Goal: Task Accomplishment & Management: Manage account settings

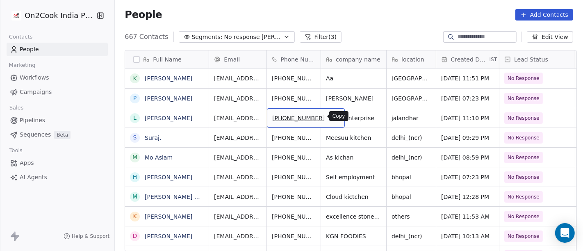
click at [329, 115] on button "grid" at bounding box center [334, 117] width 10 height 10
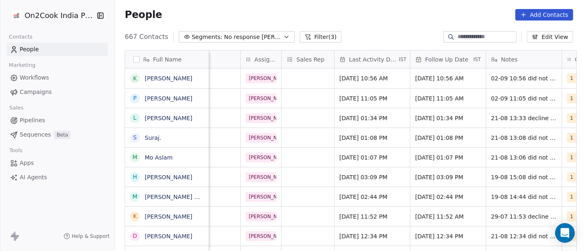
scroll to position [0, 394]
click at [366, 116] on span "[DATE] 01:34 PM" at bounding box center [364, 118] width 50 height 8
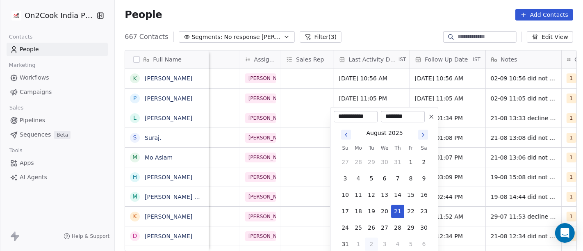
click at [376, 245] on button "2" at bounding box center [371, 243] width 13 height 13
type input "**********"
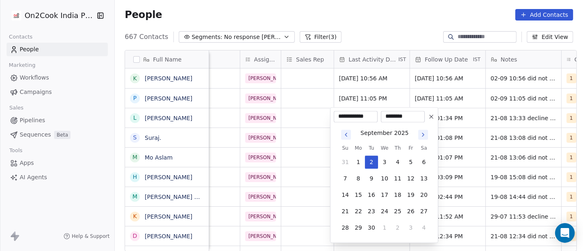
click at [383, 26] on html "On2Cook India Pvt. Ltd. Contacts People Marketing Workflows Campaigns Sales Pip…" at bounding box center [291, 125] width 583 height 251
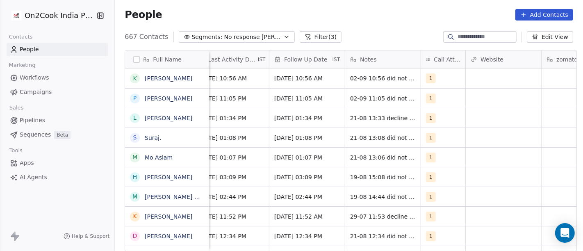
scroll to position [0, 534]
click at [309, 116] on span "[DATE] 01:34 PM" at bounding box center [300, 118] width 50 height 8
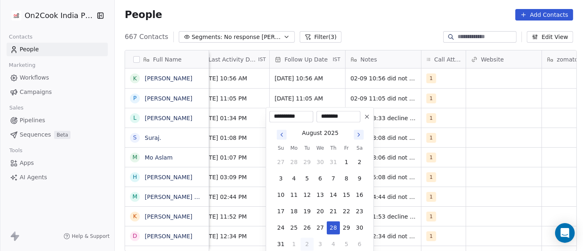
click at [357, 134] on icon "Go to next month" at bounding box center [358, 134] width 7 height 7
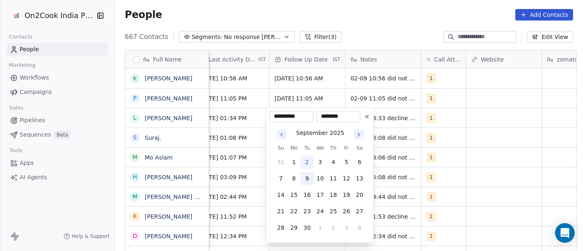
click at [304, 181] on button "9" at bounding box center [306, 178] width 13 height 13
type input "**********"
click at [333, 25] on html "On2Cook India Pvt. Ltd. Contacts People Marketing Workflows Campaigns Sales Pip…" at bounding box center [291, 125] width 583 height 251
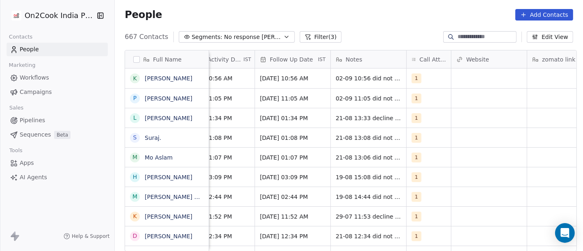
scroll to position [0, 550]
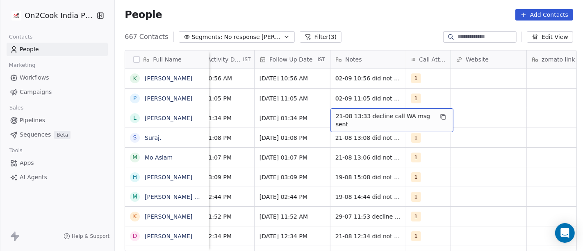
click at [358, 121] on div "21-08 13:33 decline call WA msg sent" at bounding box center [391, 120] width 123 height 24
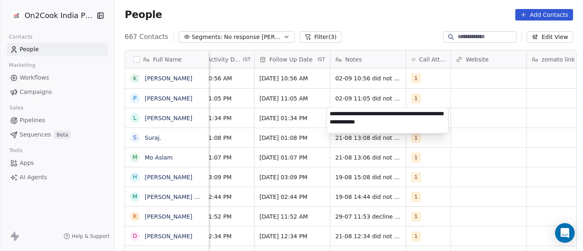
type textarea "**********"
click at [473, 196] on html "On2Cook India Pvt. Ltd. Contacts People Marketing Workflows Campaigns Sales Pip…" at bounding box center [291, 125] width 583 height 251
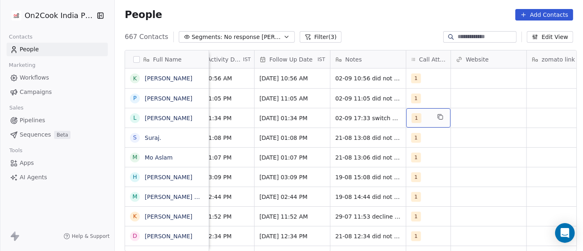
click at [423, 116] on div "1" at bounding box center [420, 118] width 19 height 10
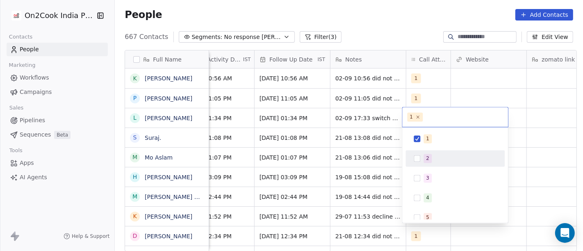
click at [425, 154] on span "2" at bounding box center [427, 158] width 8 height 9
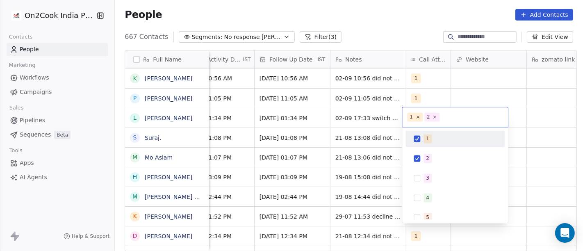
click at [422, 144] on div "1" at bounding box center [455, 138] width 93 height 13
click at [401, 16] on html "On2Cook India Pvt. Ltd. Contacts People Marketing Workflows Campaigns Sales Pip…" at bounding box center [291, 125] width 583 height 251
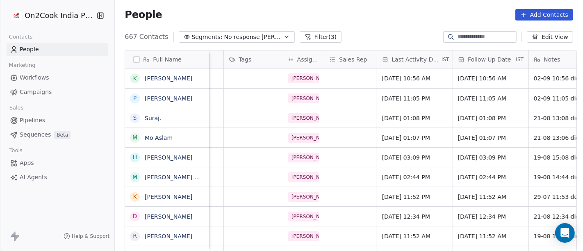
scroll to position [0, 353]
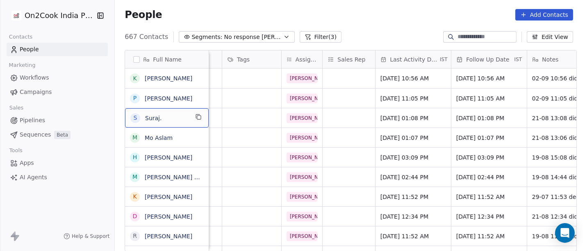
click at [346, 15] on div "People Add Contacts" at bounding box center [349, 14] width 448 height 11
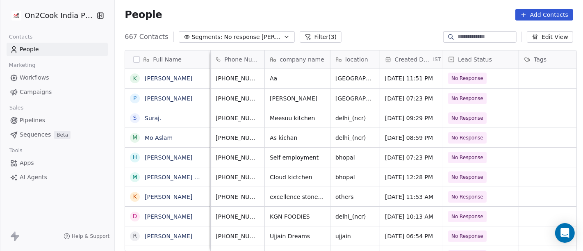
scroll to position [0, 56]
click at [273, 114] on button "grid" at bounding box center [278, 117] width 10 height 10
click at [349, 42] on div "667 Contacts Segments: No response [PERSON_NAME] (3) Edit View" at bounding box center [349, 36] width 468 height 13
click at [273, 118] on button "grid" at bounding box center [278, 117] width 10 height 10
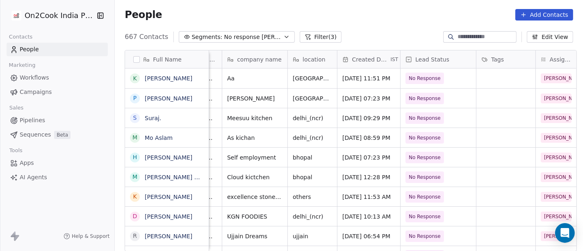
scroll to position [0, 98]
click at [200, 116] on div "S Suraj." at bounding box center [167, 117] width 84 height 19
click at [198, 117] on button "grid" at bounding box center [198, 117] width 10 height 10
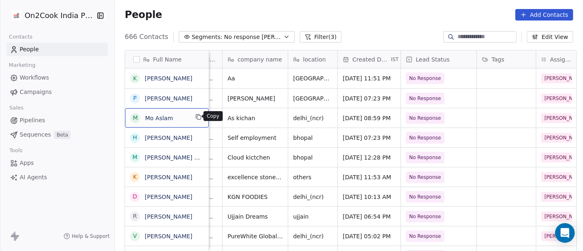
click at [195, 114] on icon "grid" at bounding box center [198, 117] width 7 height 7
click at [370, 18] on div "People Add Contacts" at bounding box center [349, 14] width 448 height 11
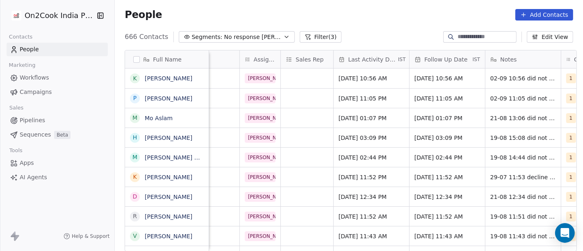
scroll to position [0, 403]
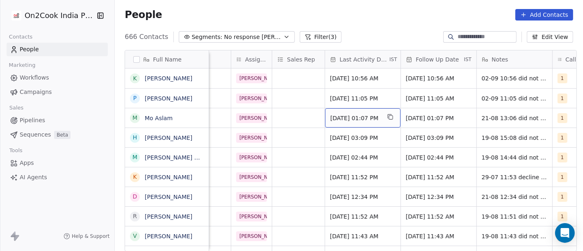
click at [370, 119] on span "[DATE] 01:07 PM" at bounding box center [355, 118] width 50 height 8
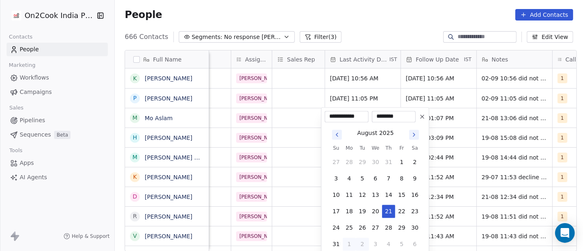
click at [354, 244] on button "1" at bounding box center [349, 243] width 13 height 13
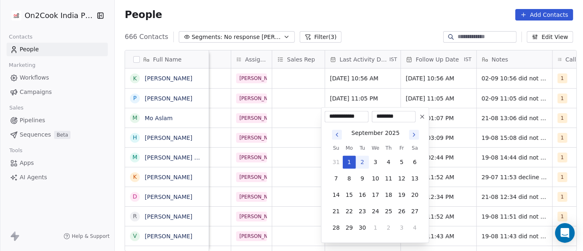
click at [357, 156] on button "2" at bounding box center [362, 161] width 13 height 13
type input "**********"
click at [359, 26] on html "On2Cook India Pvt. Ltd. Contacts People Marketing Workflows Campaigns Sales Pip…" at bounding box center [291, 125] width 583 height 251
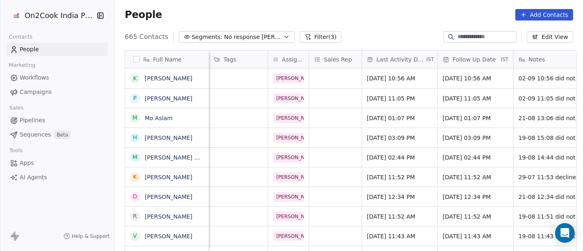
scroll to position [0, 367]
click at [464, 116] on span "[DATE] 01:07 PM" at bounding box center [468, 118] width 50 height 8
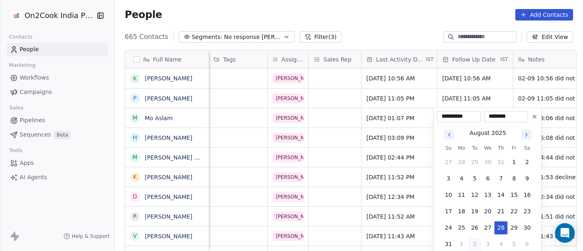
click at [526, 136] on icon "Go to next month" at bounding box center [526, 134] width 7 height 7
click at [471, 179] on button "9" at bounding box center [474, 178] width 13 height 13
type input "**********"
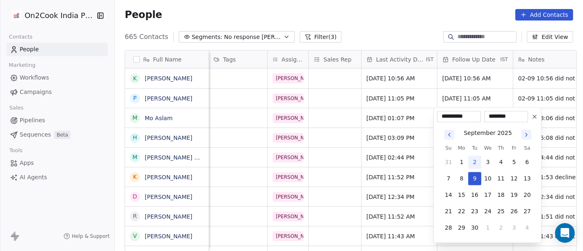
click at [386, 36] on html "On2Cook India Pvt. Ltd. Contacts People Marketing Workflows Campaigns Sales Pip…" at bounding box center [291, 125] width 583 height 251
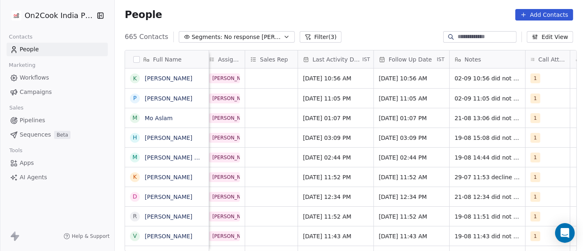
scroll to position [0, 436]
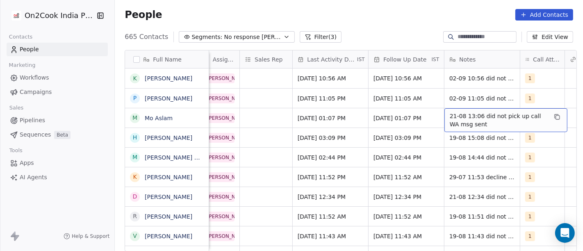
click at [477, 115] on span "21-08 13:06 did not pick up call WA msg sent" at bounding box center [499, 120] width 98 height 16
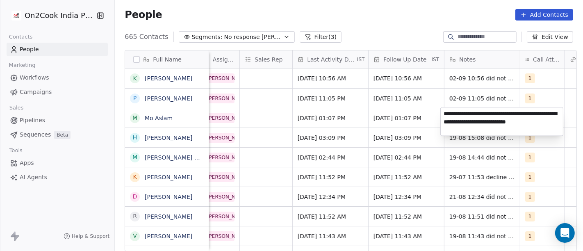
type textarea "**********"
click at [393, 114] on html "On2Cook India Pvt. Ltd. Contacts People Marketing Workflows Campaigns Sales Pip…" at bounding box center [291, 125] width 583 height 251
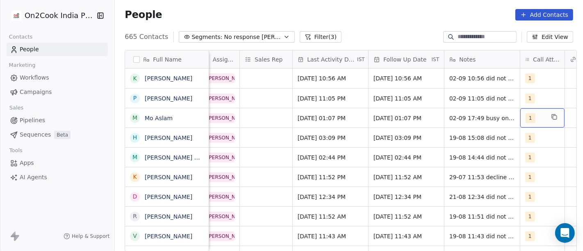
click at [538, 114] on div "1" at bounding box center [534, 118] width 19 height 10
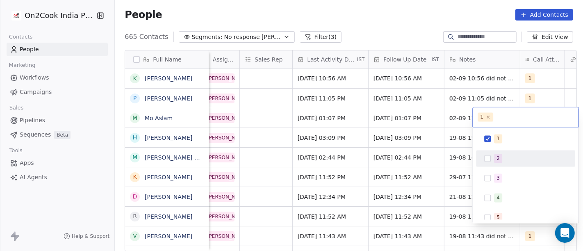
click at [499, 159] on div "2" at bounding box center [497, 157] width 3 height 7
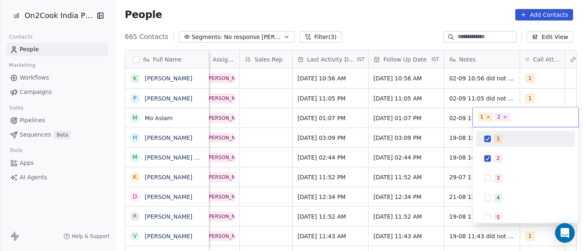
click at [491, 142] on div "1" at bounding box center [525, 138] width 93 height 13
click at [379, 21] on html "On2Cook India Pvt. Ltd. Contacts People Marketing Workflows Campaigns Sales Pip…" at bounding box center [291, 125] width 583 height 251
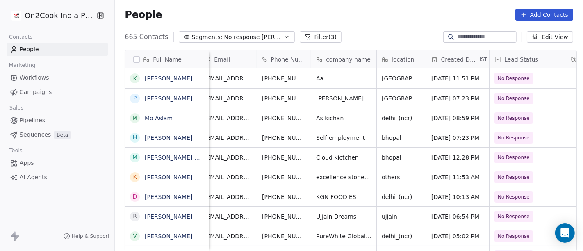
scroll to position [0, 0]
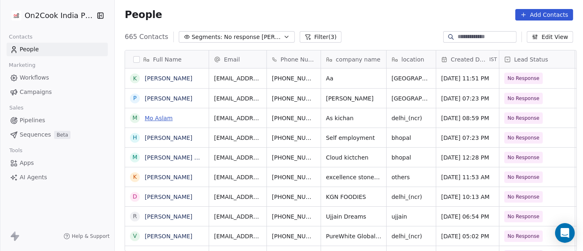
click at [155, 117] on link "Mo Aslam" at bounding box center [159, 118] width 28 height 7
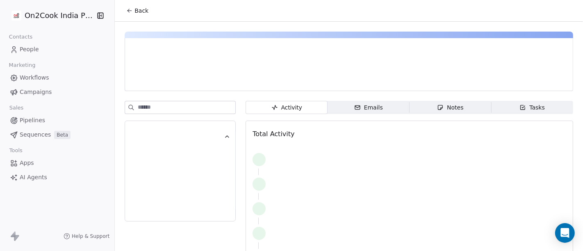
click at [137, 6] on button "Back" at bounding box center [137, 10] width 32 height 15
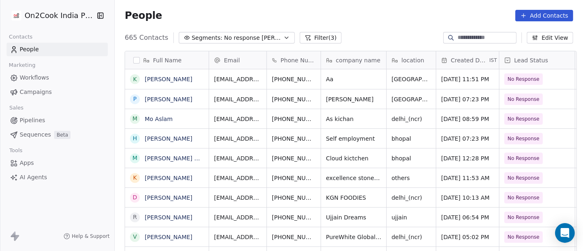
scroll to position [214, 465]
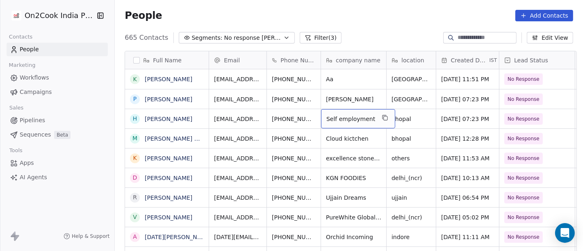
click at [349, 125] on div "Self employment" at bounding box center [358, 118] width 74 height 19
click at [349, 125] on textarea "**********" at bounding box center [352, 121] width 68 height 25
type textarea "*****"
click at [363, 17] on html "On2Cook India Pvt. Ltd. Contacts People Marketing Workflows Campaigns Sales Pip…" at bounding box center [291, 125] width 583 height 251
click at [290, 108] on html "On2Cook India Pvt. Ltd. Contacts People Marketing Workflows Campaigns Sales Pip…" at bounding box center [291, 125] width 583 height 251
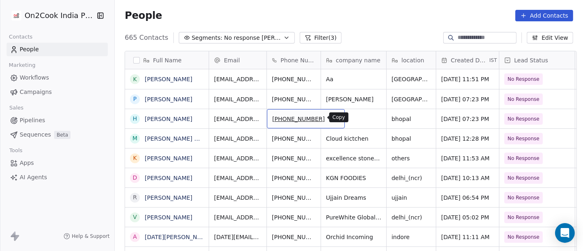
click at [331, 118] on icon "grid" at bounding box center [334, 117] width 7 height 7
click at [349, 115] on span "new k" at bounding box center [346, 119] width 40 height 8
click at [349, 115] on textarea "*****" at bounding box center [350, 121] width 64 height 25
type textarea "***"
click at [346, 123] on textarea "***" at bounding box center [350, 121] width 64 height 25
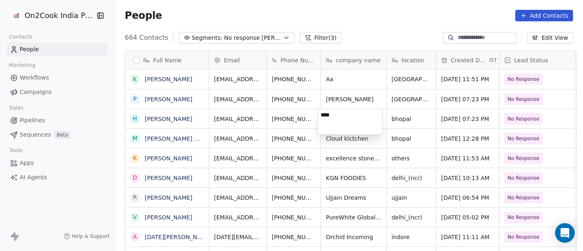
click at [346, 123] on textarea "***" at bounding box center [350, 121] width 64 height 25
click at [384, 3] on html "On2Cook India Pvt. Ltd. Contacts People Marketing Workflows Campaigns Sales Pip…" at bounding box center [291, 125] width 583 height 251
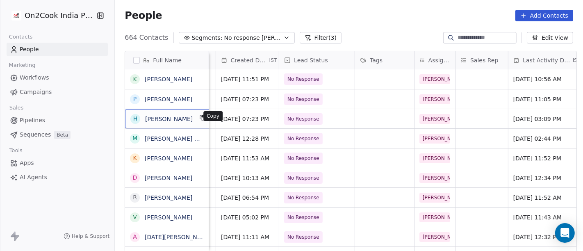
scroll to position [1, 0]
click at [200, 119] on icon "grid" at bounding box center [203, 117] width 7 height 7
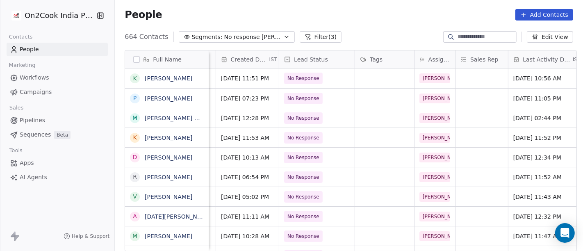
scroll to position [0, 0]
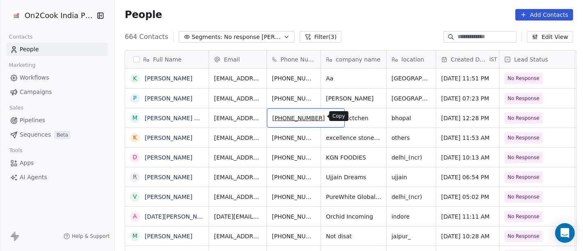
click at [333, 116] on icon "grid" at bounding box center [335, 118] width 4 height 4
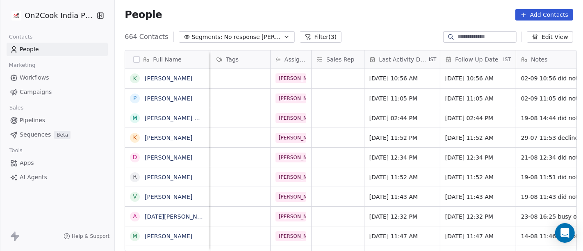
scroll to position [0, 365]
click at [374, 117] on span "[DATE] 02:44 PM" at bounding box center [394, 118] width 50 height 8
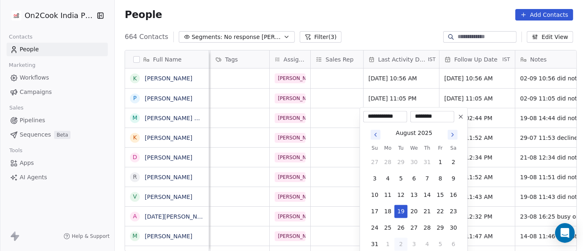
click at [400, 245] on button "2" at bounding box center [400, 243] width 13 height 13
type input "**********"
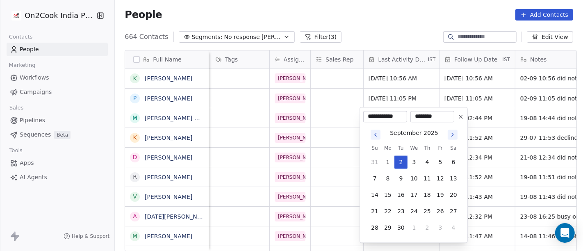
click at [364, 14] on html "On2Cook India Pvt. Ltd. Contacts People Marketing Workflows Campaigns Sales Pip…" at bounding box center [291, 125] width 583 height 251
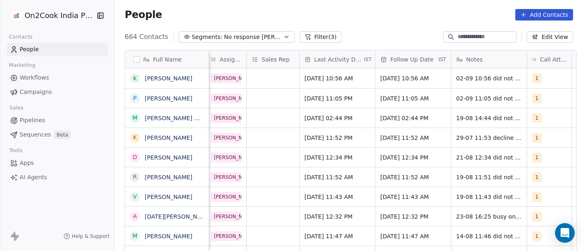
scroll to position [0, 430]
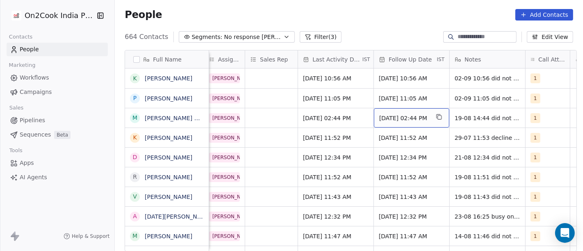
click at [420, 116] on span "[DATE] 02:44 PM" at bounding box center [404, 118] width 50 height 8
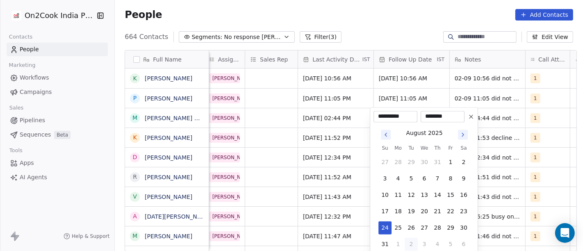
click at [461, 131] on icon "Go to next month" at bounding box center [462, 134] width 7 height 7
click at [409, 185] on tbody "31 1 2 3 4 5 6 7 8 9 10 11 12 13 14 15 16 17 18 19 20 21 22 23 24 25 26 27 28 2…" at bounding box center [424, 193] width 92 height 82
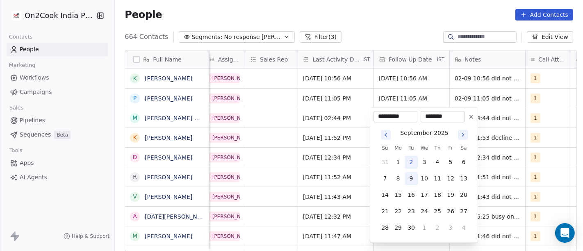
click at [413, 173] on button "9" at bounding box center [410, 178] width 13 height 13
type input "**********"
click at [385, 25] on html "On2Cook India Pvt. Ltd. Contacts People Marketing Workflows Campaigns Sales Pip…" at bounding box center [291, 125] width 583 height 251
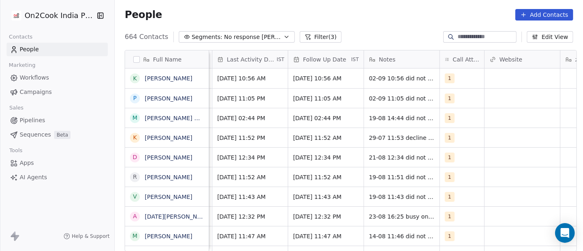
scroll to position [0, 520]
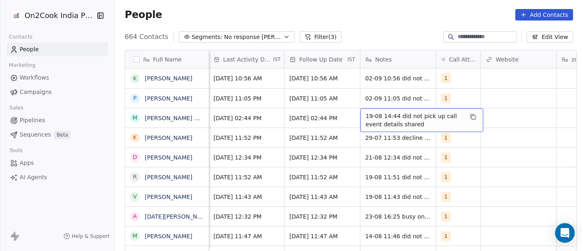
click at [405, 122] on span "19-08 14:44 did not pick up call event details shared" at bounding box center [415, 120] width 98 height 16
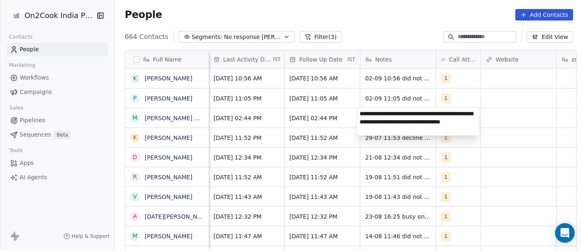
type textarea "**********"
click at [497, 167] on html "On2Cook India Pvt. Ltd. Contacts People Marketing Workflows Campaigns Sales Pip…" at bounding box center [291, 125] width 583 height 251
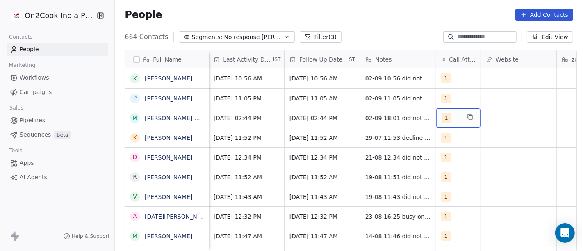
click at [439, 110] on div "1" at bounding box center [458, 117] width 44 height 19
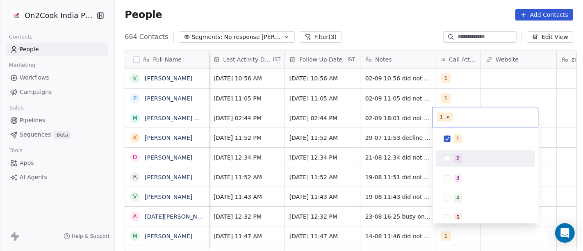
click at [451, 161] on div "2" at bounding box center [485, 158] width 93 height 13
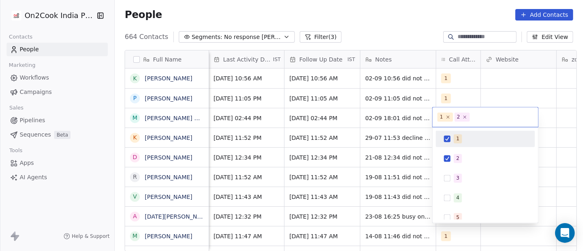
click at [444, 141] on button "Suggestions" at bounding box center [447, 138] width 7 height 7
click at [387, 28] on html "On2Cook India Pvt. Ltd. Contacts People Marketing Workflows Campaigns Sales Pip…" at bounding box center [291, 125] width 583 height 251
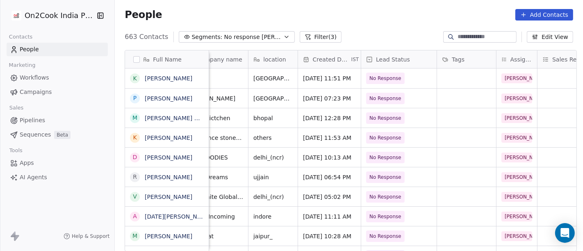
scroll to position [0, 0]
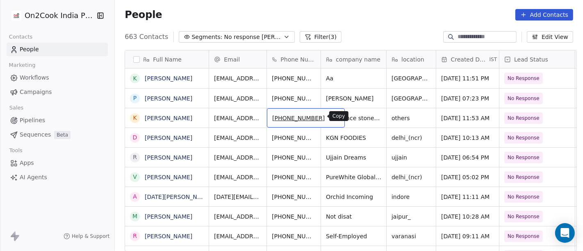
click at [331, 114] on icon "grid" at bounding box center [334, 117] width 7 height 7
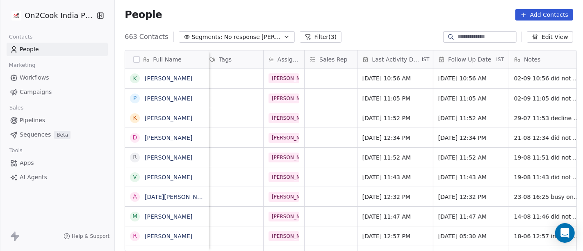
scroll to position [0, 371]
click at [378, 119] on span "[DATE] 11:52 PM" at bounding box center [387, 118] width 50 height 8
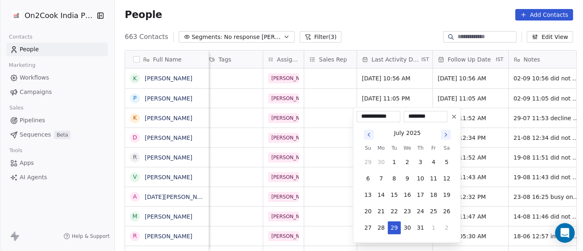
click at [447, 136] on icon "Go to next month" at bounding box center [446, 134] width 7 height 7
click at [395, 245] on button "2" at bounding box center [394, 243] width 13 height 13
type input "**********"
click at [401, 24] on html "On2Cook India Pvt. Ltd. Contacts People Marketing Workflows Campaigns Sales Pip…" at bounding box center [291, 125] width 583 height 251
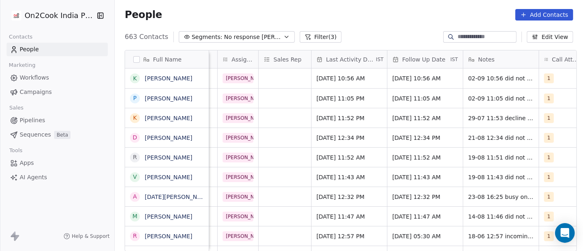
scroll to position [0, 441]
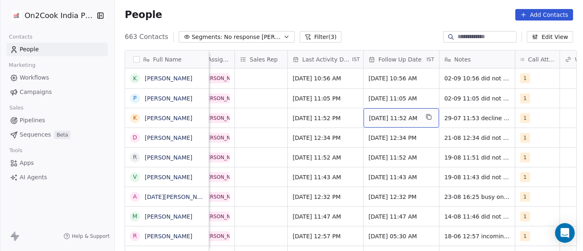
click at [399, 120] on span "[DATE] 11:52 AM" at bounding box center [394, 118] width 50 height 8
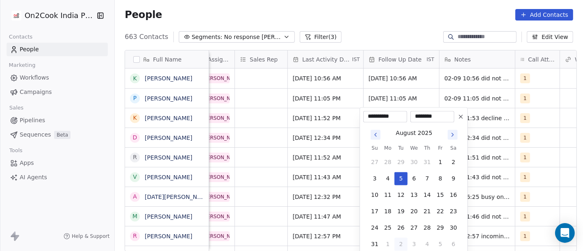
click at [452, 134] on icon "Go to next month" at bounding box center [453, 134] width 2 height 3
click at [400, 173] on button "9" at bounding box center [400, 178] width 13 height 13
type input "**********"
click at [391, 27] on html "On2Cook India Pvt. Ltd. Contacts People Marketing Workflows Campaigns Sales Pip…" at bounding box center [291, 125] width 583 height 251
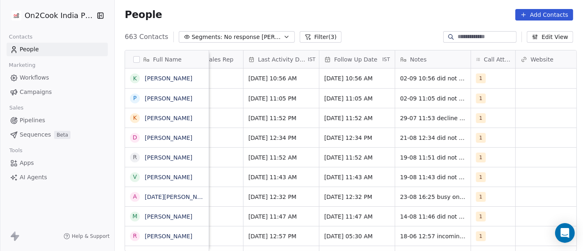
scroll to position [0, 485]
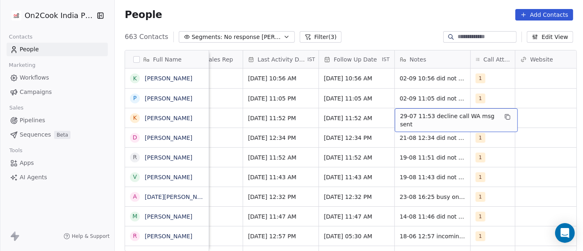
click at [421, 120] on span "29-07 11:53 decline call WA msg sent" at bounding box center [449, 120] width 98 height 16
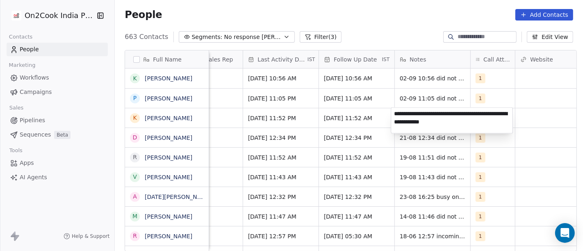
type textarea "**********"
click at [284, 118] on html "On2Cook India Pvt. Ltd. Contacts People Marketing Workflows Campaigns Sales Pip…" at bounding box center [291, 125] width 583 height 251
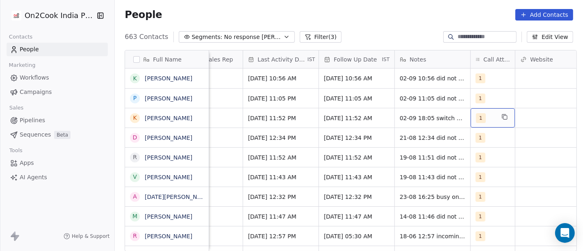
click at [480, 114] on div "1" at bounding box center [485, 118] width 19 height 10
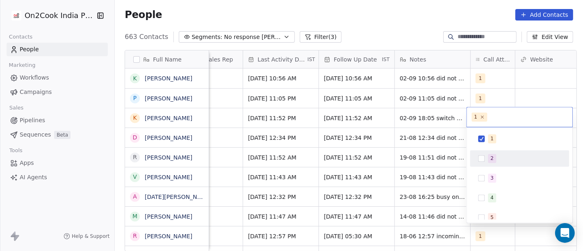
click at [488, 150] on div "2" at bounding box center [519, 158] width 99 height 16
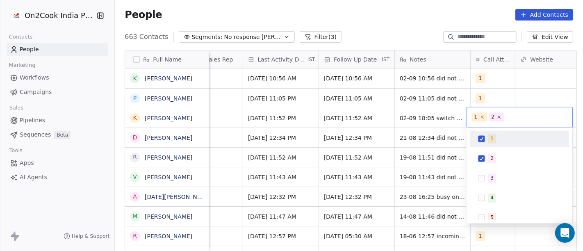
click at [484, 139] on div "1" at bounding box center [519, 138] width 93 height 13
click at [323, 109] on html "On2Cook India Pvt. Ltd. Contacts People Marketing Workflows Campaigns Sales Pip…" at bounding box center [291, 125] width 583 height 251
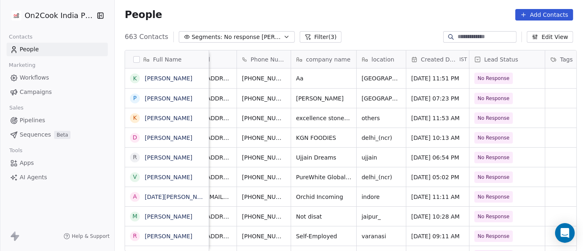
scroll to position [0, 29]
click at [301, 120] on button "grid" at bounding box center [306, 117] width 10 height 10
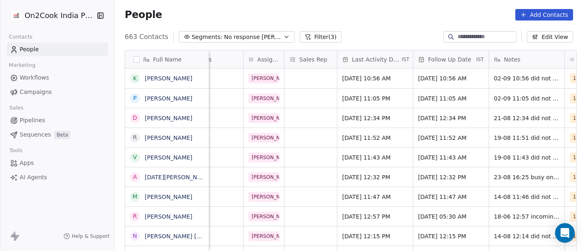
scroll to position [0, 392]
click at [361, 117] on span "[DATE] 12:34 PM" at bounding box center [366, 118] width 50 height 8
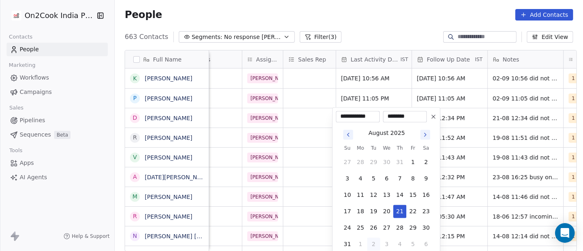
click at [376, 242] on button "2" at bounding box center [373, 243] width 13 height 13
type input "**********"
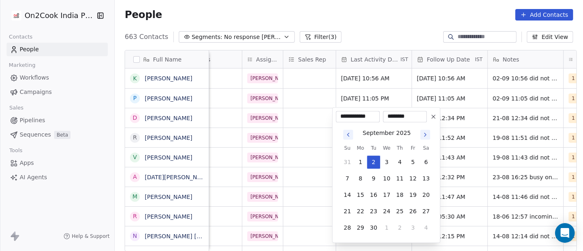
click at [411, 16] on html "On2Cook India Pvt. Ltd. Contacts People Marketing Workflows Campaigns Sales Pip…" at bounding box center [291, 125] width 583 height 251
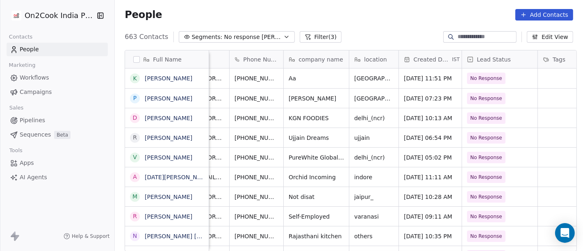
scroll to position [0, 36]
click at [293, 118] on button "grid" at bounding box center [298, 117] width 10 height 10
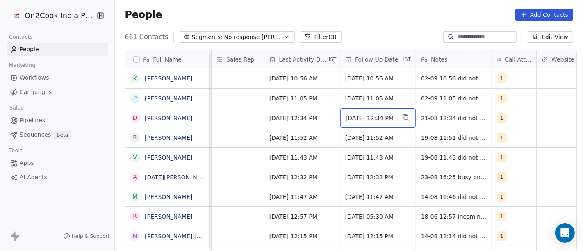
click at [375, 120] on span "[DATE] 12:34 PM" at bounding box center [370, 118] width 50 height 8
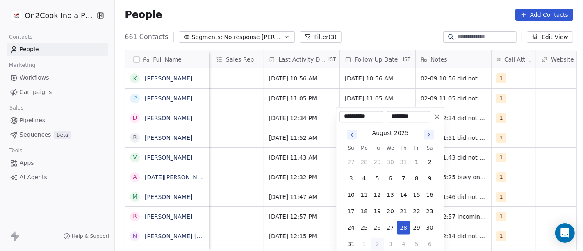
click at [428, 135] on icon "Go to next month" at bounding box center [428, 134] width 7 height 7
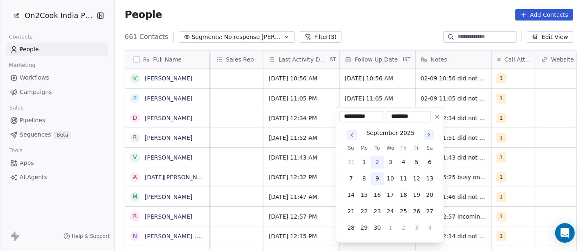
click at [377, 179] on button "9" at bounding box center [376, 178] width 13 height 13
type input "**********"
click at [390, 5] on html "On2Cook India Pvt. Ltd. Contacts People Marketing Workflows Campaigns Sales Pip…" at bounding box center [291, 125] width 583 height 251
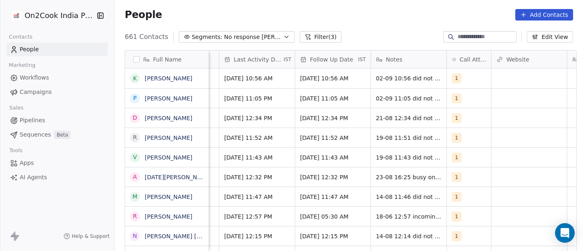
scroll to position [0, 510]
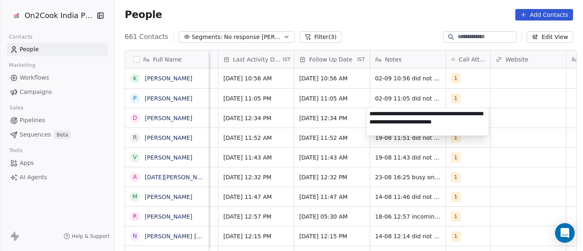
type textarea "**********"
click at [538, 178] on html "On2Cook India Pvt. Ltd. Contacts People Marketing Workflows Campaigns Sales Pip…" at bounding box center [291, 125] width 583 height 251
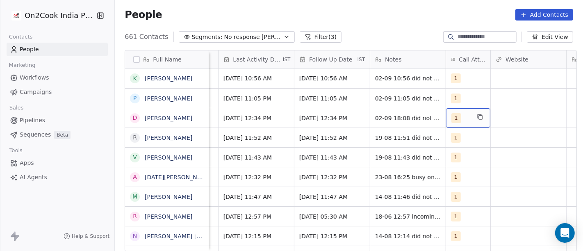
click at [469, 125] on div "1" at bounding box center [468, 117] width 44 height 19
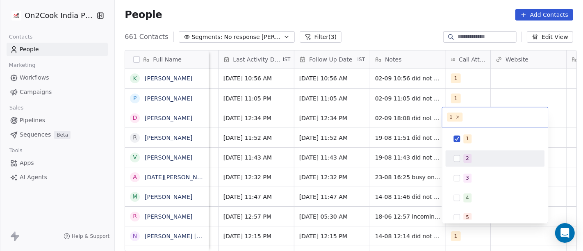
click at [456, 157] on button "Suggestions" at bounding box center [457, 158] width 7 height 7
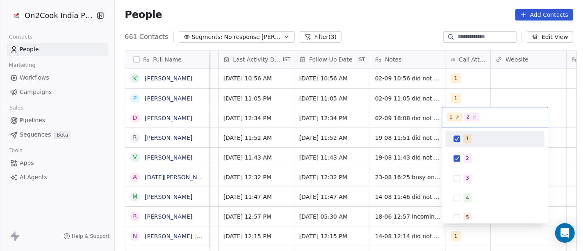
click at [459, 139] on button "Suggestions" at bounding box center [457, 138] width 7 height 7
drag, startPoint x: 380, startPoint y: 29, endPoint x: 328, endPoint y: 76, distance: 70.2
click at [380, 29] on html "On2Cook India Pvt. Ltd. Contacts People Marketing Workflows Campaigns Sales Pip…" at bounding box center [291, 125] width 583 height 251
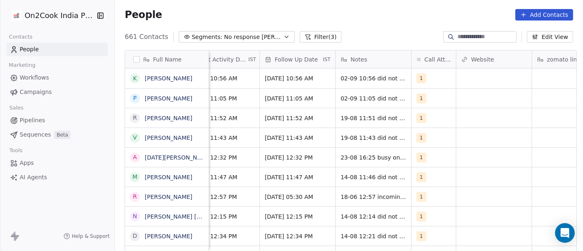
scroll to position [0, 554]
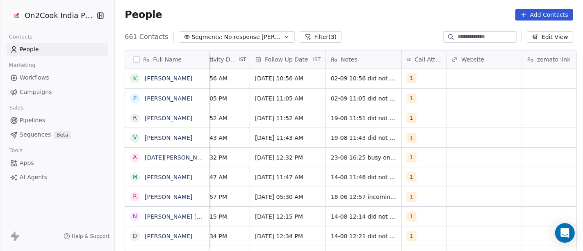
click at [365, 16] on div "People Add Contacts" at bounding box center [349, 14] width 448 height 11
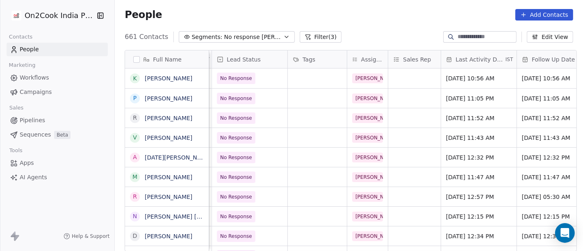
scroll to position [0, 286]
click at [200, 118] on icon "grid" at bounding box center [203, 117] width 7 height 7
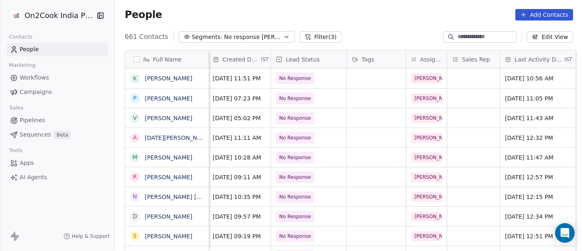
scroll to position [0, 0]
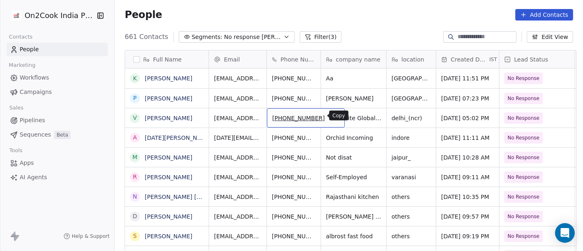
click at [333, 116] on icon "grid" at bounding box center [335, 118] width 4 height 4
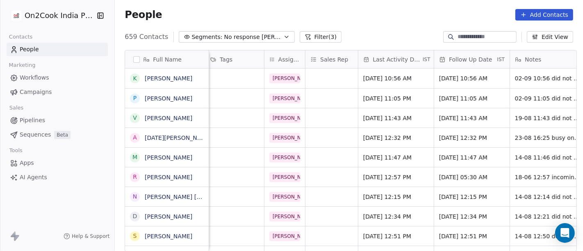
scroll to position [0, 370]
click at [377, 114] on span "[DATE] 11:43 AM" at bounding box center [389, 118] width 50 height 8
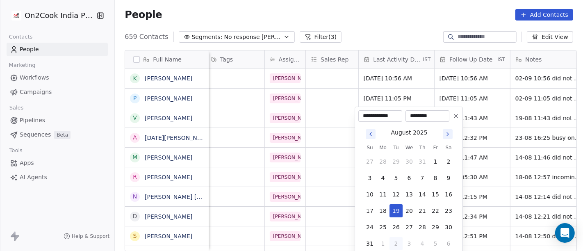
click at [397, 243] on button "2" at bounding box center [395, 243] width 13 height 13
type input "**********"
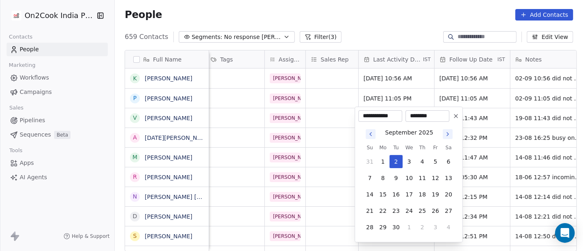
click at [393, 12] on html "On2Cook India Pvt. Ltd. Contacts People Marketing Workflows Campaigns Sales Pip…" at bounding box center [291, 125] width 583 height 251
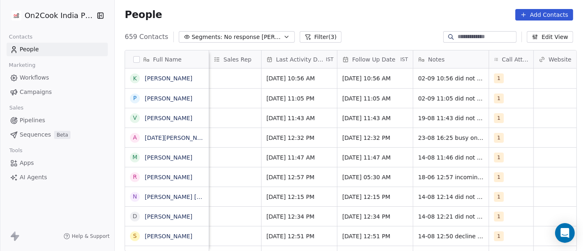
scroll to position [0, 467]
click at [368, 123] on div "[DATE] 11:43 AM" at bounding box center [374, 117] width 75 height 19
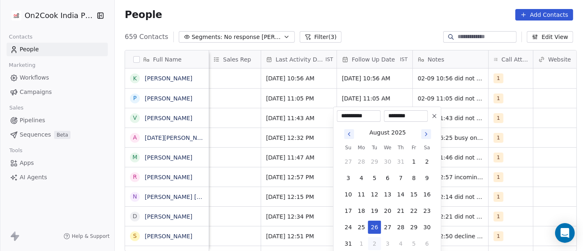
click at [425, 134] on icon "Go to next month" at bounding box center [426, 134] width 7 height 7
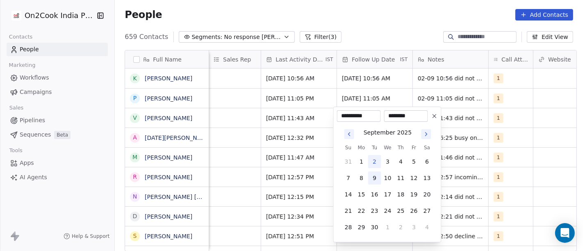
click at [371, 182] on button "9" at bounding box center [374, 177] width 13 height 13
type input "**********"
click at [386, 26] on html "On2Cook India Pvt. Ltd. Contacts People Marketing Workflows Campaigns Sales Pip…" at bounding box center [291, 125] width 583 height 251
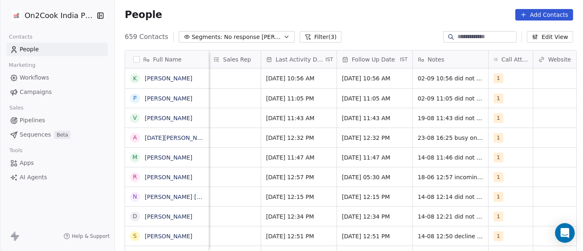
scroll to position [0, 470]
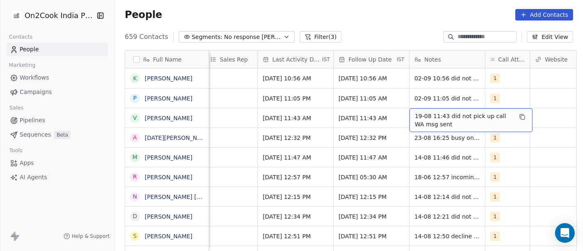
click at [422, 116] on span "19-08 11:43 did not pick up call WA msg sent" at bounding box center [464, 120] width 98 height 16
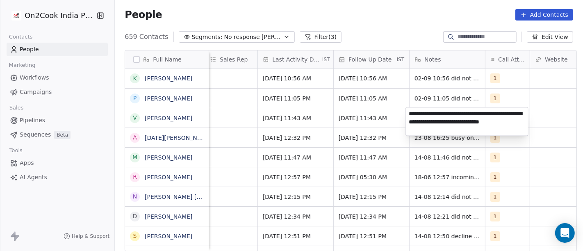
type textarea "**********"
click at [277, 123] on html "On2Cook India Pvt. Ltd. Contacts People Marketing Workflows Campaigns Sales Pip…" at bounding box center [291, 125] width 583 height 251
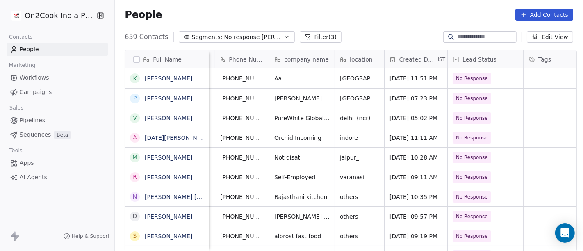
scroll to position [2, 49]
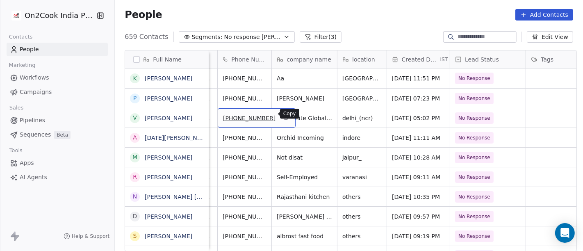
click at [282, 115] on icon "grid" at bounding box center [285, 117] width 7 height 7
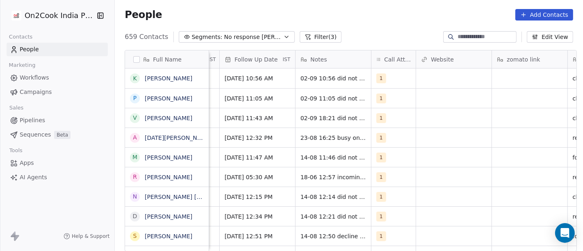
scroll to position [2, 587]
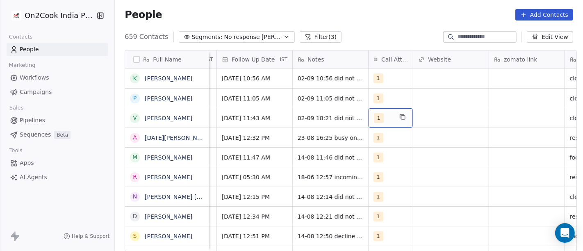
click at [374, 119] on span "1" at bounding box center [379, 118] width 10 height 10
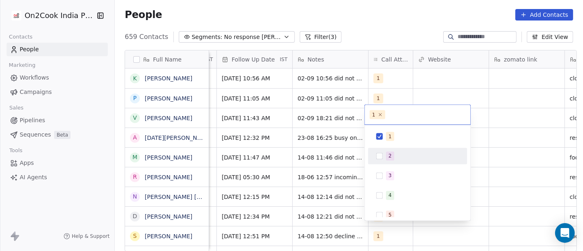
click at [381, 159] on button "Suggestions" at bounding box center [379, 156] width 7 height 7
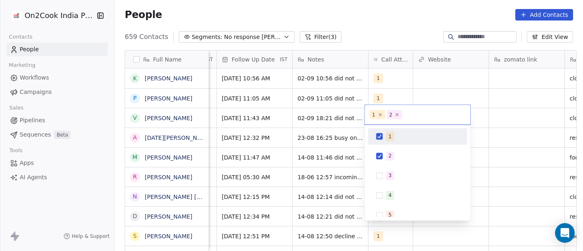
click at [388, 136] on div "1" at bounding box center [389, 136] width 3 height 7
click at [365, 13] on html "On2Cook India Pvt. Ltd. Contacts People Marketing Workflows Campaigns Sales Pip…" at bounding box center [291, 125] width 583 height 251
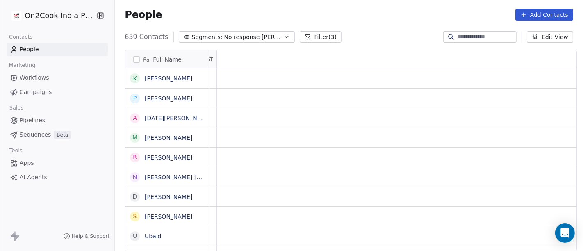
scroll to position [0, 0]
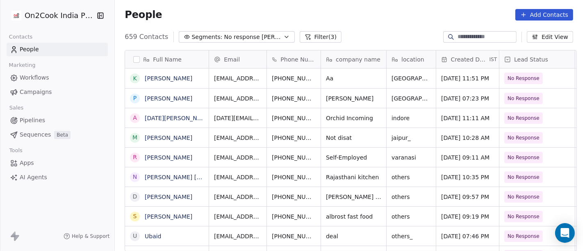
click at [425, 23] on div "People Add Contacts" at bounding box center [349, 14] width 468 height 31
click at [331, 116] on icon "grid" at bounding box center [334, 117] width 7 height 7
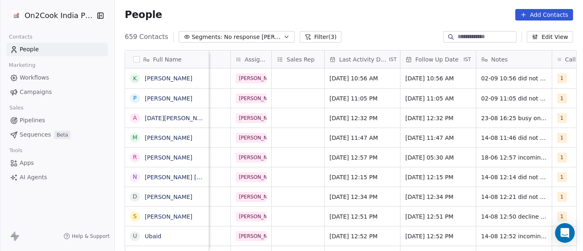
scroll to position [0, 404]
click at [344, 117] on span "[DATE] 12:32 PM" at bounding box center [354, 118] width 50 height 8
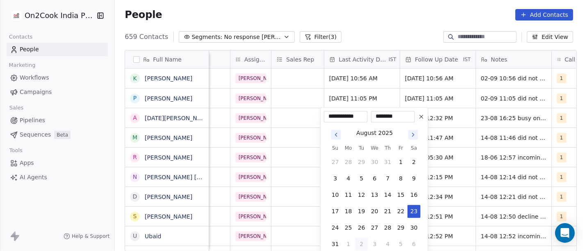
click at [361, 241] on button "2" at bounding box center [361, 243] width 13 height 13
type input "**********"
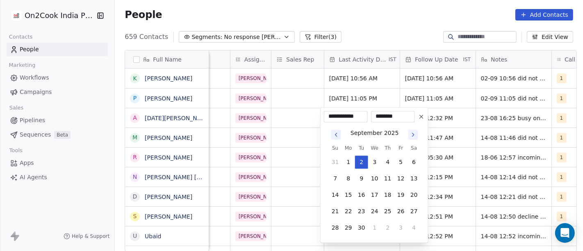
click at [361, 14] on html "On2Cook India Pvt. Ltd. Contacts People Marketing Workflows Campaigns Sales Pip…" at bounding box center [291, 125] width 583 height 251
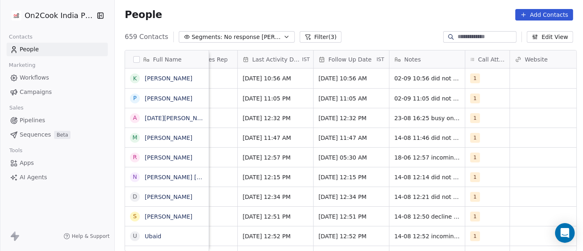
scroll to position [0, 491]
click at [354, 118] on span "[DATE] 12:32 PM" at bounding box center [344, 118] width 50 height 8
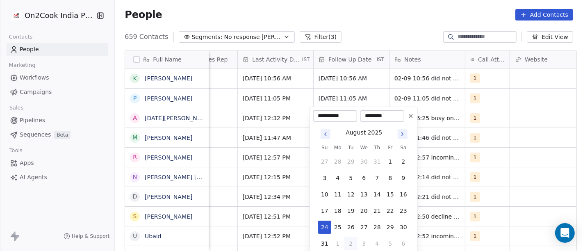
click at [402, 133] on icon "Go to next month" at bounding box center [403, 133] width 2 height 3
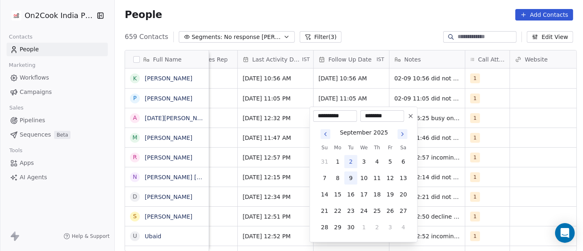
click at [350, 179] on button "9" at bounding box center [350, 177] width 13 height 13
type input "**********"
click at [357, 20] on html "On2Cook India Pvt. Ltd. Contacts People Marketing Workflows Campaigns Sales Pip…" at bounding box center [291, 125] width 583 height 251
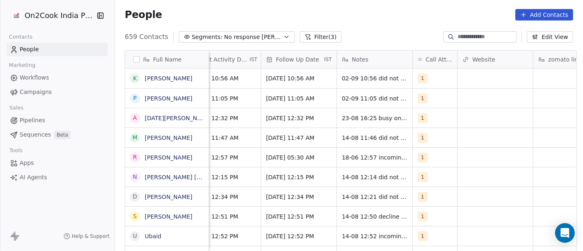
scroll to position [0, 552]
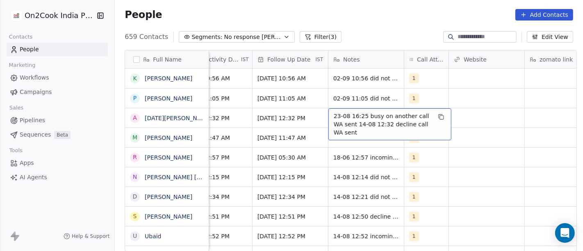
click at [352, 118] on span "23-08 16:25 busy on another call WA sent 14-08 12:32 decline call WA sent" at bounding box center [383, 124] width 98 height 25
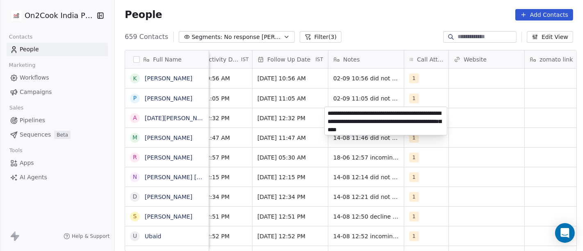
type textarea "**********"
click at [569, 143] on html "On2Cook India Pvt. Ltd. Contacts People Marketing Workflows Campaigns Sales Pip…" at bounding box center [291, 125] width 583 height 251
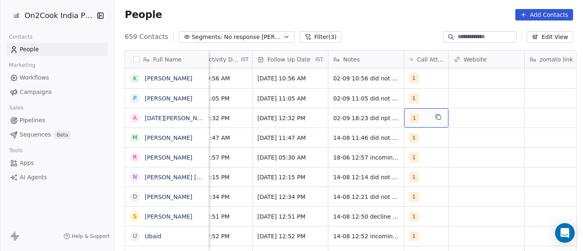
click at [411, 118] on span "1" at bounding box center [414, 118] width 10 height 10
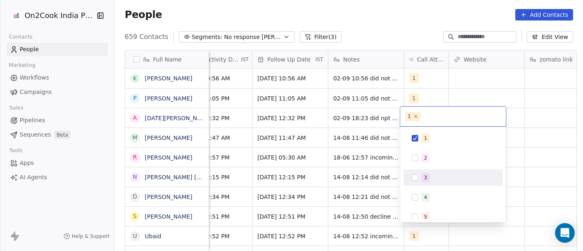
click at [427, 176] on span "3" at bounding box center [425, 177] width 8 height 9
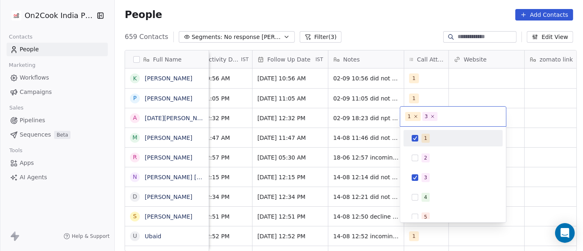
click at [424, 138] on div "1" at bounding box center [425, 137] width 3 height 7
click at [384, 18] on html "On2Cook India Pvt. Ltd. Contacts People Marketing Workflows Campaigns Sales Pip…" at bounding box center [291, 125] width 583 height 251
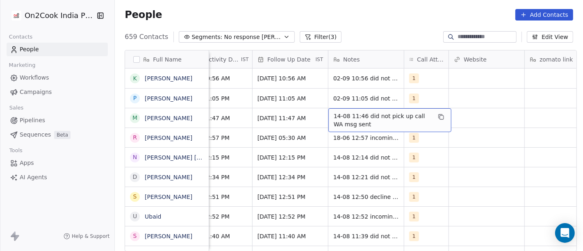
click at [363, 20] on div "People Add Contacts" at bounding box center [349, 14] width 448 height 11
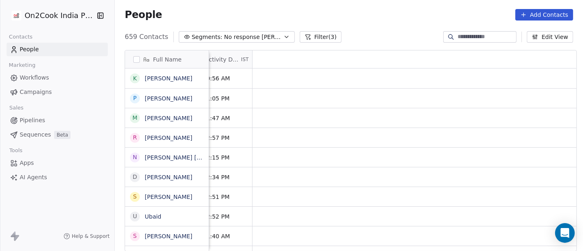
scroll to position [0, 0]
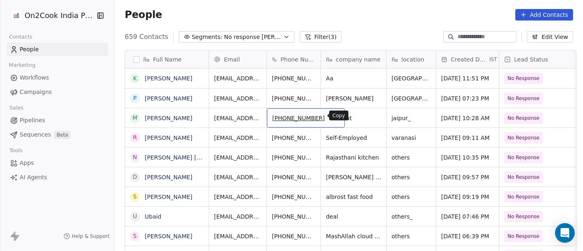
click at [331, 115] on icon "grid" at bounding box center [334, 117] width 7 height 7
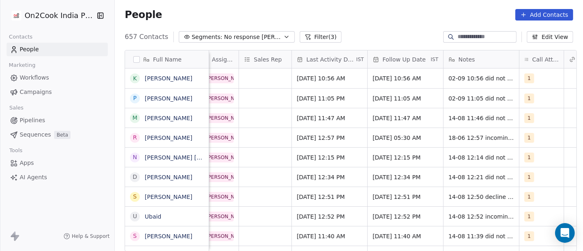
scroll to position [0, 437]
click at [335, 119] on span "[DATE] 11:47 AM" at bounding box center [322, 118] width 50 height 8
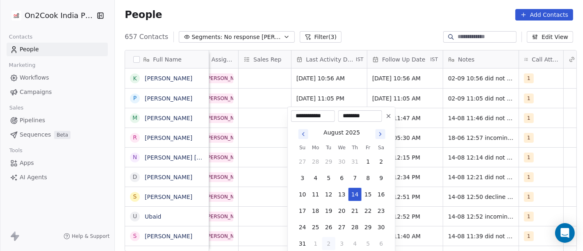
click at [328, 241] on button "2" at bounding box center [328, 243] width 13 height 13
type input "**********"
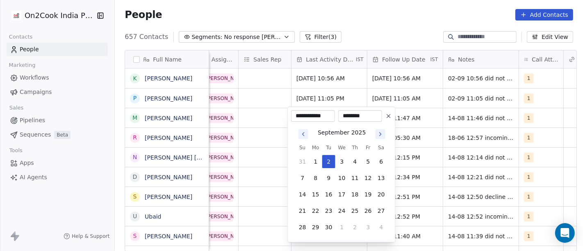
click at [325, 18] on html "On2Cook India Pvt. Ltd. Contacts People Marketing Workflows Campaigns Sales Pip…" at bounding box center [291, 125] width 583 height 251
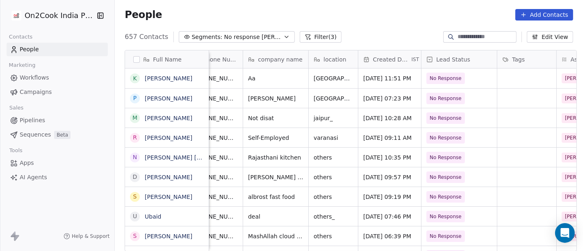
scroll to position [0, 77]
click at [200, 116] on icon "grid" at bounding box center [203, 117] width 7 height 7
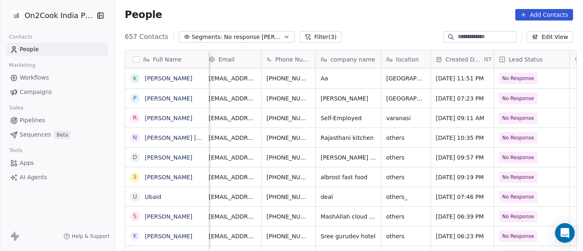
scroll to position [0, 0]
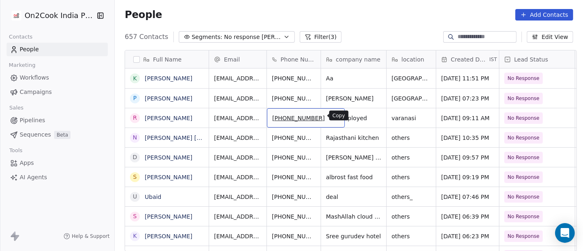
click at [331, 116] on icon "grid" at bounding box center [334, 117] width 7 height 7
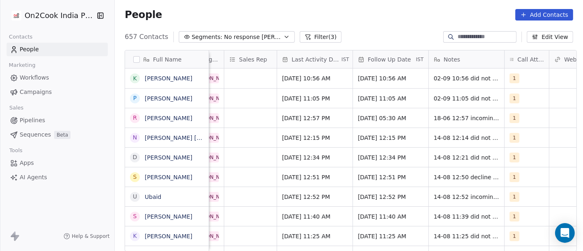
scroll to position [0, 452]
click at [309, 108] on div "[DATE] 12:57 PM" at bounding box center [314, 117] width 75 height 19
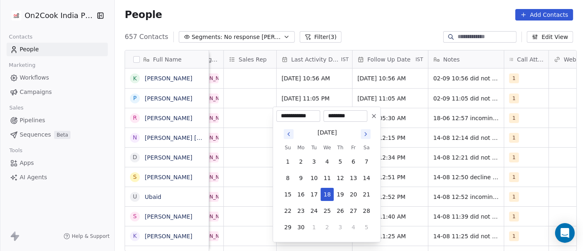
click at [368, 136] on icon "Go to next month" at bounding box center [365, 134] width 7 height 7
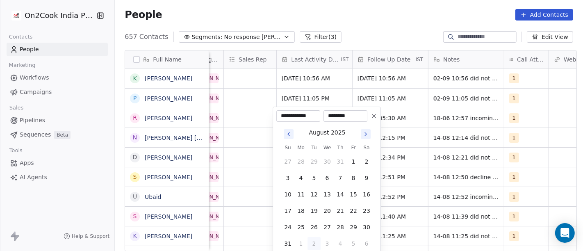
click at [311, 245] on button "2" at bounding box center [313, 243] width 13 height 13
type input "**********"
click at [376, 35] on html "On2Cook India Pvt. Ltd. Contacts People Marketing Workflows Campaigns Sales Pip…" at bounding box center [291, 125] width 583 height 251
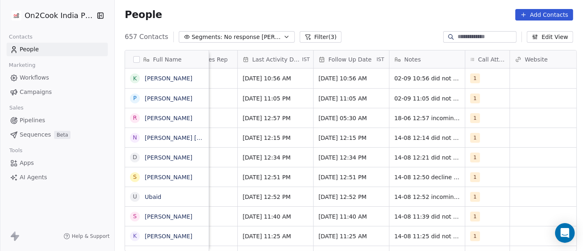
scroll to position [0, 493]
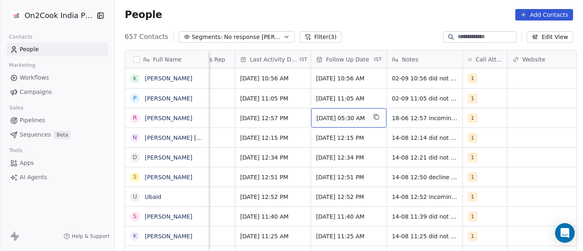
click at [356, 115] on span "[DATE] 05:30 AM" at bounding box center [341, 118] width 50 height 8
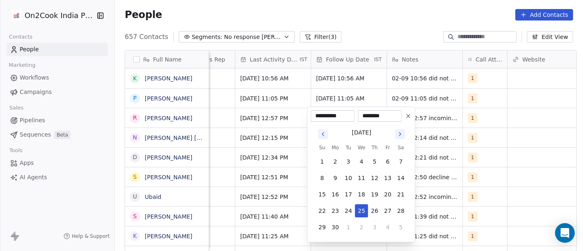
click at [400, 132] on icon "Go to next month" at bounding box center [400, 134] width 7 height 7
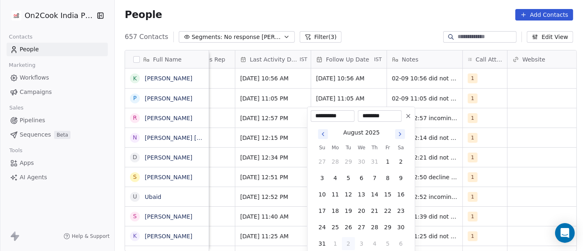
click at [400, 132] on icon "Go to next month" at bounding box center [400, 134] width 7 height 7
click at [348, 190] on button "16" at bounding box center [348, 194] width 13 height 13
type input "**********"
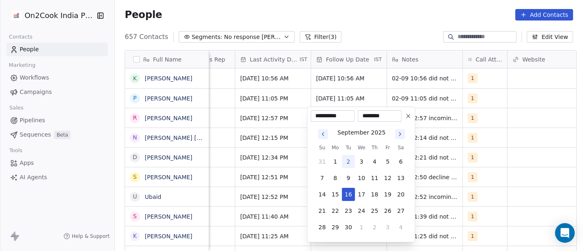
click at [385, 10] on html "On2Cook India Pvt. Ltd. Contacts People Marketing Workflows Campaigns Sales Pip…" at bounding box center [291, 125] width 583 height 251
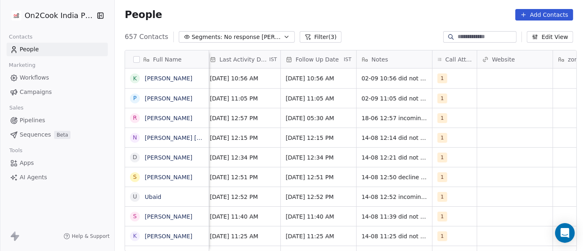
scroll to position [0, 525]
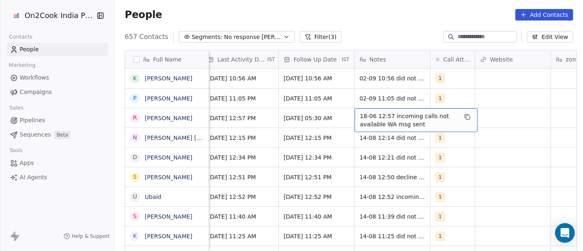
click at [400, 121] on span "18-06 12:57 incoming calls not available WA msg sent" at bounding box center [409, 120] width 98 height 16
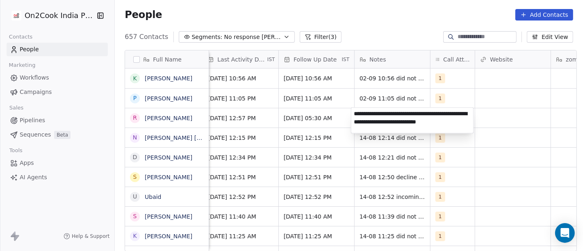
type textarea "**********"
click at [393, 1] on html "On2Cook India Pvt. Ltd. Contacts People Marketing Workflows Campaigns Sales Pip…" at bounding box center [291, 125] width 583 height 251
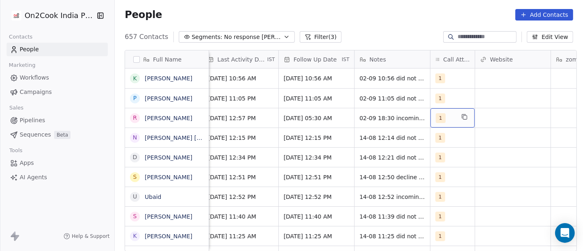
click at [443, 116] on div "1" at bounding box center [445, 118] width 19 height 10
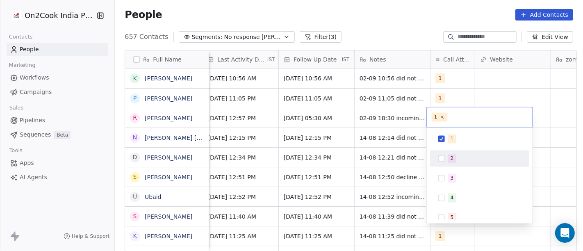
click at [453, 156] on div "2" at bounding box center [451, 157] width 3 height 7
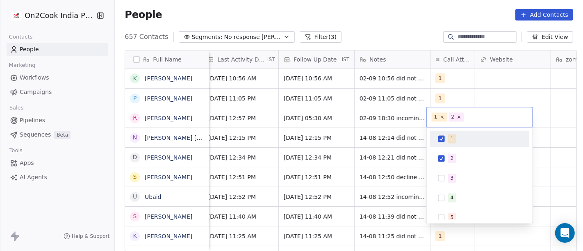
click at [458, 140] on div "1" at bounding box center [484, 138] width 73 height 9
click at [398, 12] on html "On2Cook India Pvt. Ltd. Contacts People Marketing Workflows Campaigns Sales Pip…" at bounding box center [291, 125] width 583 height 251
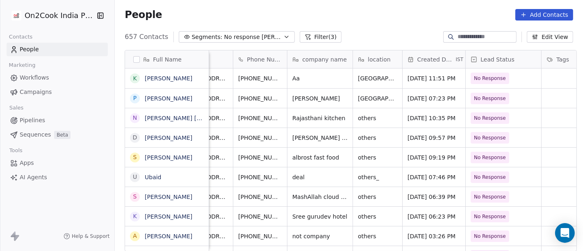
scroll to position [0, 0]
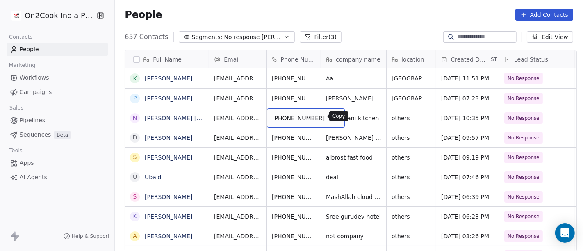
click at [333, 116] on icon "grid" at bounding box center [335, 118] width 4 height 4
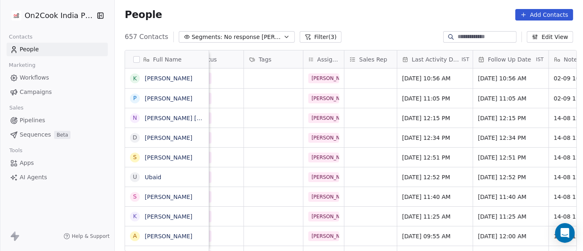
scroll to position [0, 355]
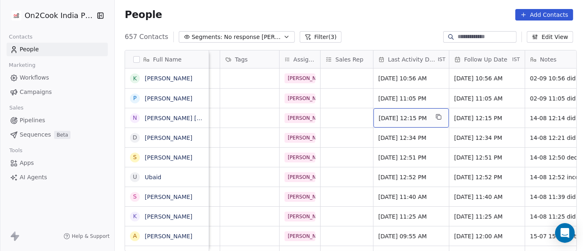
click at [382, 122] on div "[DATE] 12:15 PM" at bounding box center [410, 117] width 75 height 19
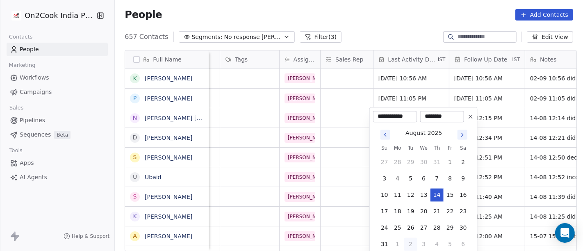
click at [409, 244] on button "2" at bounding box center [410, 243] width 13 height 13
type input "**********"
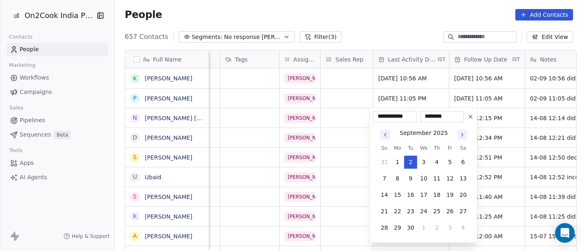
click at [403, 34] on html "On2Cook India Pvt. Ltd. Contacts People Marketing Workflows Campaigns Sales Pip…" at bounding box center [291, 125] width 583 height 251
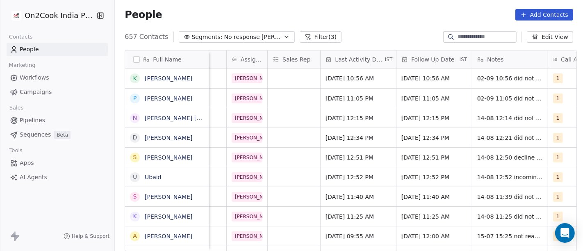
scroll to position [0, 433]
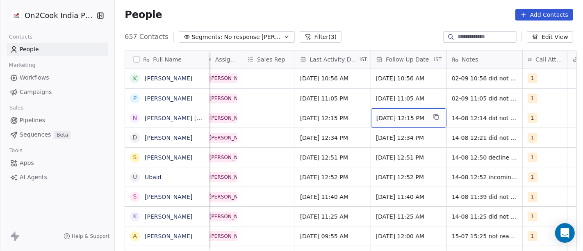
click at [403, 119] on span "[DATE] 12:15 PM" at bounding box center [401, 118] width 50 height 8
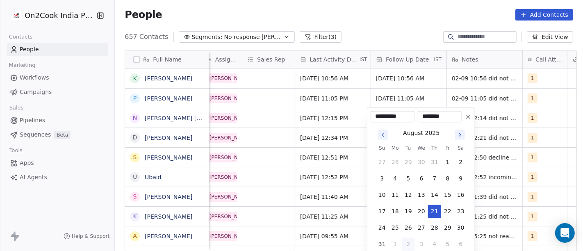
click at [458, 136] on icon "Go to next month" at bounding box center [460, 134] width 7 height 7
click at [379, 142] on div "[DATE] Su Mo Tu We Th Fr Sa 28 29 30 1 2 3 4 5 6 7 8 9 10 11 12 13 14 15 16 17 …" at bounding box center [421, 180] width 92 height 107
click at [379, 137] on icon "Go to previous month" at bounding box center [382, 134] width 7 height 7
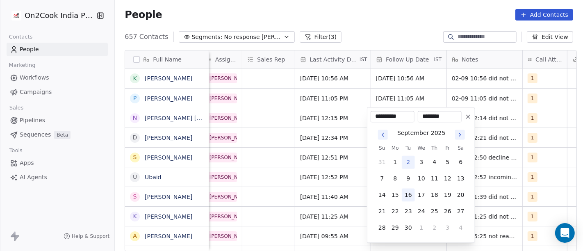
click at [413, 191] on button "16" at bounding box center [408, 194] width 13 height 13
type input "**********"
click at [404, 27] on html "On2Cook India Pvt. Ltd. Contacts People Marketing Workflows Campaigns Sales Pip…" at bounding box center [291, 125] width 583 height 251
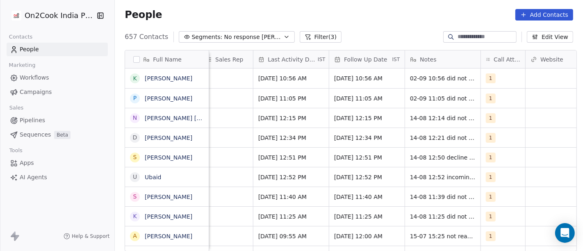
scroll to position [0, 477]
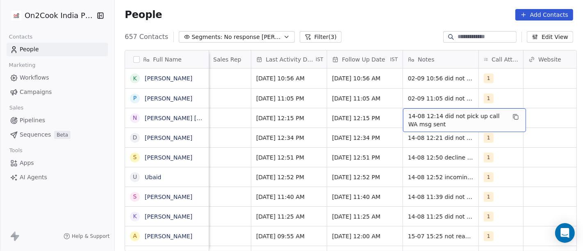
click at [422, 114] on span "14-08 12:14 did not pick up call WA msg sent" at bounding box center [457, 120] width 98 height 16
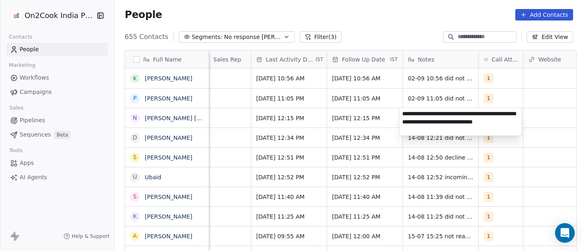
type textarea "**********"
click at [343, 114] on html "On2Cook India Pvt. Ltd. Contacts People Marketing Workflows Campaigns Sales Pip…" at bounding box center [291, 125] width 583 height 251
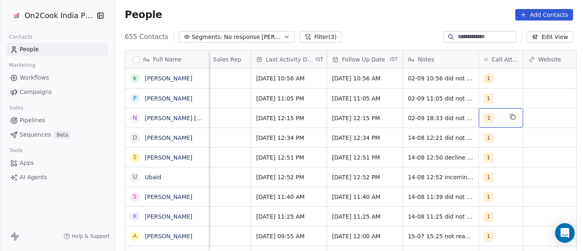
click at [493, 113] on div "1" at bounding box center [493, 118] width 19 height 10
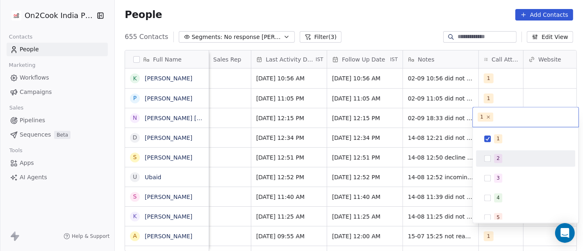
click at [495, 161] on span "2" at bounding box center [498, 158] width 8 height 9
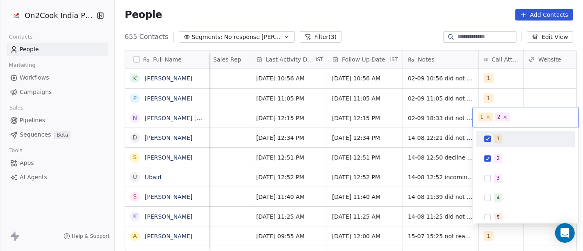
click at [492, 145] on div "1" at bounding box center [525, 138] width 99 height 16
click at [412, 22] on html "On2Cook India Pvt. Ltd. Contacts People Marketing Workflows Campaigns Sales Pip…" at bounding box center [291, 125] width 583 height 251
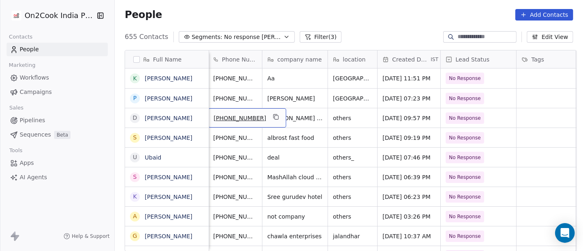
scroll to position [0, 57]
click at [274, 118] on icon "grid" at bounding box center [277, 117] width 7 height 7
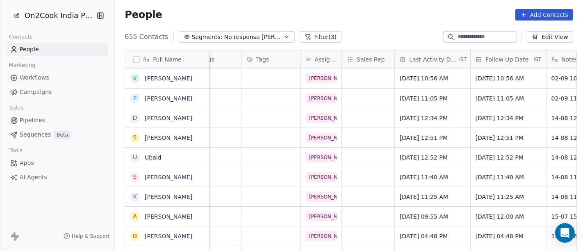
scroll to position [0, 413]
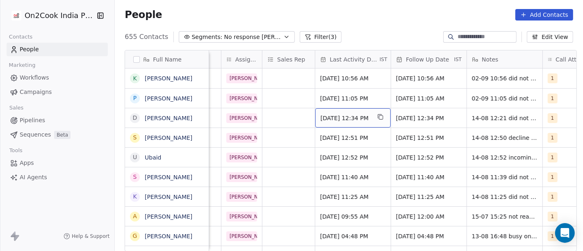
click at [350, 121] on div "[DATE] 12:34 PM" at bounding box center [352, 117] width 75 height 19
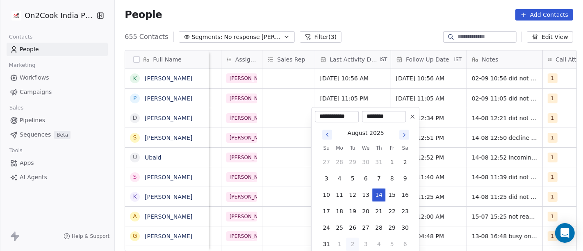
click at [354, 244] on button "2" at bounding box center [352, 243] width 13 height 13
type input "**********"
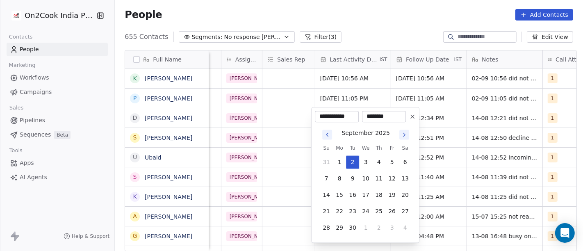
click at [376, 30] on html "On2Cook India Pvt. Ltd. Contacts People Marketing Workflows Campaigns Sales Pip…" at bounding box center [291, 125] width 583 height 251
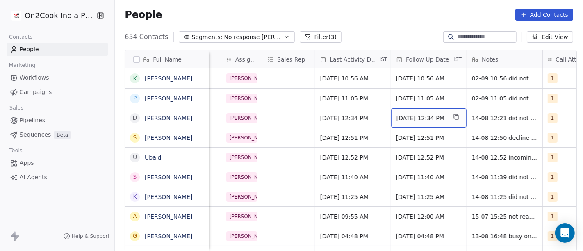
click at [426, 119] on span "[DATE] 12:34 PM" at bounding box center [421, 118] width 50 height 8
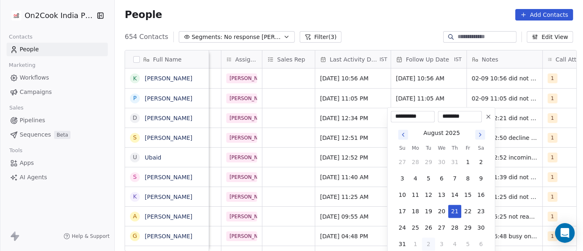
click at [482, 134] on icon "Go to next month" at bounding box center [480, 134] width 7 height 7
click at [430, 171] on tbody "31 1 2 3 4 5 6 7 8 9 10 11 12 13 14 15 16 17 18 19 20 21 22 23 24 25 26 27 28 2…" at bounding box center [441, 193] width 92 height 82
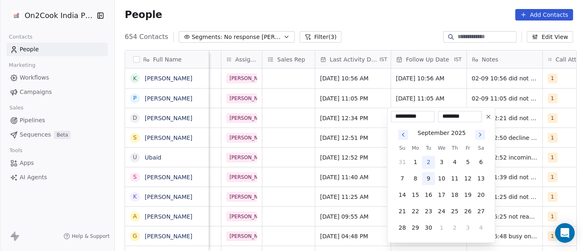
click at [430, 175] on button "9" at bounding box center [428, 178] width 13 height 13
type input "**********"
click at [420, 24] on html "On2Cook India Pvt. Ltd. Contacts People Marketing Workflows Campaigns Sales Pip…" at bounding box center [291, 125] width 583 height 251
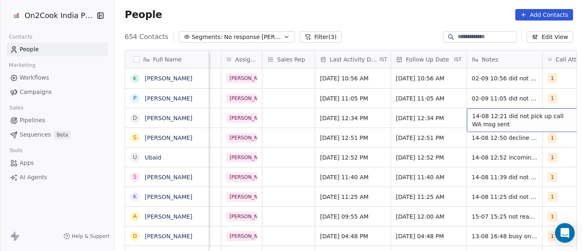
click at [484, 122] on span "14-08 12:21 did not pick up call WA msg sent" at bounding box center [521, 120] width 98 height 16
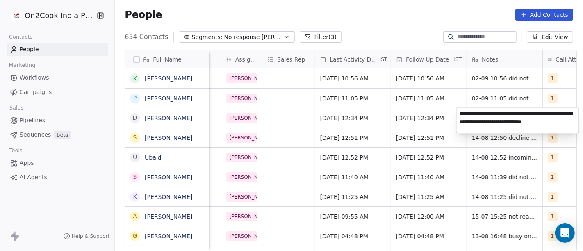
type textarea "**********"
click at [400, 123] on html "On2Cook India Pvt. Ltd. Contacts People Marketing Workflows Campaigns Sales Pip…" at bounding box center [291, 125] width 583 height 251
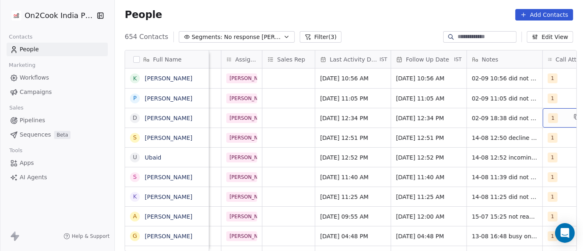
scroll to position [0, 431]
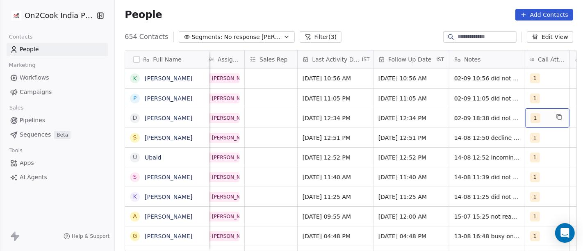
click at [548, 120] on div "1" at bounding box center [547, 117] width 44 height 19
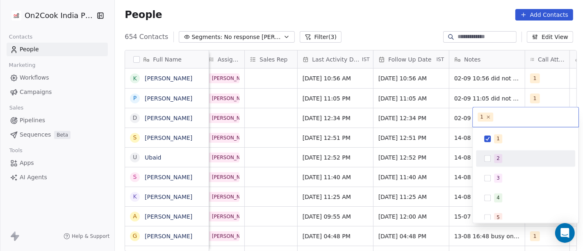
click at [496, 162] on span "2" at bounding box center [498, 158] width 8 height 9
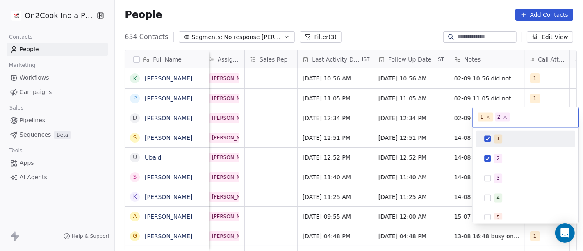
click at [494, 139] on span "1" at bounding box center [498, 138] width 8 height 9
click at [394, 22] on html "On2Cook India Pvt. Ltd. Contacts People Marketing Workflows Campaigns Sales Pip…" at bounding box center [291, 125] width 583 height 251
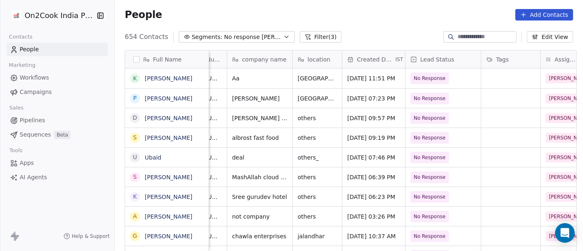
scroll to position [0, 53]
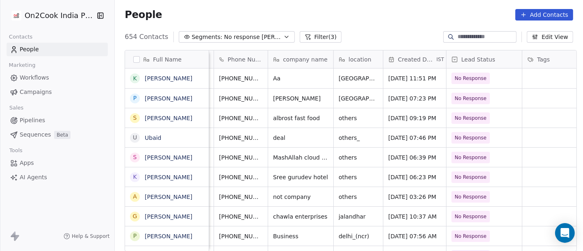
drag, startPoint x: 359, startPoint y: 6, endPoint x: 341, endPoint y: 0, distance: 18.5
click at [359, 6] on div "People Add Contacts" at bounding box center [349, 14] width 468 height 31
click at [380, 19] on div "People Add Contacts" at bounding box center [349, 14] width 448 height 11
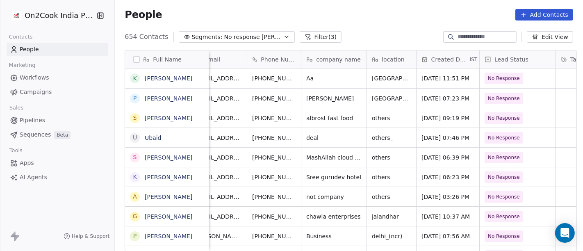
scroll to position [0, 0]
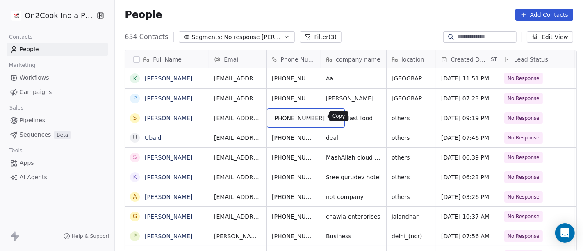
click at [331, 115] on icon "grid" at bounding box center [334, 117] width 7 height 7
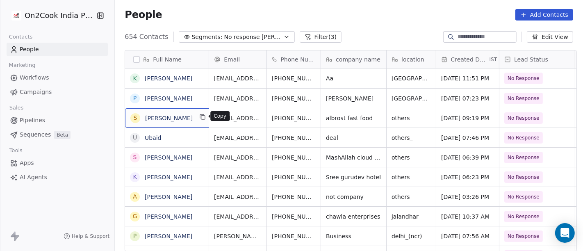
click at [201, 118] on icon "grid" at bounding box center [203, 118] width 4 height 4
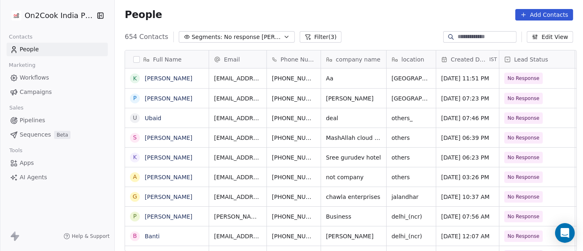
click at [366, 25] on div "People Add Contacts" at bounding box center [349, 14] width 468 height 31
click at [331, 116] on icon "grid" at bounding box center [334, 117] width 7 height 7
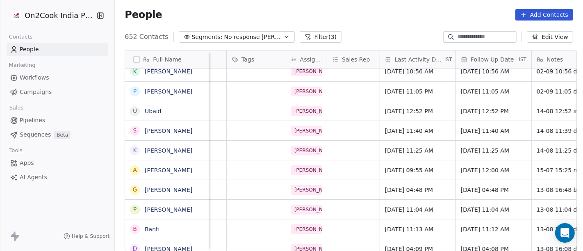
scroll to position [0, 352]
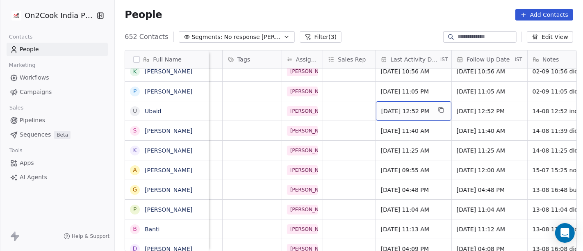
click at [406, 111] on span "[DATE] 12:52 PM" at bounding box center [406, 111] width 50 height 8
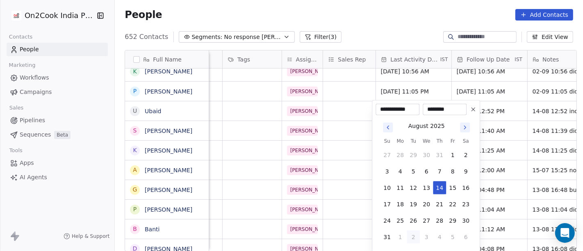
click at [413, 234] on button "2" at bounding box center [413, 236] width 13 height 13
type input "**********"
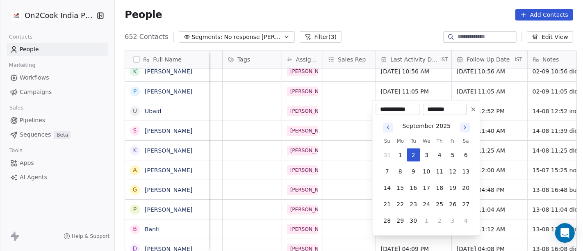
click at [369, 12] on html "On2Cook India Pvt. Ltd. Contacts People Marketing Workflows Campaigns Sales Pip…" at bounding box center [291, 125] width 583 height 251
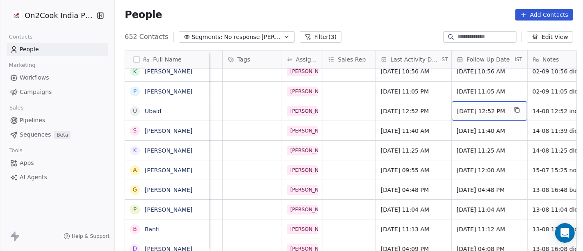
click at [462, 111] on span "[DATE] 12:52 PM" at bounding box center [482, 111] width 50 height 8
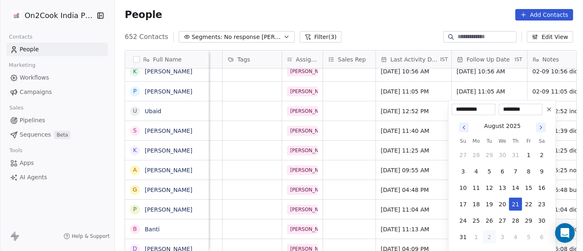
click at [541, 129] on icon "Go to next month" at bounding box center [541, 127] width 7 height 7
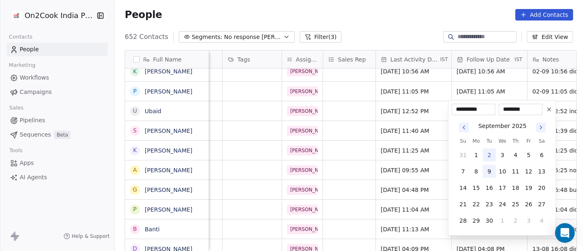
click at [491, 171] on button "9" at bounding box center [489, 171] width 13 height 13
type input "**********"
click at [398, 11] on html "On2Cook India Pvt. Ltd. Contacts People Marketing Workflows Campaigns Sales Pip…" at bounding box center [291, 125] width 583 height 251
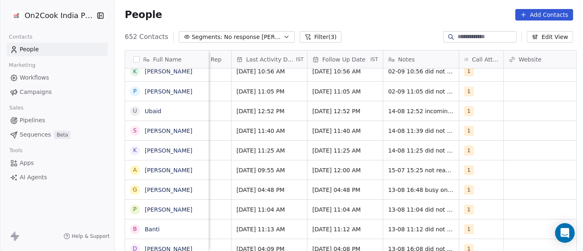
scroll to position [0, 497]
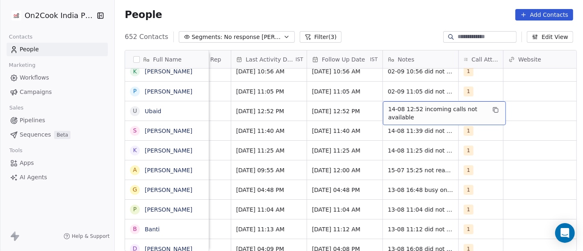
click at [410, 112] on span "14-08 12:52 incoming calls not available" at bounding box center [437, 113] width 98 height 16
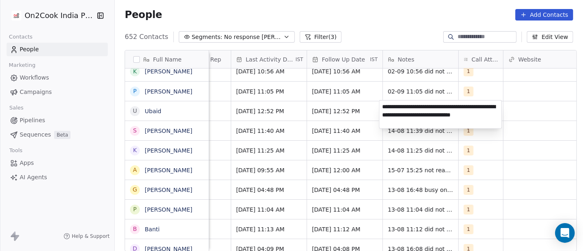
type textarea "**********"
click at [331, 106] on html "On2Cook India Pvt. Ltd. Contacts People Marketing Workflows Campaigns Sales Pip…" at bounding box center [291, 125] width 583 height 251
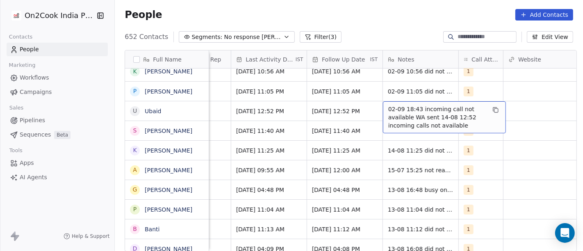
click at [483, 113] on div "02-09 18:43 incoming call not available WA sent 14-08 12:52 incoming calls not …" at bounding box center [444, 117] width 123 height 32
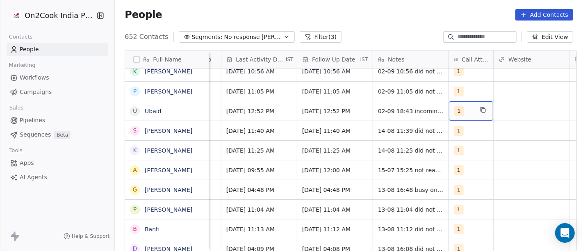
click at [463, 107] on div "1" at bounding box center [463, 111] width 19 height 10
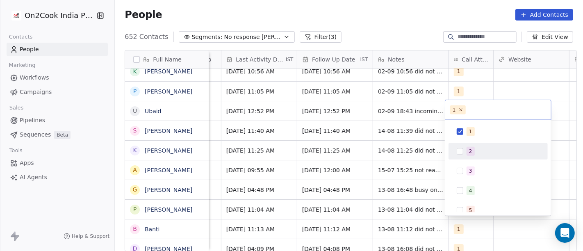
click at [470, 150] on div "2" at bounding box center [470, 151] width 3 height 7
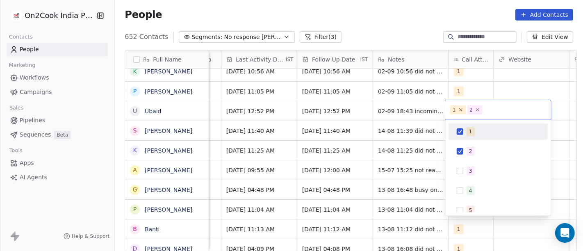
click at [470, 134] on div "1" at bounding box center [470, 131] width 3 height 7
click at [318, 106] on html "On2Cook India Pvt. Ltd. Contacts People Marketing Workflows Campaigns Sales Pip…" at bounding box center [291, 125] width 583 height 251
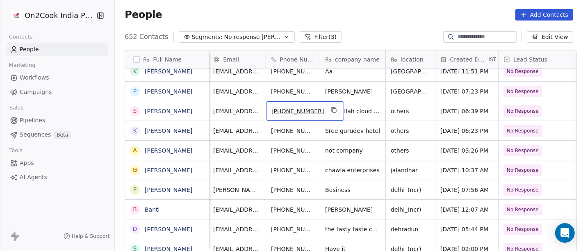
scroll to position [0, 0]
click at [331, 108] on icon "grid" at bounding box center [334, 110] width 7 height 7
click at [412, 13] on div "People Add Contacts" at bounding box center [349, 14] width 448 height 11
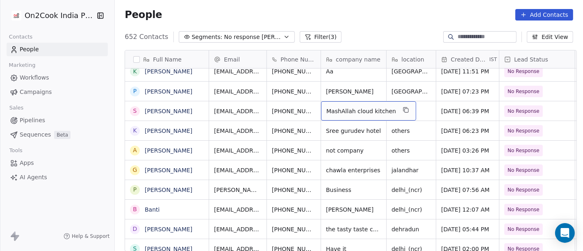
click at [357, 34] on div "652 Contacts Segments: No response [PERSON_NAME] (3) Edit View" at bounding box center [349, 36] width 468 height 13
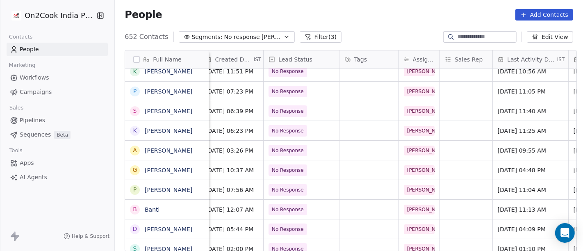
scroll to position [0, 236]
click at [201, 109] on icon "grid" at bounding box center [203, 111] width 4 height 4
click at [327, 2] on div "People Add Contacts" at bounding box center [349, 14] width 468 height 31
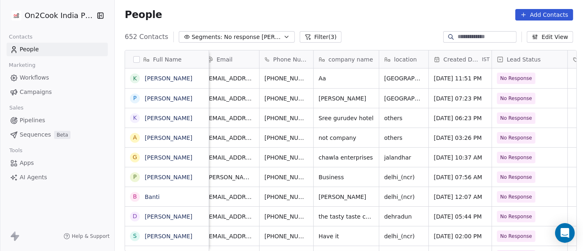
scroll to position [0, 6]
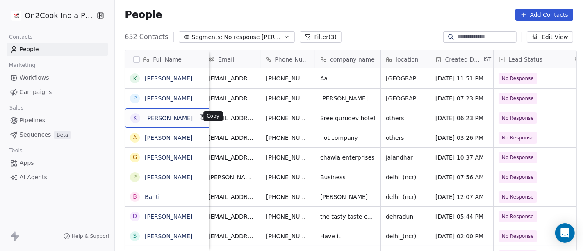
click at [200, 118] on icon "grid" at bounding box center [203, 117] width 7 height 7
click at [323, 29] on div "People Add Contacts" at bounding box center [349, 14] width 468 height 31
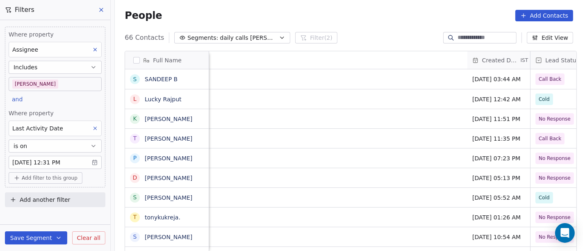
scroll to position [214, 465]
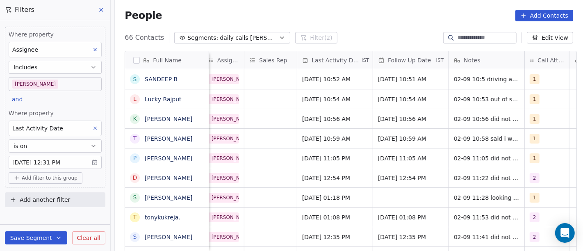
click at [66, 86] on body "On2Cook India Pvt. Ltd. Contacts People Marketing Workflows Campaigns Sales Pip…" at bounding box center [291, 125] width 583 height 251
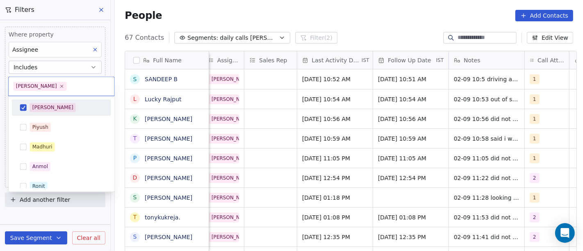
click at [45, 106] on span "[PERSON_NAME]" at bounding box center [53, 107] width 46 height 9
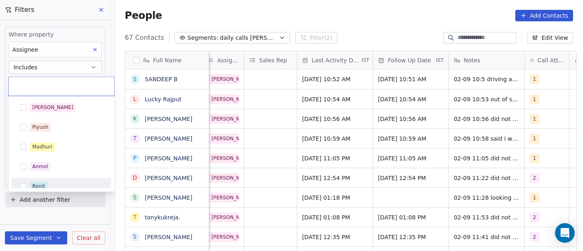
click at [71, 177] on div "Salim Piyush Madhuri Anmol Ronit Saurabh Sapan Falguni Mary Ajay Ankit Rohit Sh…" at bounding box center [61, 225] width 99 height 252
click at [25, 184] on button "Suggestions" at bounding box center [23, 186] width 7 height 7
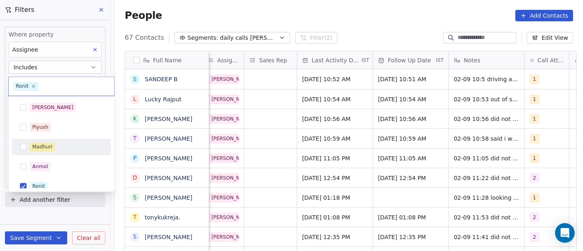
click at [276, 1] on html "On2Cook India Pvt. Ltd. Contacts People Marketing Workflows Campaigns Sales Pip…" at bounding box center [291, 125] width 583 height 251
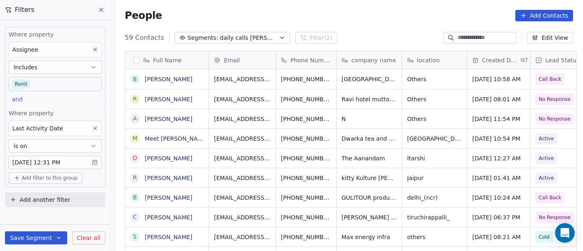
click at [68, 86] on body "On2Cook India Pvt. Ltd. Contacts People Marketing Workflows Campaigns Sales Pip…" at bounding box center [291, 125] width 583 height 251
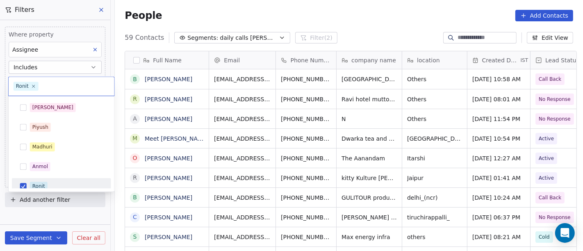
scroll to position [6, 0]
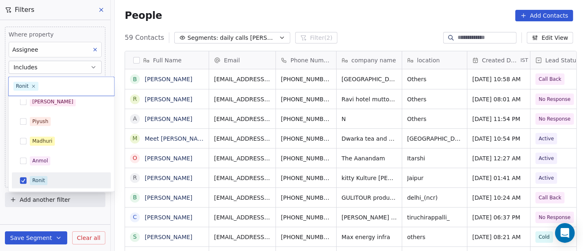
click at [44, 177] on div "Ronit" at bounding box center [38, 180] width 13 height 7
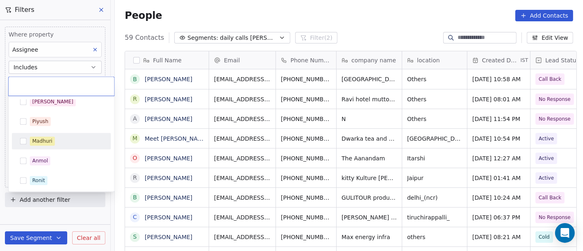
click at [39, 140] on div "Madhuri" at bounding box center [42, 140] width 20 height 7
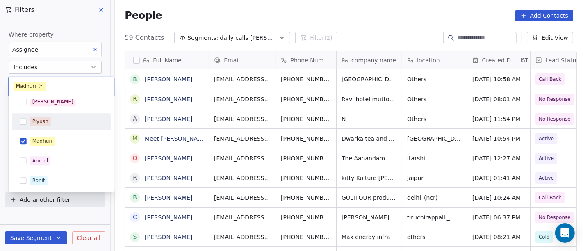
click at [241, 20] on html "On2Cook India Pvt. Ltd. Contacts People Marketing Workflows Campaigns Sales Pip…" at bounding box center [291, 125] width 583 height 251
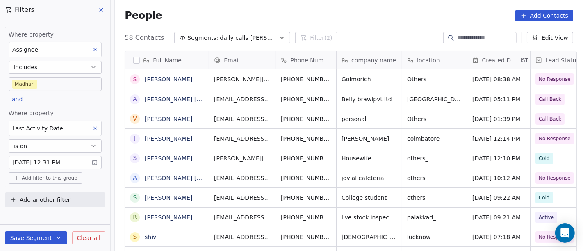
scroll to position [214, 465]
click at [45, 84] on body "On2Cook India Pvt. Ltd. Contacts People Marketing Workflows Campaigns Sales Pip…" at bounding box center [291, 125] width 583 height 251
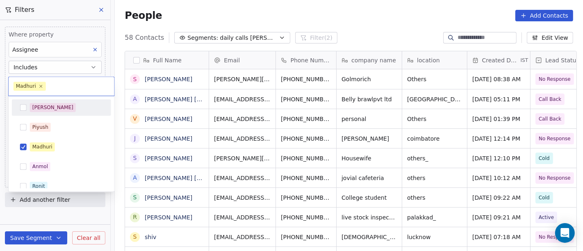
click at [55, 106] on div "[PERSON_NAME]" at bounding box center [66, 107] width 73 height 9
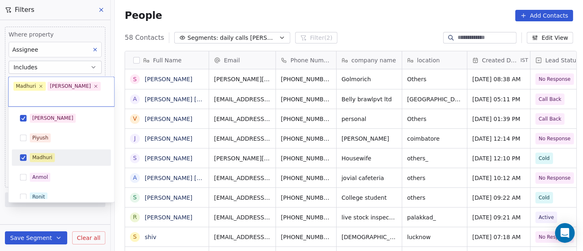
click at [59, 153] on div "Madhuri" at bounding box center [66, 157] width 73 height 9
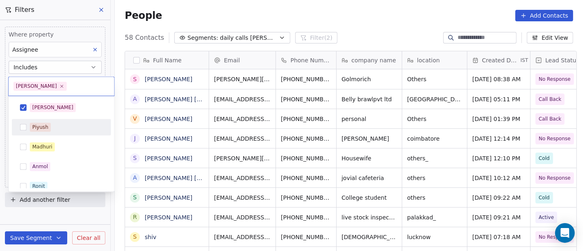
click at [308, 11] on html "On2Cook India Pvt. Ltd. Contacts People Marketing Workflows Campaigns Sales Pip…" at bounding box center [291, 125] width 583 height 251
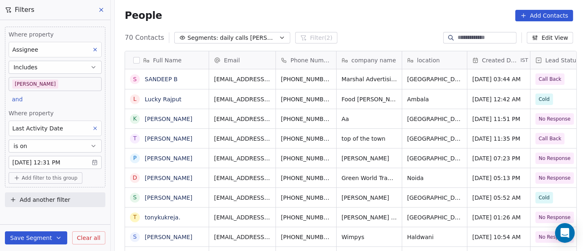
click at [319, 20] on div "People Add Contacts" at bounding box center [349, 15] width 448 height 11
click at [293, 13] on div "People Add Contacts" at bounding box center [349, 15] width 448 height 11
drag, startPoint x: 332, startPoint y: 30, endPoint x: 337, endPoint y: 27, distance: 5.0
click at [335, 29] on div "People Add Contacts" at bounding box center [349, 15] width 468 height 31
click at [218, 9] on div "People Add Contacts" at bounding box center [349, 15] width 468 height 31
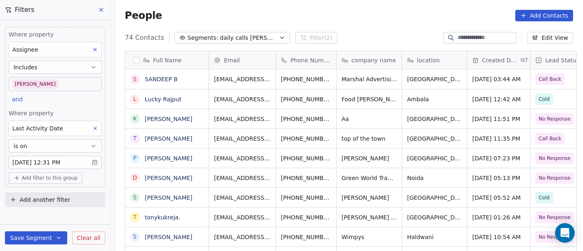
click at [391, 28] on div "People Add Contacts" at bounding box center [349, 15] width 468 height 31
click at [328, 23] on div "People Add Contacts" at bounding box center [349, 15] width 468 height 31
click at [272, 6] on div "People Add Contacts" at bounding box center [349, 15] width 468 height 31
click at [387, 19] on div "People Add Contacts" at bounding box center [349, 15] width 448 height 11
click at [361, 23] on div "People Add Contacts" at bounding box center [349, 15] width 468 height 31
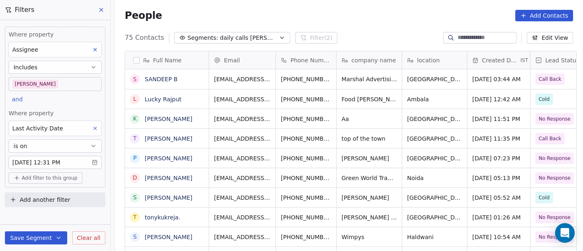
click at [50, 182] on button "Add filter to this group" at bounding box center [46, 177] width 74 height 11
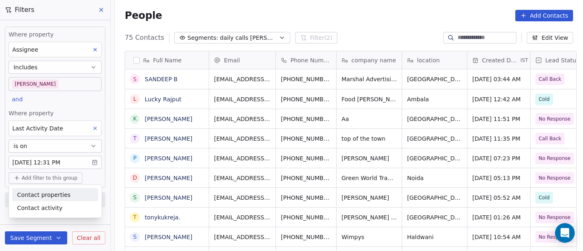
click at [56, 195] on span "Contact properties" at bounding box center [43, 194] width 53 height 9
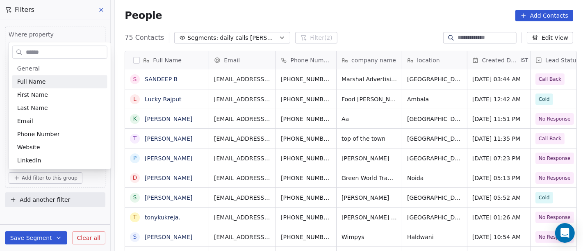
click at [31, 46] on input "text" at bounding box center [65, 52] width 83 height 12
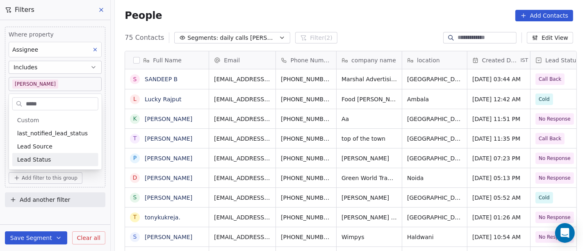
type input "****"
click at [36, 160] on span "Lead Status" at bounding box center [34, 159] width 34 height 8
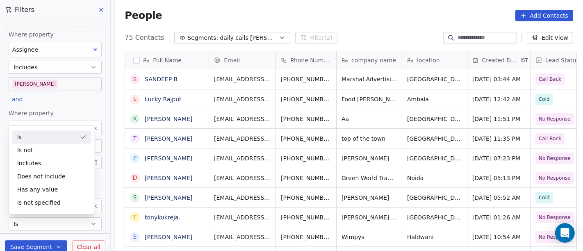
click at [493, 16] on div "People Add Contacts" at bounding box center [349, 15] width 448 height 11
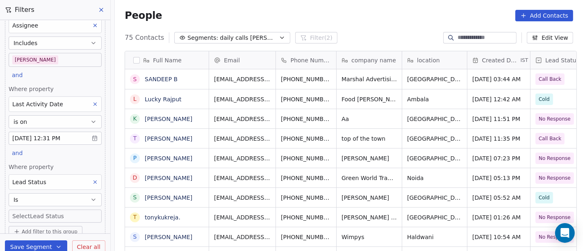
scroll to position [53, 0]
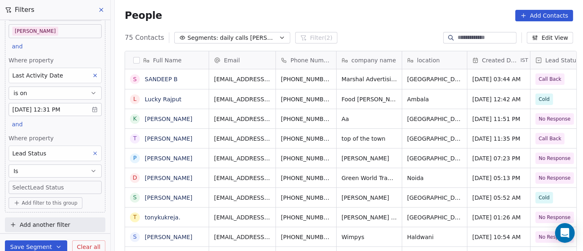
click at [30, 186] on body "On2Cook India Pvt. Ltd. Contacts People Marketing Workflows Campaigns Sales Pip…" at bounding box center [291, 125] width 583 height 251
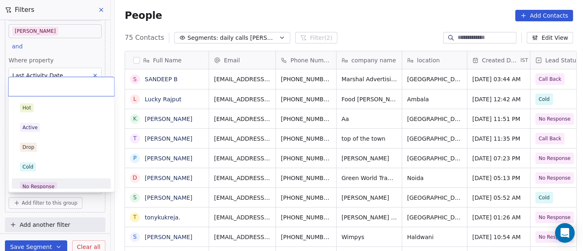
click at [40, 182] on span "No Response" at bounding box center [38, 186] width 37 height 9
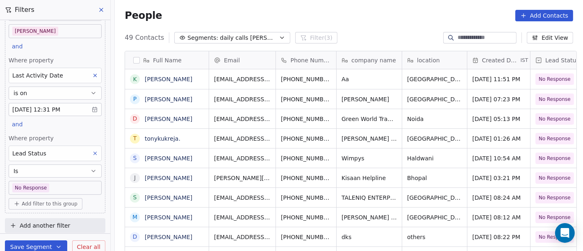
scroll to position [214, 465]
click at [369, 18] on div "People Add Contacts" at bounding box center [349, 15] width 448 height 11
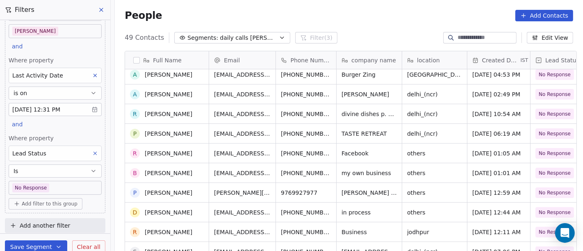
scroll to position [0, 0]
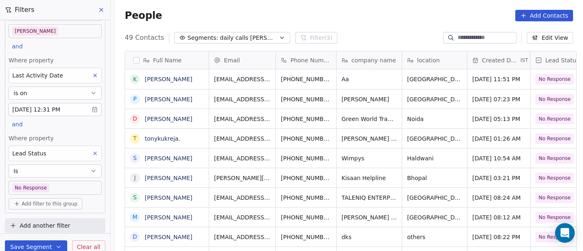
click at [416, 10] on div "People Add Contacts" at bounding box center [349, 15] width 448 height 11
click at [353, 23] on div "People Add Contacts" at bounding box center [349, 15] width 468 height 31
drag, startPoint x: 86, startPoint y: 149, endPoint x: 184, endPoint y: 133, distance: 98.4
click at [92, 150] on icon at bounding box center [95, 153] width 6 height 6
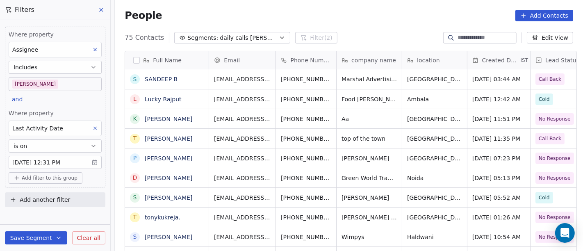
click at [353, 16] on div "People Add Contacts" at bounding box center [349, 15] width 448 height 11
click at [344, 20] on div "People Add Contacts" at bounding box center [349, 15] width 448 height 11
click at [353, 37] on div "79 Contacts Segments: daily calls salim Filter (2) Edit View" at bounding box center [349, 37] width 468 height 13
click at [393, 18] on div "People Add Contacts" at bounding box center [349, 15] width 448 height 11
click at [383, 26] on div "People Add Contacts" at bounding box center [349, 15] width 468 height 31
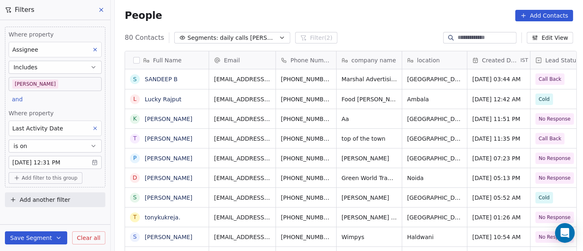
click at [343, 30] on div "People Add Contacts" at bounding box center [349, 15] width 468 height 31
click at [369, 14] on div "People Add Contacts" at bounding box center [349, 15] width 448 height 11
click at [343, 19] on div "People Add Contacts" at bounding box center [349, 15] width 448 height 11
click at [325, 15] on div "People Add Contacts" at bounding box center [349, 15] width 448 height 11
click at [45, 176] on span "Add filter to this group" at bounding box center [50, 178] width 56 height 7
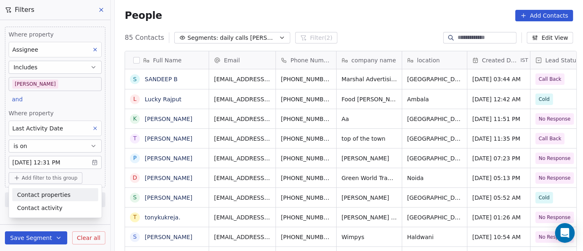
click at [51, 196] on span "Contact properties" at bounding box center [43, 194] width 53 height 9
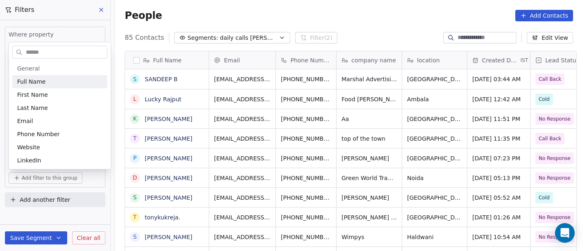
click at [42, 51] on input "text" at bounding box center [65, 52] width 83 height 12
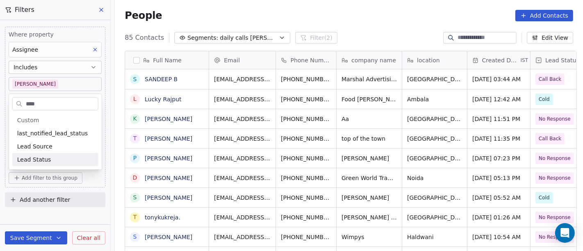
type input "****"
click at [50, 161] on div "Lead Status" at bounding box center [55, 159] width 76 height 8
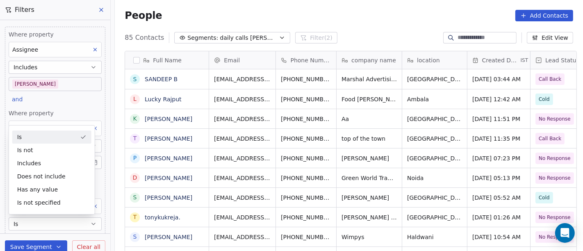
click at [34, 139] on div "Is" at bounding box center [51, 136] width 79 height 13
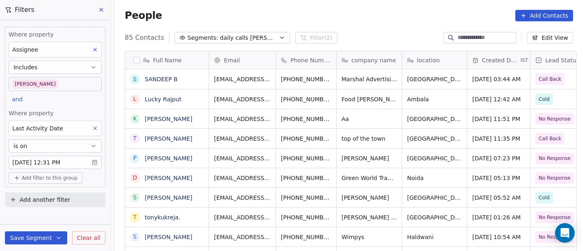
click at [55, 177] on span "Add filter to this group" at bounding box center [50, 178] width 56 height 7
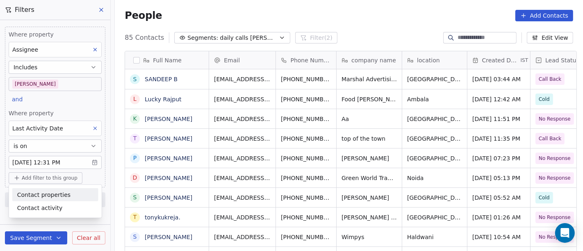
click at [59, 198] on span "Contact properties" at bounding box center [43, 194] width 53 height 9
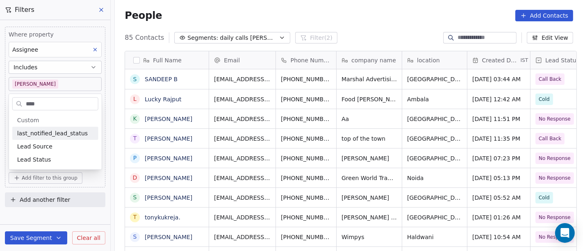
type input "****"
click at [45, 158] on span "Lead Status" at bounding box center [34, 159] width 34 height 8
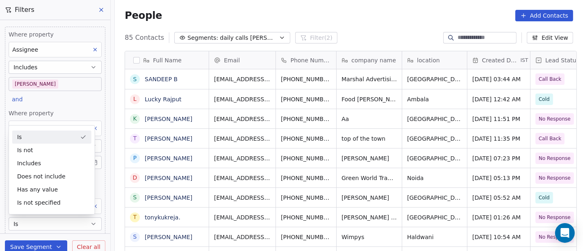
click at [325, 13] on div "People Add Contacts" at bounding box center [349, 15] width 448 height 11
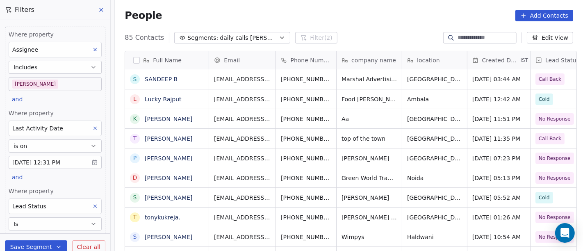
scroll to position [53, 0]
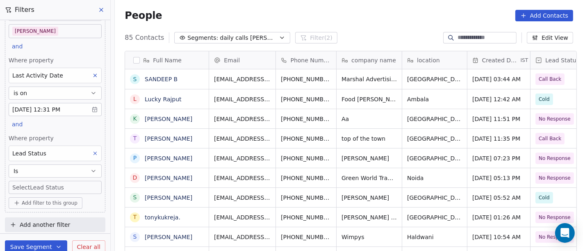
click at [58, 188] on body "On2Cook India Pvt. Ltd. Contacts People Marketing Workflows Campaigns Sales Pip…" at bounding box center [291, 125] width 583 height 251
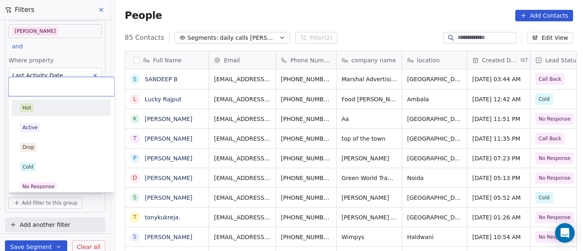
click at [51, 107] on div "Hot" at bounding box center [61, 107] width 83 height 9
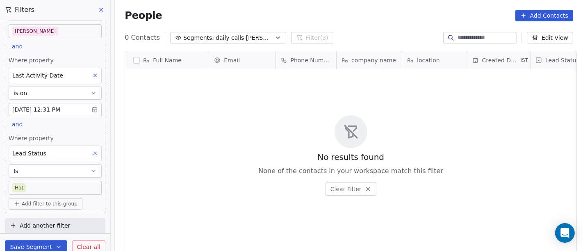
scroll to position [214, 465]
click at [52, 187] on body "On2Cook India Pvt. Ltd. Contacts People Marketing Workflows Campaigns Sales Pip…" at bounding box center [291, 125] width 583 height 251
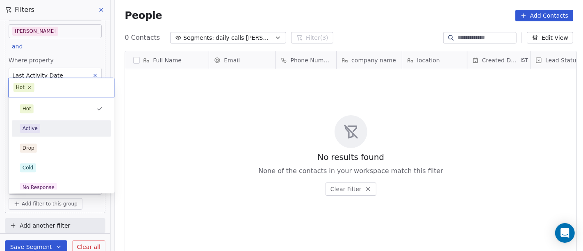
click at [51, 131] on div "Active" at bounding box center [61, 128] width 83 height 9
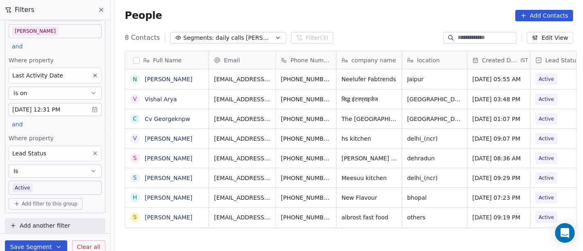
click at [46, 182] on body "On2Cook India Pvt. Ltd. Contacts People Marketing Workflows Campaigns Sales Pip…" at bounding box center [291, 125] width 583 height 251
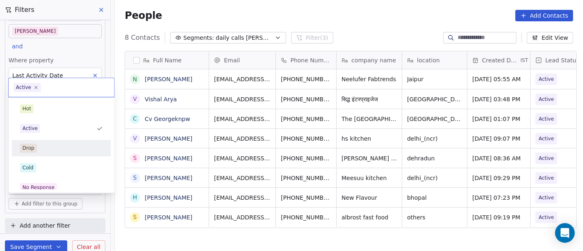
click at [70, 151] on div "Drop" at bounding box center [61, 147] width 83 height 9
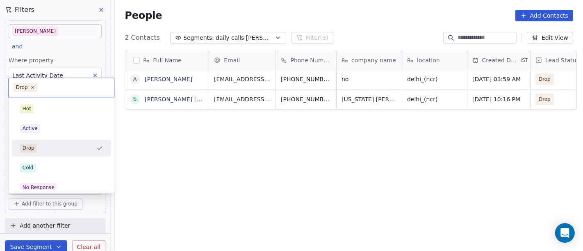
click at [64, 182] on body "On2Cook India Pvt. Ltd. Contacts People Marketing Workflows Campaigns Sales Pip…" at bounding box center [291, 125] width 583 height 251
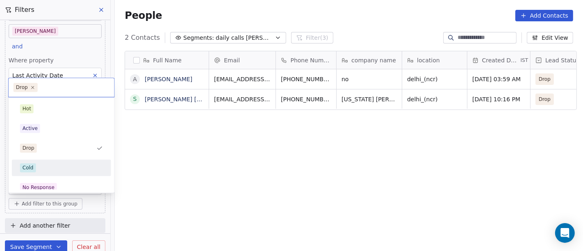
click at [33, 165] on span "Cold" at bounding box center [28, 167] width 16 height 9
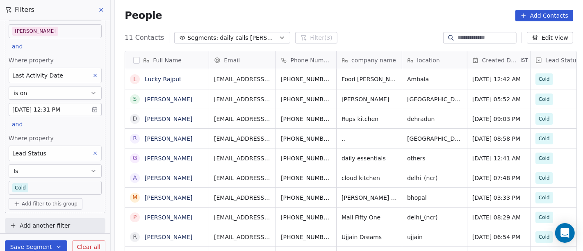
click at [27, 188] on body "On2Cook India Pvt. Ltd. Contacts People Marketing Workflows Campaigns Sales Pip…" at bounding box center [291, 125] width 583 height 251
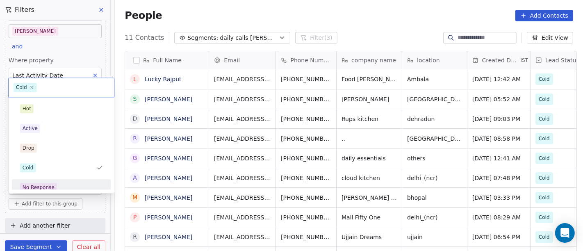
click at [54, 180] on div "No Response" at bounding box center [61, 187] width 99 height 16
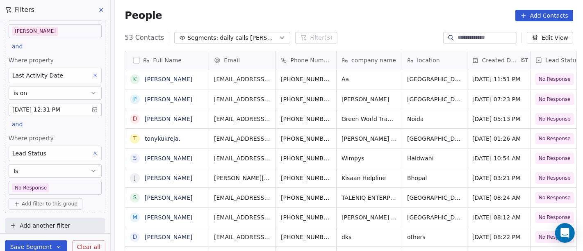
scroll to position [54, 0]
click at [64, 183] on body "On2Cook India Pvt. Ltd. Contacts People Marketing Workflows Campaigns Sales Pip…" at bounding box center [291, 125] width 583 height 251
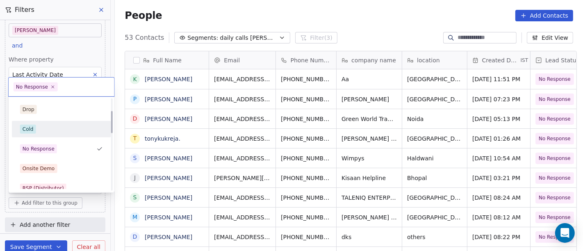
scroll to position [51, 0]
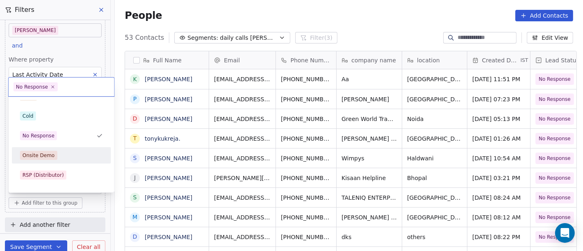
click at [57, 151] on div "Onsite Demo" at bounding box center [61, 155] width 83 height 9
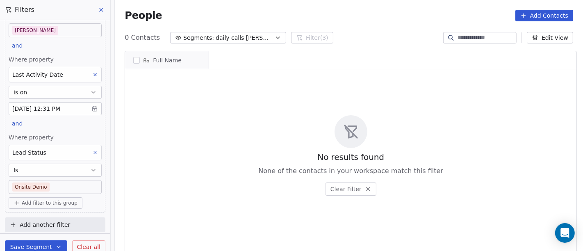
scroll to position [214, 465]
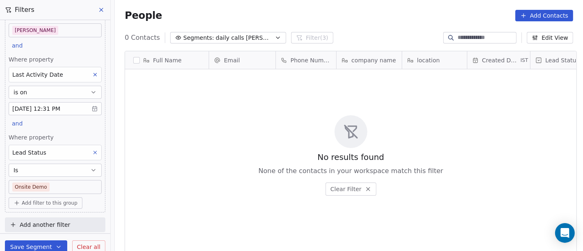
click at [37, 180] on body "On2Cook India Pvt. Ltd. Contacts People Marketing Workflows Campaigns Sales Pip…" at bounding box center [291, 125] width 583 height 251
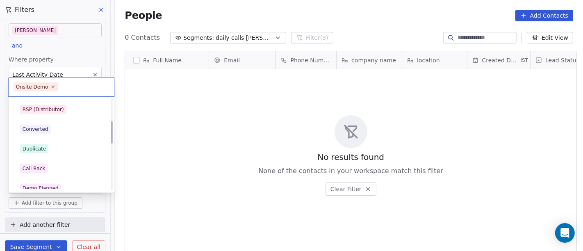
scroll to position [71, 0]
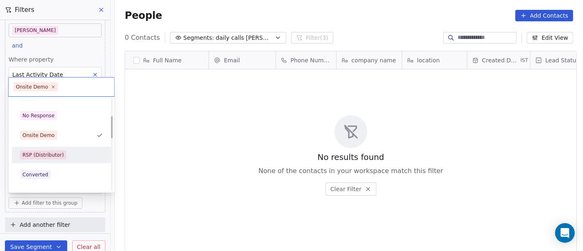
click at [48, 157] on div "RSP (Distributor)" at bounding box center [43, 154] width 41 height 7
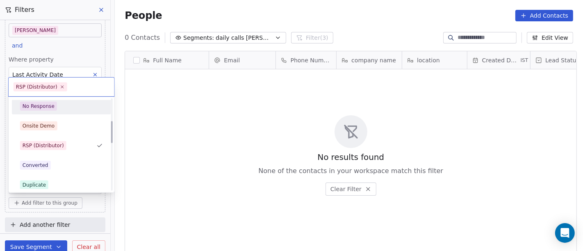
scroll to position [91, 0]
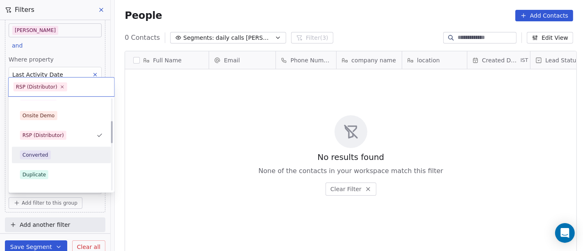
click at [41, 151] on div "Converted" at bounding box center [36, 154] width 26 height 7
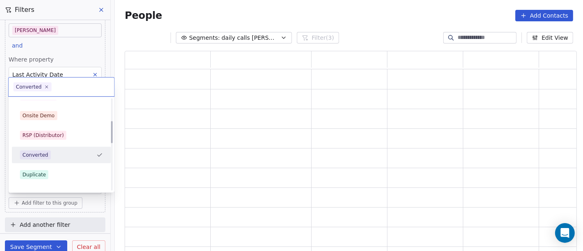
scroll to position [194, 445]
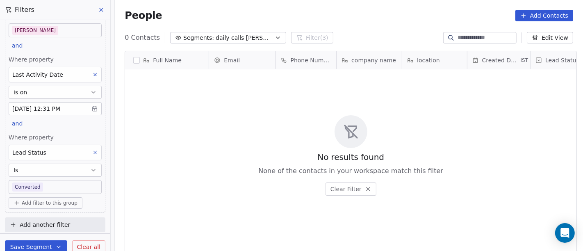
click at [42, 187] on body "On2Cook India Pvt. Ltd. Contacts People Marketing Workflows Campaigns Sales Pip…" at bounding box center [291, 125] width 583 height 251
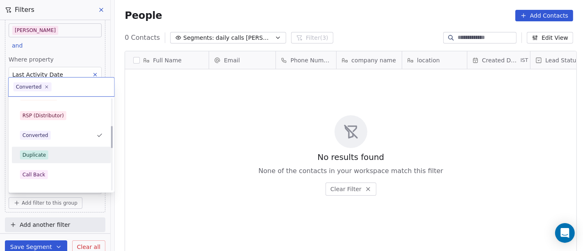
click at [54, 154] on div "Duplicate" at bounding box center [61, 154] width 83 height 9
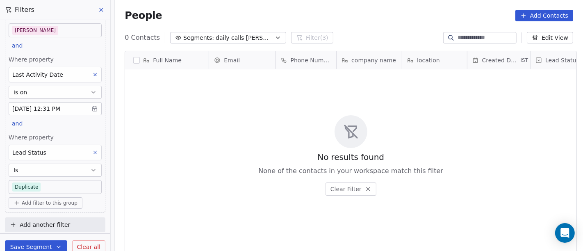
click at [73, 182] on body "On2Cook India Pvt. Ltd. Contacts People Marketing Workflows Campaigns Sales Pip…" at bounding box center [291, 125] width 583 height 251
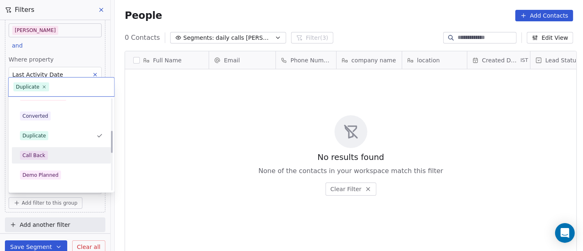
click at [39, 152] on div "Call Back" at bounding box center [34, 155] width 23 height 7
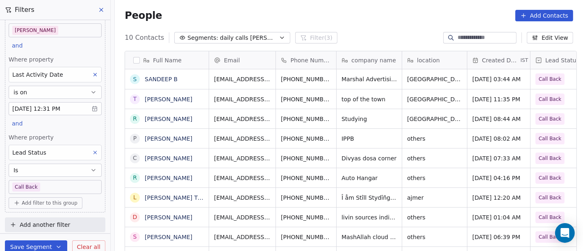
click at [48, 186] on body "On2Cook India Pvt. Ltd. Contacts People Marketing Workflows Campaigns Sales Pip…" at bounding box center [291, 125] width 583 height 251
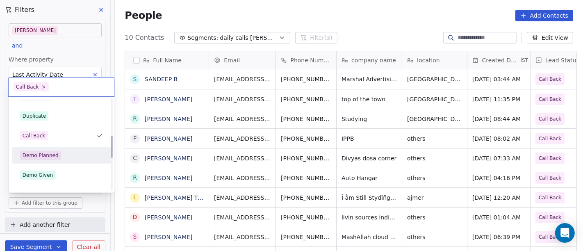
click at [51, 153] on div "Demo Planned" at bounding box center [41, 155] width 36 height 7
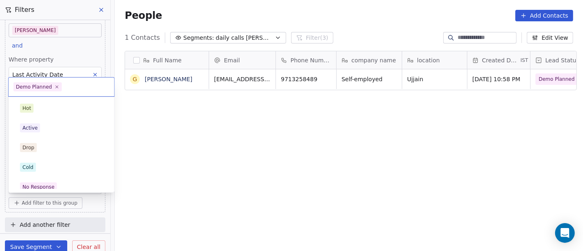
click at [59, 185] on body "On2Cook India Pvt. Ltd. Contacts People Marketing Workflows Campaigns Sales Pip…" at bounding box center [291, 125] width 583 height 251
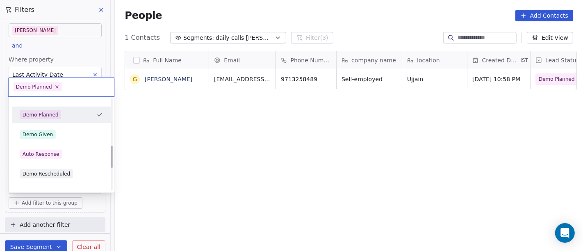
click at [180, 164] on html "On2Cook India Pvt. Ltd. Contacts People Marketing Workflows Campaigns Sales Pip…" at bounding box center [291, 125] width 583 height 251
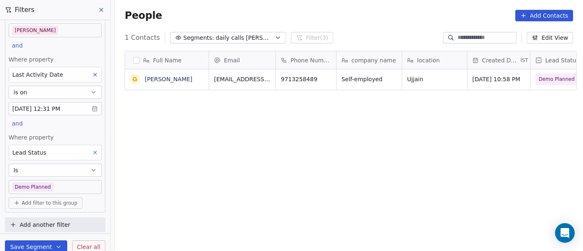
click at [92, 150] on icon at bounding box center [95, 153] width 6 height 6
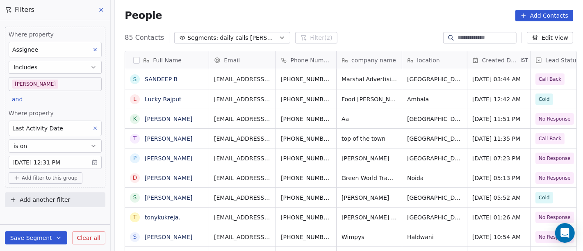
click at [366, 21] on div "People Add Contacts" at bounding box center [349, 15] width 468 height 31
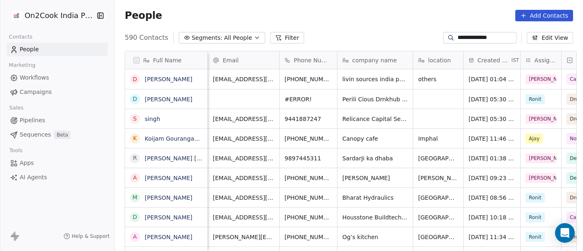
scroll to position [214, 465]
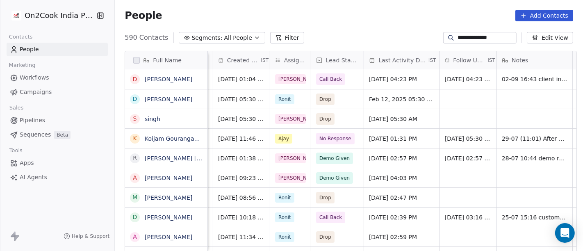
click at [471, 44] on div "**********" at bounding box center [349, 37] width 468 height 13
click at [470, 36] on input "**********" at bounding box center [485, 38] width 57 height 8
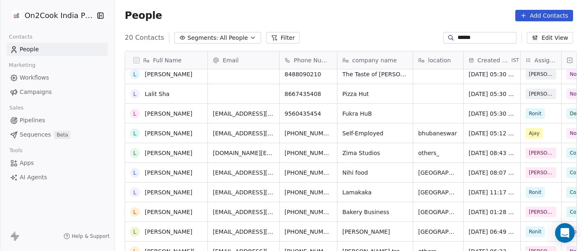
scroll to position [0, 0]
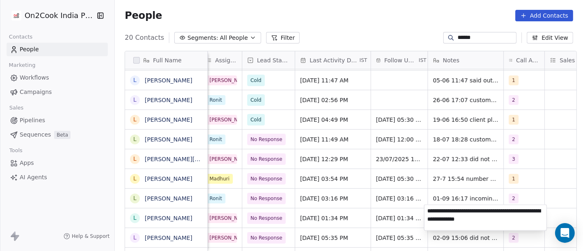
click at [397, 218] on html "On2Cook India Pvt. Ltd. Contacts People Marketing Workflows Campaigns Sales Pip…" at bounding box center [291, 125] width 583 height 251
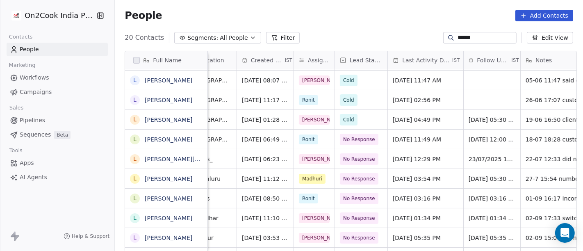
click at [460, 35] on input "*****" at bounding box center [485, 38] width 57 height 8
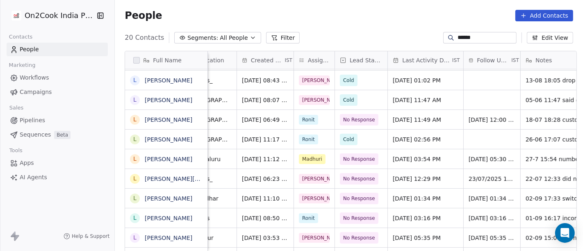
click at [460, 35] on input "*****" at bounding box center [485, 38] width 57 height 8
paste input "*"
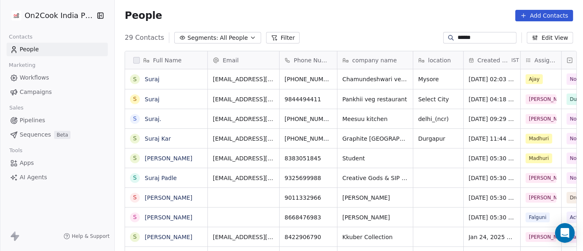
scroll to position [214, 465]
type input "******"
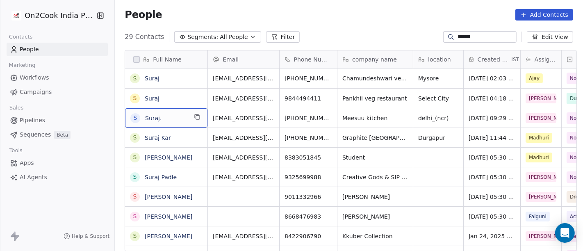
click at [184, 115] on div "S Suraj." at bounding box center [166, 117] width 82 height 19
type textarea "**********"
click at [300, 119] on html "On2Cook India Pvt. Ltd. Contacts People Marketing Workflows Campaigns Sales Pip…" at bounding box center [291, 125] width 583 height 251
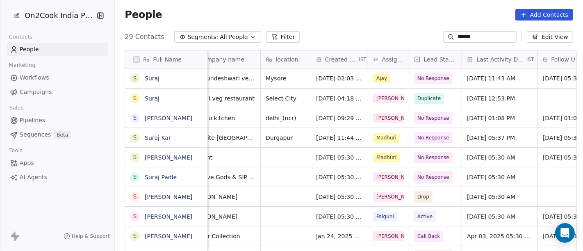
scroll to position [0, 155]
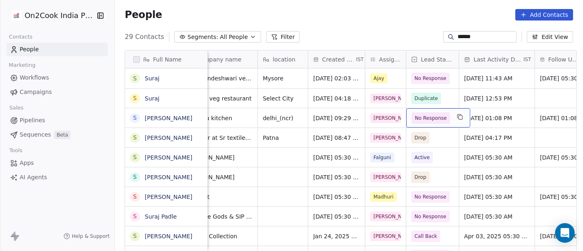
click at [428, 120] on span "No Response" at bounding box center [431, 118] width 32 height 8
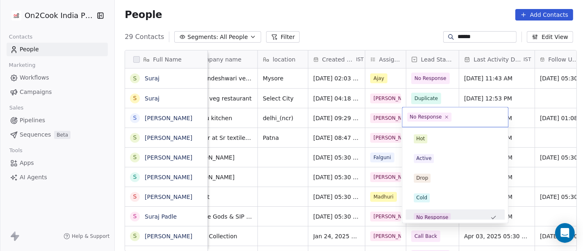
scroll to position [6, 0]
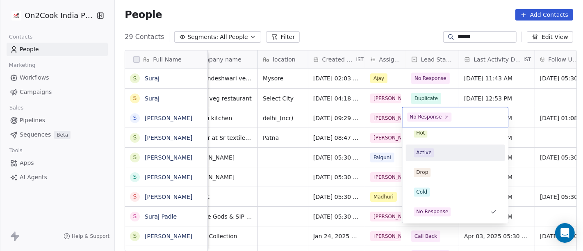
click at [440, 158] on div "Active" at bounding box center [455, 152] width 93 height 13
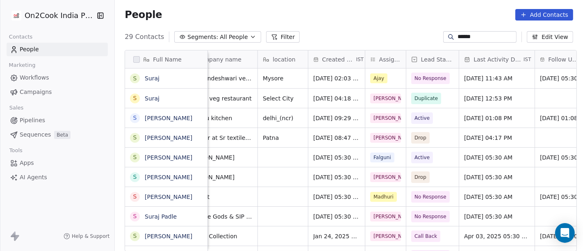
click at [412, 17] on div "People Add Contacts" at bounding box center [349, 14] width 448 height 11
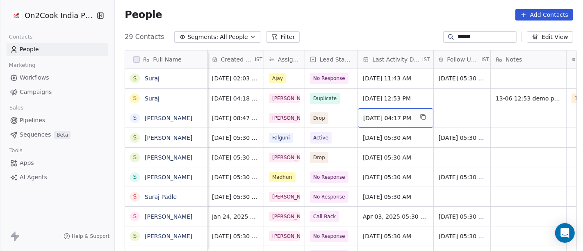
scroll to position [0, 257]
click at [383, 123] on div "May 01, 2025 04:17 PM" at bounding box center [394, 117] width 75 height 19
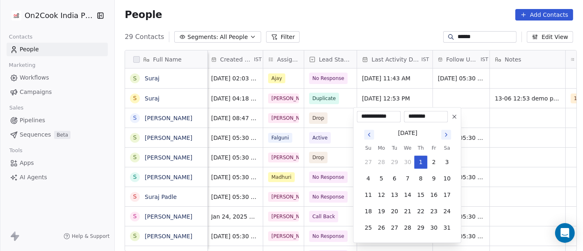
click at [371, 16] on html "On2Cook India Pvt. Ltd. Contacts People Marketing Workflows Campaigns Sales Pip…" at bounding box center [291, 125] width 583 height 251
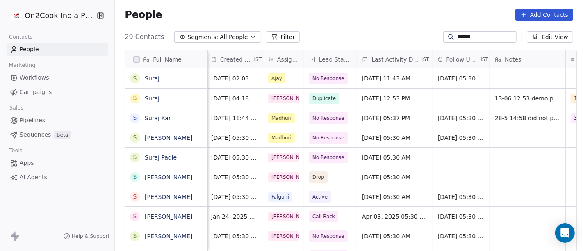
click at [477, 34] on input "******" at bounding box center [485, 37] width 57 height 8
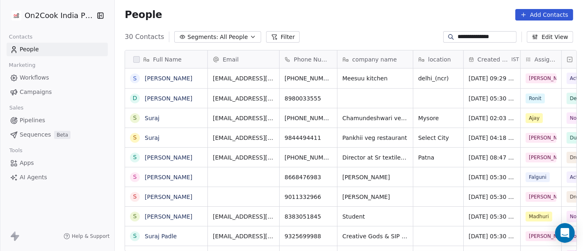
scroll to position [214, 465]
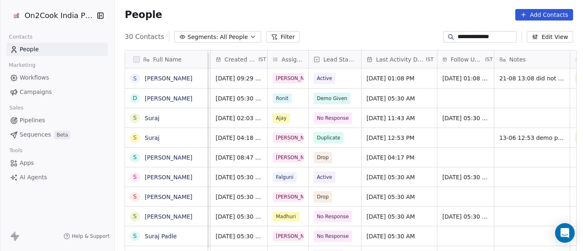
type input "**********"
click at [379, 75] on span "[DATE] 01:08 PM" at bounding box center [391, 78] width 50 height 8
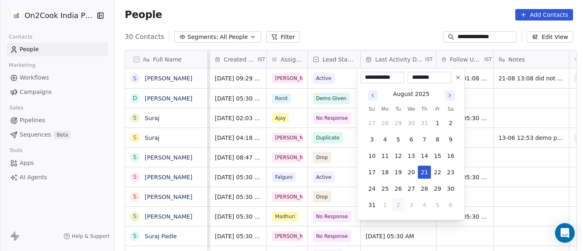
click at [401, 205] on button "2" at bounding box center [397, 204] width 13 height 13
type input "**********"
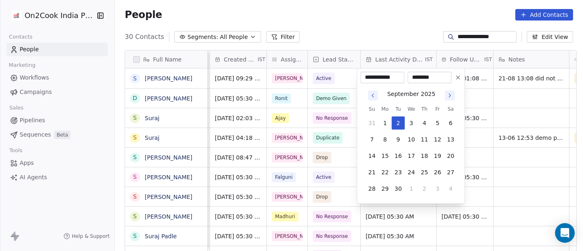
click at [352, 20] on html "**********" at bounding box center [291, 125] width 583 height 251
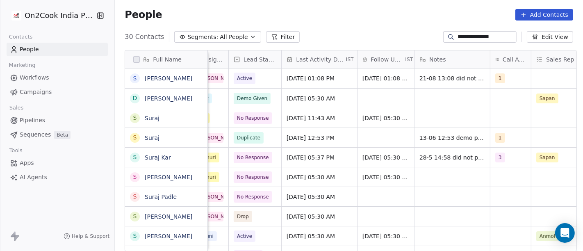
scroll to position [0, 334]
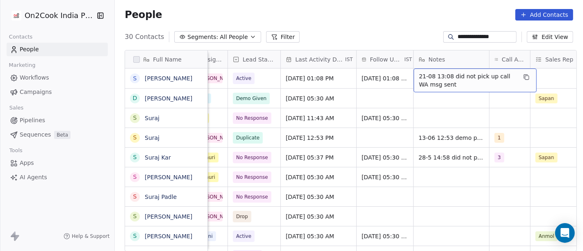
click at [430, 14] on div "People Add Contacts" at bounding box center [349, 14] width 448 height 11
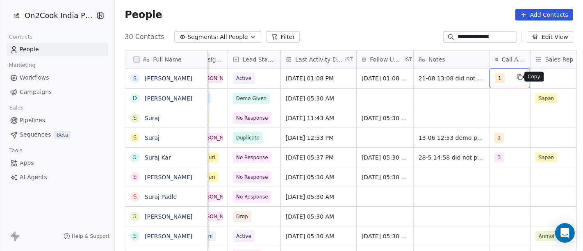
click at [515, 75] on button "grid" at bounding box center [520, 77] width 10 height 10
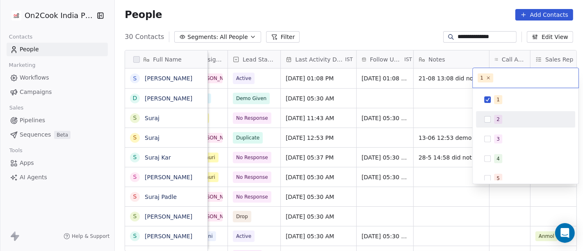
click at [500, 119] on span "2" at bounding box center [498, 119] width 8 height 9
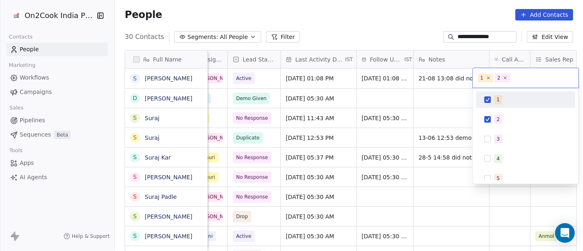
click at [495, 104] on div "1" at bounding box center [525, 99] width 93 height 13
click at [398, 20] on html "**********" at bounding box center [291, 125] width 583 height 251
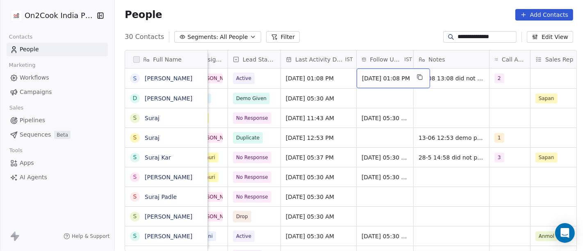
click at [372, 73] on div "[DATE] 01:08 PM" at bounding box center [393, 78] width 73 height 20
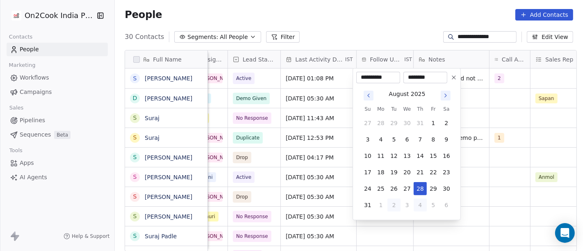
click at [418, 205] on button "4" at bounding box center [419, 204] width 13 height 13
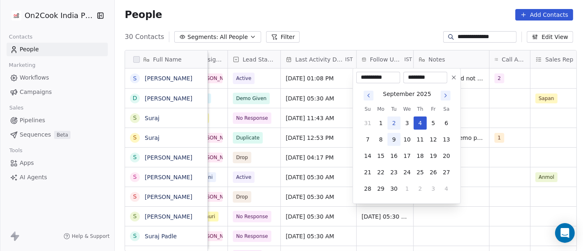
click at [392, 141] on button "9" at bounding box center [393, 139] width 13 height 13
type input "**********"
click at [374, 39] on html "**********" at bounding box center [291, 125] width 583 height 251
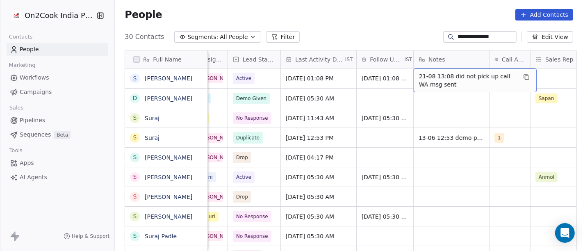
click at [430, 84] on span "21-08 13:08 did not pick up call WA msg sent" at bounding box center [468, 80] width 98 height 16
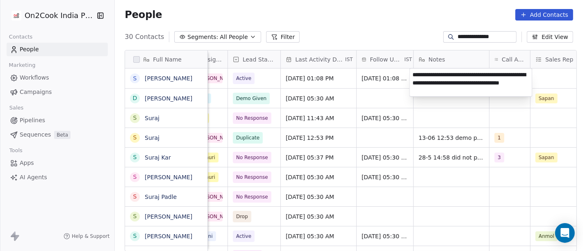
type textarea "**********"
click at [481, 116] on html "**********" at bounding box center [291, 125] width 583 height 251
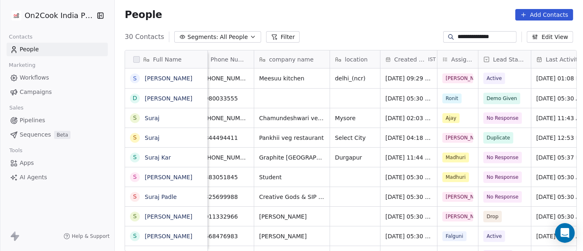
scroll to position [0, 39]
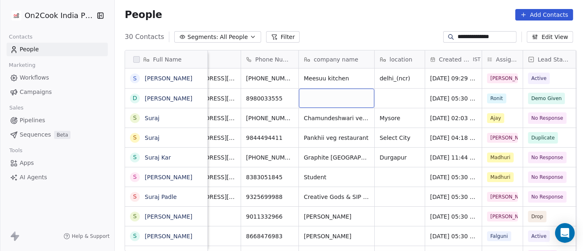
click at [303, 94] on div "grid" at bounding box center [336, 98] width 75 height 19
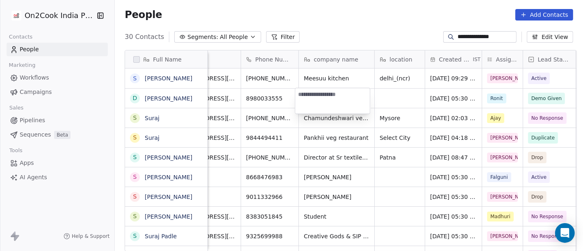
click at [469, 34] on html "**********" at bounding box center [291, 125] width 583 height 251
click at [469, 34] on input "**********" at bounding box center [485, 37] width 57 height 8
paste input
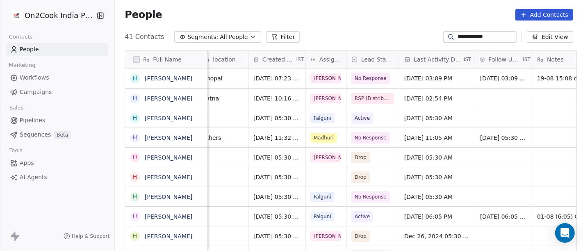
scroll to position [0, 216]
type input "**********"
click at [376, 73] on span "No Response" at bounding box center [369, 78] width 39 height 11
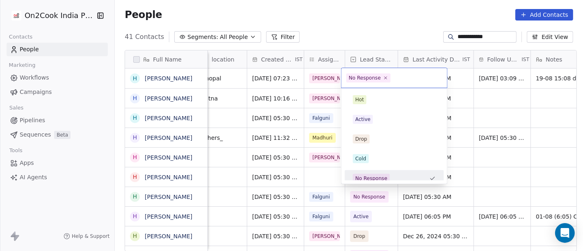
scroll to position [6, 0]
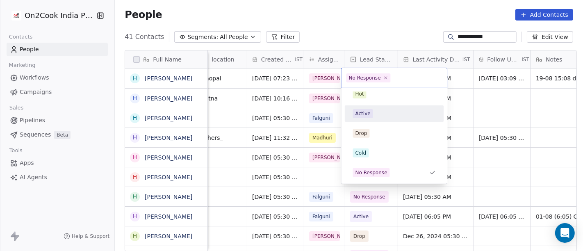
click at [376, 114] on div "Active" at bounding box center [394, 113] width 83 height 9
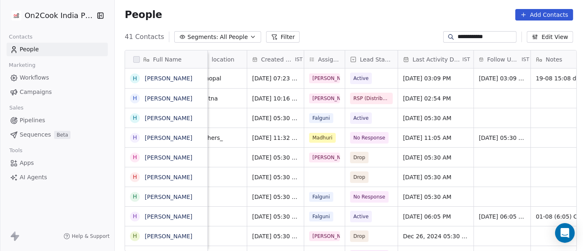
click at [385, 18] on div "People Add Contacts" at bounding box center [349, 14] width 448 height 11
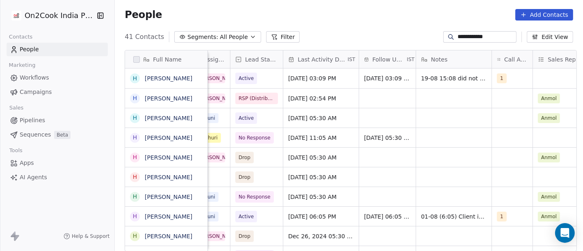
scroll to position [0, 331]
click at [296, 79] on span "[DATE] 03:09 PM" at bounding box center [313, 78] width 50 height 8
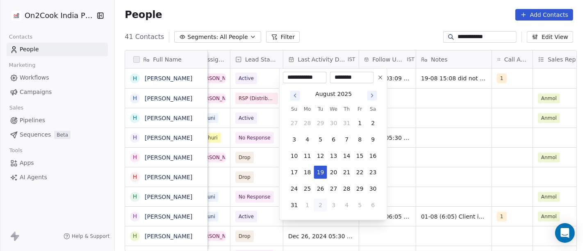
click at [320, 207] on button "2" at bounding box center [320, 204] width 13 height 13
type input "**********"
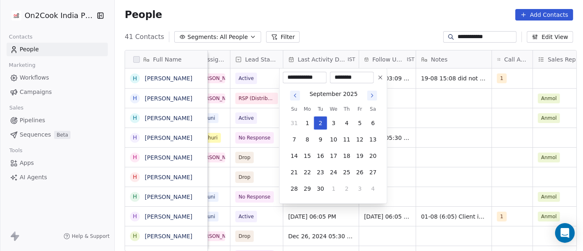
click at [379, 33] on html "**********" at bounding box center [291, 125] width 583 height 251
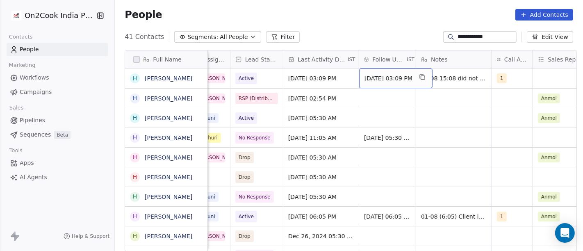
click at [392, 79] on span "[DATE] 03:09 PM" at bounding box center [388, 78] width 48 height 8
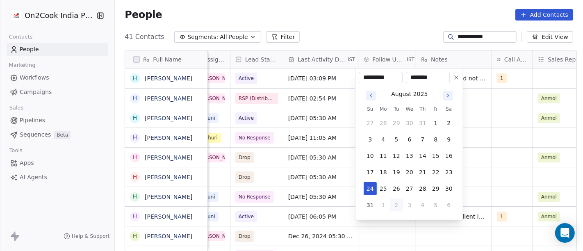
click at [449, 96] on icon "Go to next month" at bounding box center [448, 95] width 7 height 7
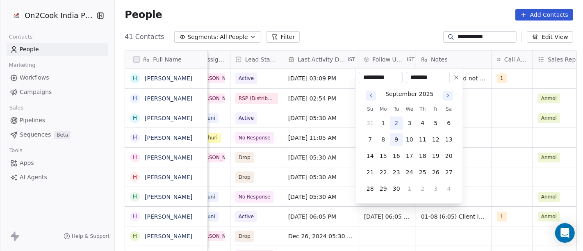
click at [397, 139] on button "9" at bounding box center [396, 139] width 13 height 13
type input "**********"
click at [387, 25] on html "**********" at bounding box center [291, 125] width 583 height 251
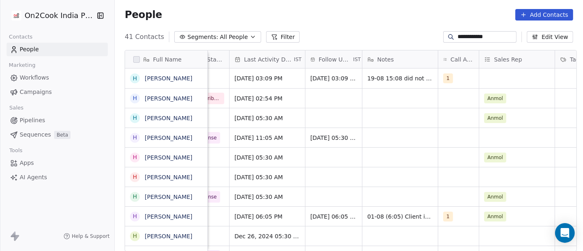
scroll to position [0, 386]
click at [451, 78] on div "1" at bounding box center [450, 78] width 15 height 10
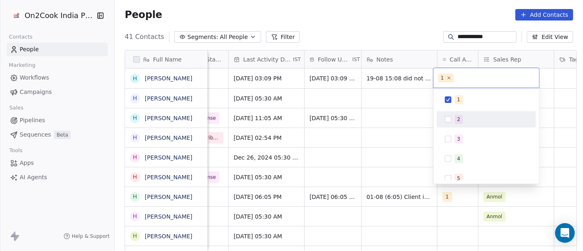
click at [445, 122] on button "Suggestions" at bounding box center [448, 119] width 7 height 7
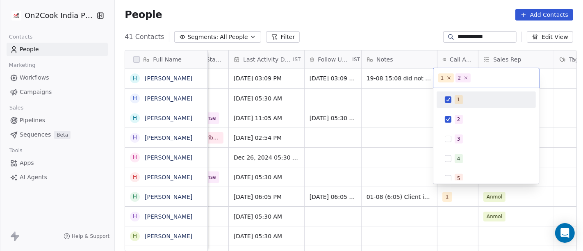
click at [453, 104] on div "1" at bounding box center [486, 99] width 93 height 13
click at [378, 39] on html "**********" at bounding box center [291, 125] width 583 height 251
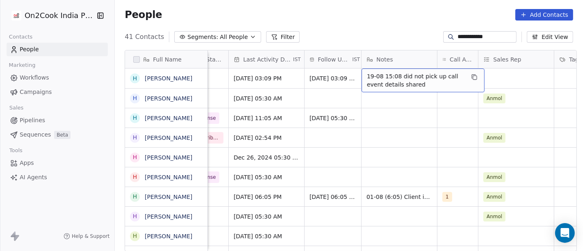
click at [388, 77] on span "19-08 15:08 did not pick up call event details shared" at bounding box center [416, 80] width 98 height 16
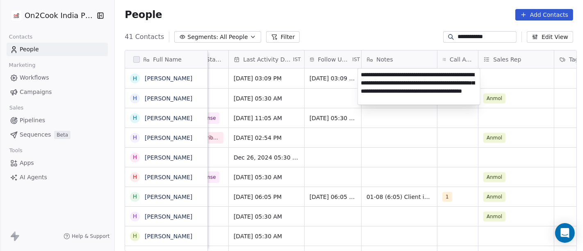
type textarea "**********"
click at [411, 149] on html "**********" at bounding box center [291, 125] width 583 height 251
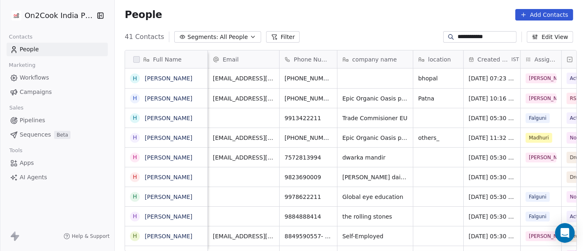
scroll to position [0, 1]
click at [365, 82] on div "grid" at bounding box center [373, 78] width 75 height 20
type textarea "**********"
click at [290, 28] on html "**********" at bounding box center [291, 125] width 583 height 251
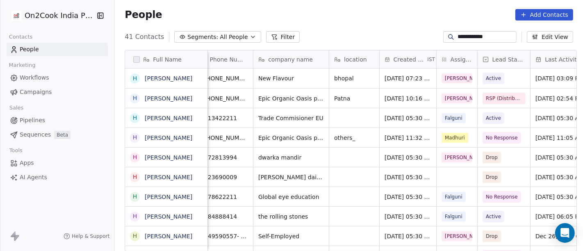
scroll to position [0, 42]
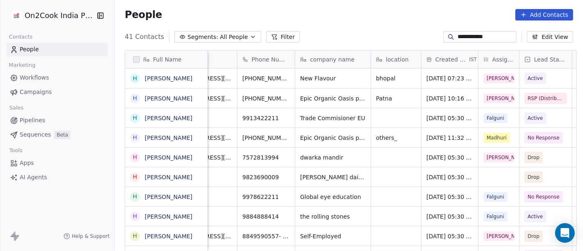
click at [457, 38] on input "**********" at bounding box center [485, 37] width 57 height 8
paste input
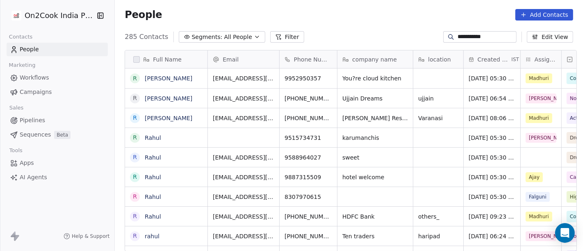
scroll to position [214, 465]
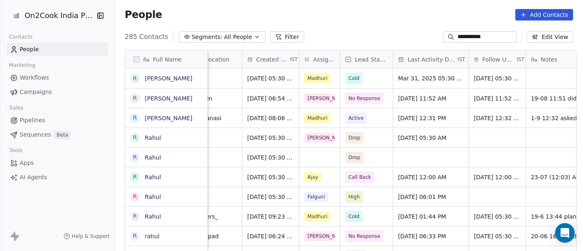
type input "**********"
click at [377, 93] on span "No Response" at bounding box center [364, 98] width 39 height 11
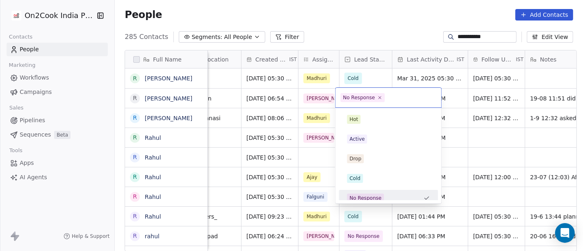
scroll to position [6, 0]
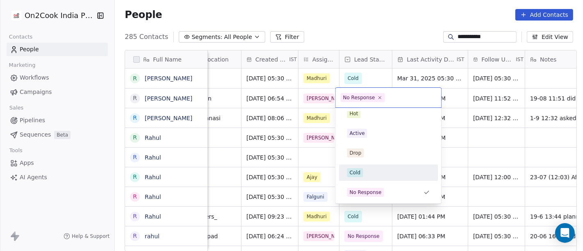
click at [368, 173] on div "Cold" at bounding box center [388, 172] width 83 height 9
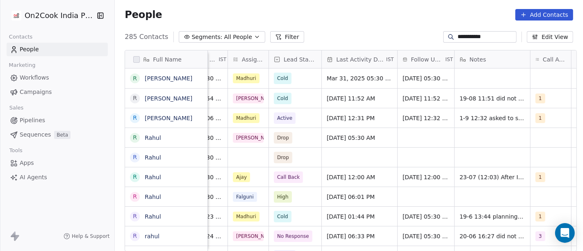
scroll to position [0, 293]
click at [350, 102] on div "[DATE] 11:52 AM" at bounding box center [358, 98] width 75 height 19
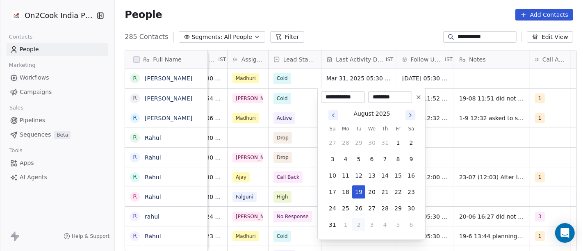
click at [409, 116] on icon "Go to next month" at bounding box center [410, 115] width 2 height 3
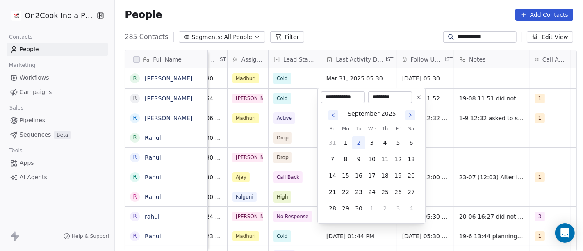
click at [361, 133] on tbody "31 1 2 3 4 5 6 7 8 9 10 11 12 13 14 15 16 17 18 19 20 21 22 23 24 25 26 27 28 2…" at bounding box center [372, 174] width 92 height 82
click at [361, 140] on button "2" at bounding box center [358, 142] width 13 height 13
type input "**********"
click at [362, 15] on html "**********" at bounding box center [291, 125] width 583 height 251
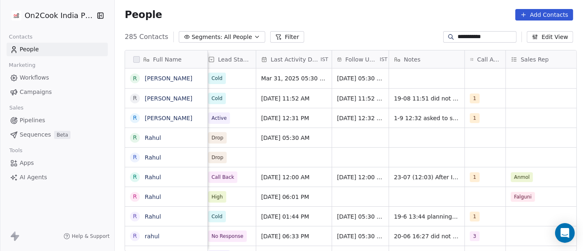
scroll to position [0, 359]
click at [352, 99] on span "[DATE] 11:52 AM" at bounding box center [360, 98] width 48 height 8
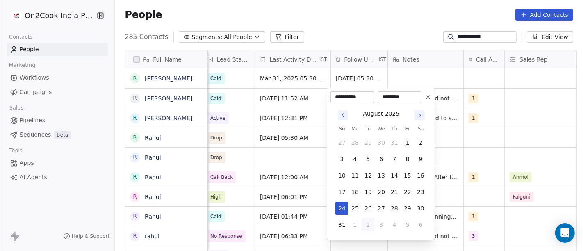
click at [428, 100] on button at bounding box center [428, 97] width 10 height 10
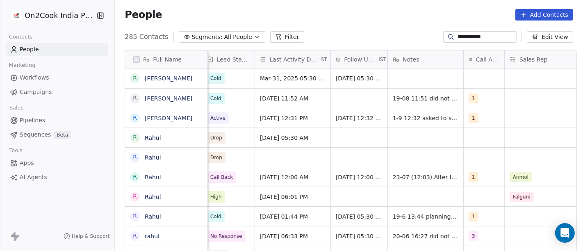
click at [408, 7] on div "People Add Contacts" at bounding box center [349, 14] width 468 height 31
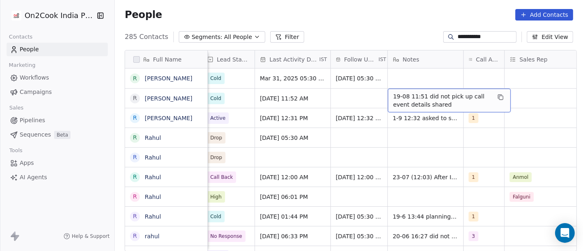
click at [413, 93] on span "19-08 11:51 did not pick up call event details shared" at bounding box center [442, 100] width 98 height 16
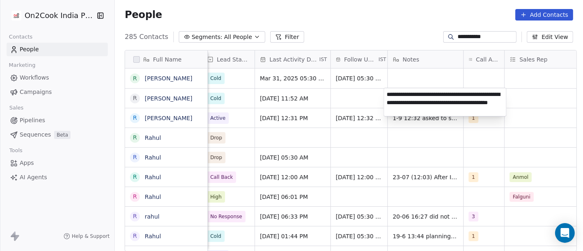
type textarea "**********"
click at [375, 28] on html "**********" at bounding box center [291, 125] width 583 height 251
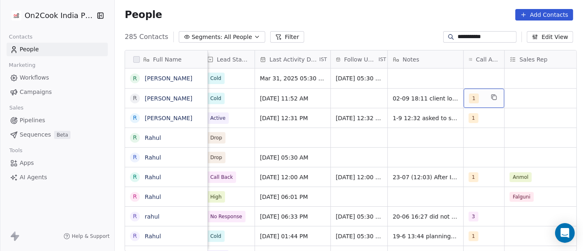
click at [478, 98] on div "1" at bounding box center [476, 98] width 15 height 10
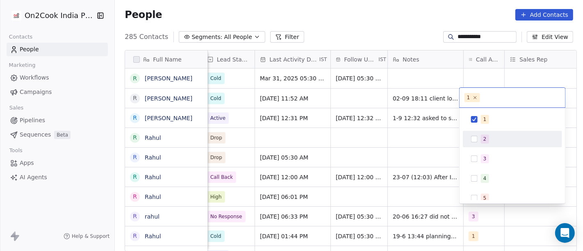
click at [468, 139] on div "2" at bounding box center [512, 138] width 93 height 13
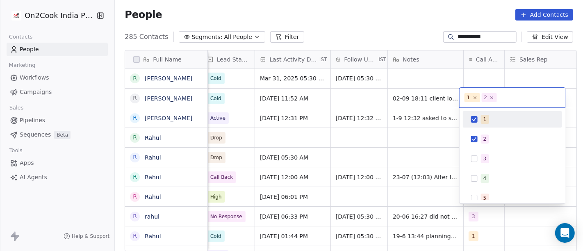
click at [483, 116] on div "1" at bounding box center [484, 119] width 3 height 7
click at [378, 9] on html "**********" at bounding box center [291, 125] width 583 height 251
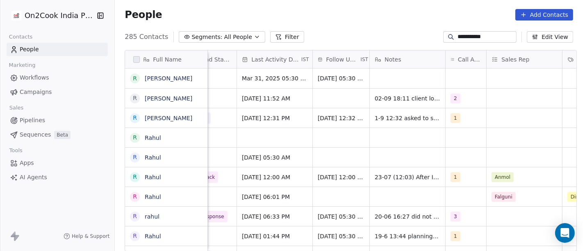
scroll to position [0, 399]
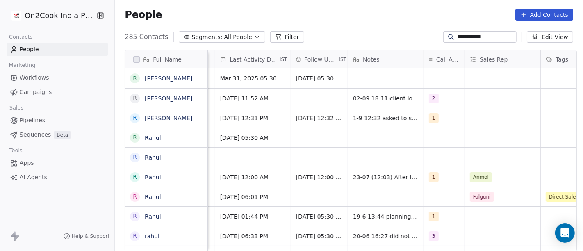
click at [467, 37] on input "**********" at bounding box center [485, 37] width 57 height 8
click at [466, 36] on input "**********" at bounding box center [485, 37] width 57 height 8
paste input "***"
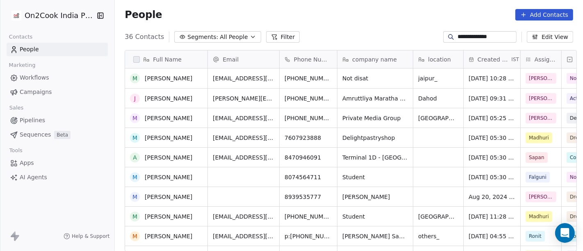
scroll to position [0, 0]
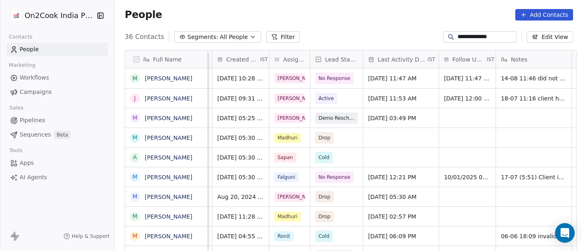
type input "**********"
click at [342, 84] on div "No Response" at bounding box center [342, 78] width 64 height 20
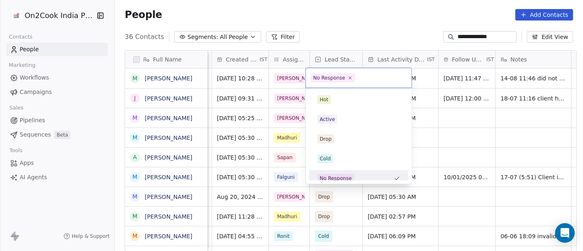
scroll to position [6, 0]
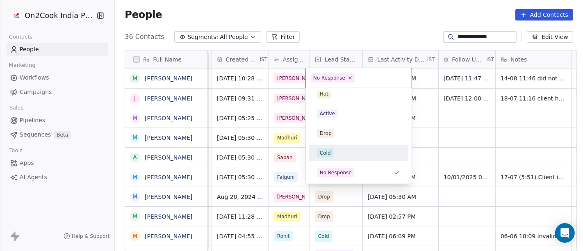
click at [344, 155] on div "Cold" at bounding box center [358, 152] width 83 height 9
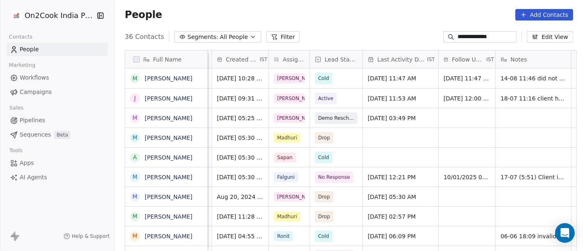
click at [360, 22] on div "People Add Contacts" at bounding box center [349, 14] width 468 height 31
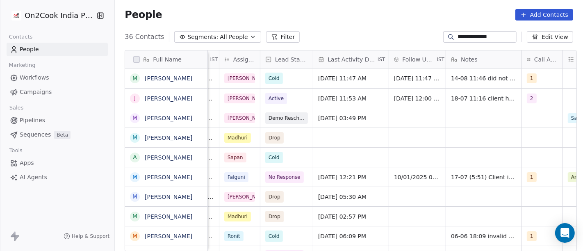
scroll to position [0, 302]
click at [347, 81] on span "[DATE] 11:47 AM" at bounding box center [343, 78] width 50 height 8
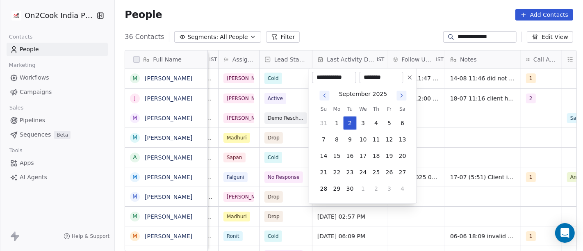
click at [370, 31] on html "**********" at bounding box center [291, 125] width 583 height 251
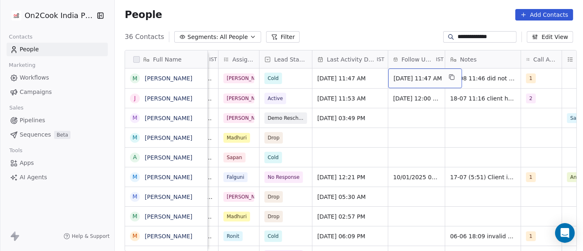
click at [407, 72] on div "[DATE] 11:47 AM" at bounding box center [425, 78] width 74 height 20
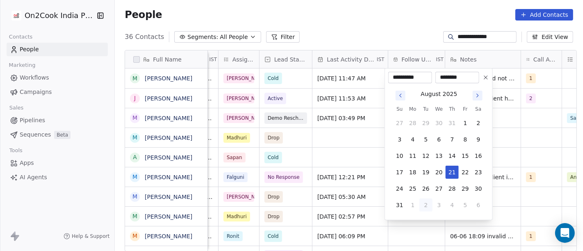
click at [485, 78] on icon at bounding box center [485, 77] width 3 height 3
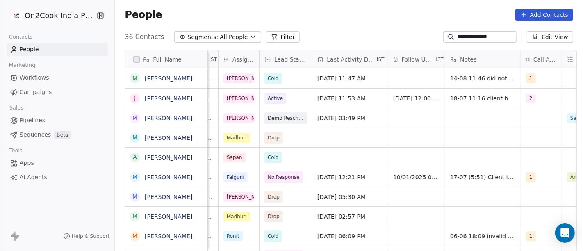
click at [391, 20] on div "People Add Contacts" at bounding box center [349, 14] width 468 height 31
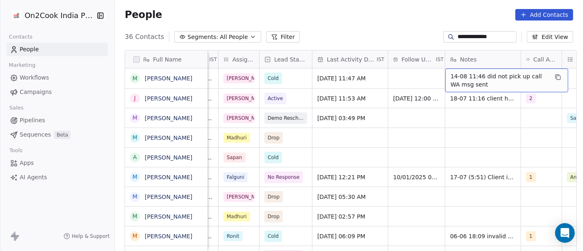
click at [474, 80] on span "14-08 11:46 did not pick up call WA msg sent" at bounding box center [499, 80] width 98 height 16
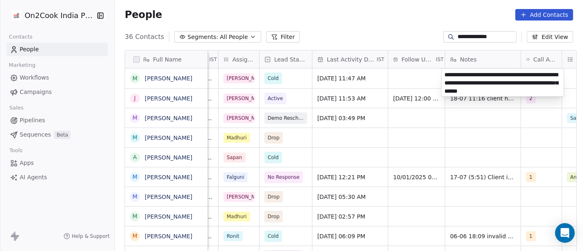
click at [511, 82] on textarea "**********" at bounding box center [502, 82] width 122 height 28
click at [529, 85] on textarea "**********" at bounding box center [502, 82] width 122 height 28
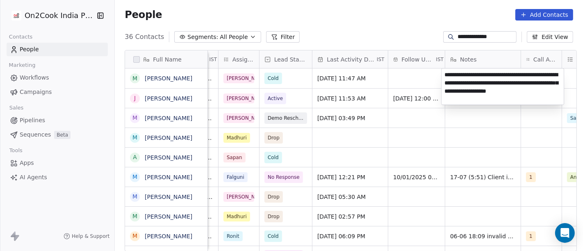
click at [451, 89] on textarea "**********" at bounding box center [502, 86] width 122 height 36
type textarea "**********"
click at [375, 26] on html "**********" at bounding box center [291, 125] width 583 height 251
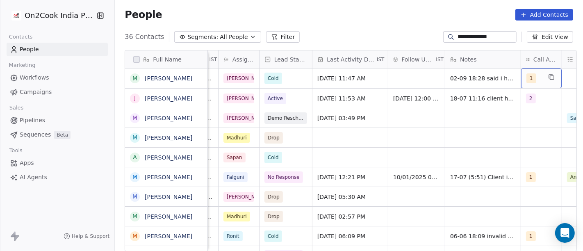
click at [540, 79] on div "1" at bounding box center [541, 78] width 41 height 20
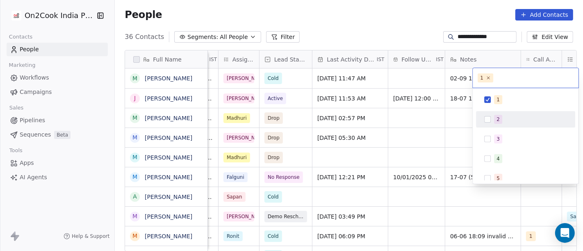
click at [514, 120] on div "2" at bounding box center [530, 119] width 73 height 9
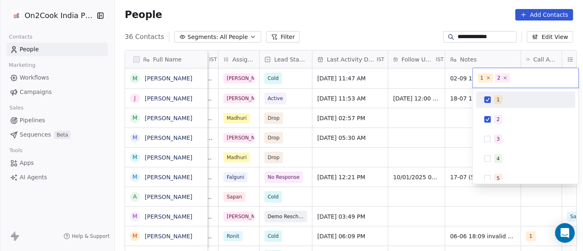
click at [493, 98] on div "1" at bounding box center [525, 99] width 93 height 13
click at [375, 23] on html "**********" at bounding box center [291, 125] width 583 height 251
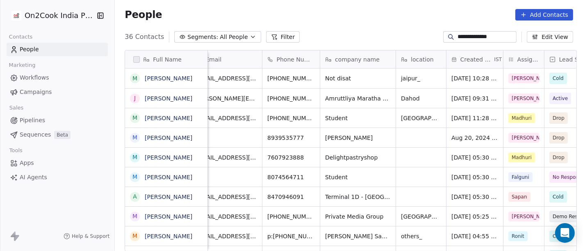
scroll to position [0, 17]
click at [485, 33] on input "**********" at bounding box center [485, 37] width 57 height 8
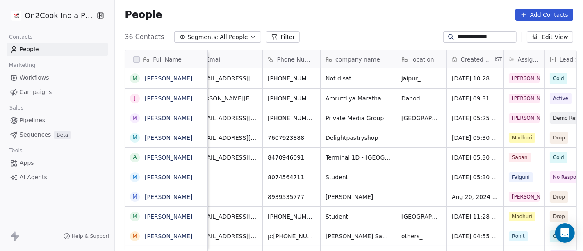
paste input "****"
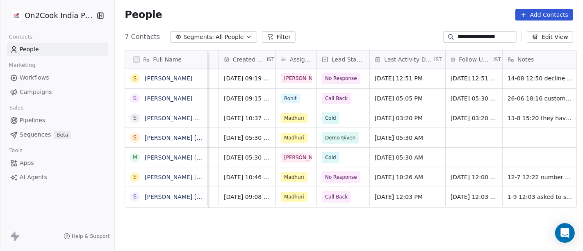
scroll to position [0, 247]
type input "**********"
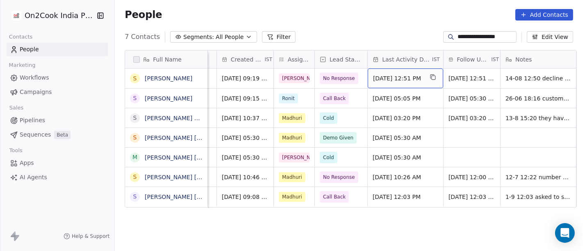
click at [410, 74] on span "[DATE] 12:51 PM" at bounding box center [398, 78] width 50 height 8
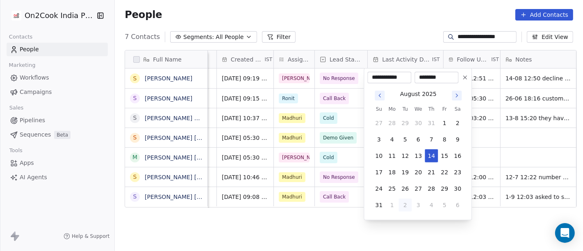
click at [403, 207] on button "2" at bounding box center [404, 204] width 13 height 13
type input "**********"
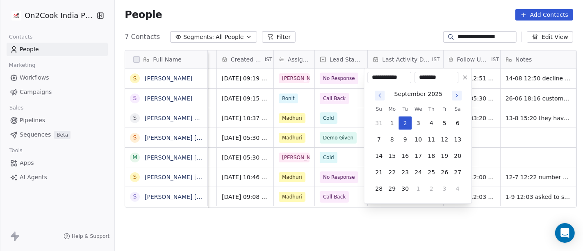
click at [368, 32] on html "**********" at bounding box center [291, 125] width 583 height 251
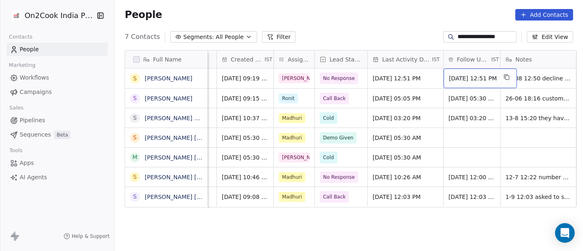
click at [453, 80] on span "[DATE] 12:51 PM" at bounding box center [473, 78] width 48 height 8
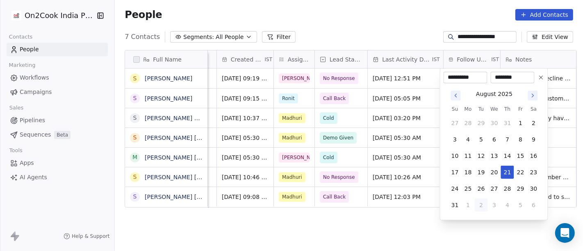
click at [530, 99] on button "Go to next month" at bounding box center [533, 96] width 10 height 10
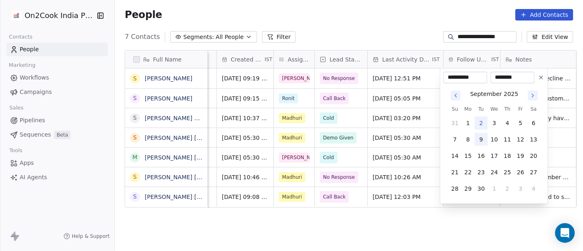
click at [484, 140] on button "9" at bounding box center [481, 139] width 13 height 13
type input "**********"
click at [391, 20] on html "**********" at bounding box center [291, 125] width 583 height 251
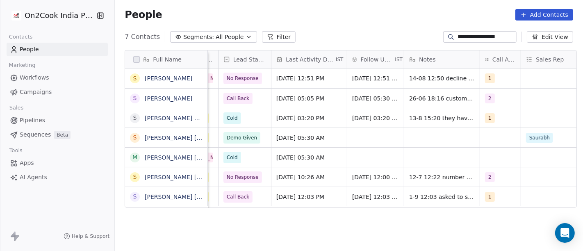
scroll to position [0, 345]
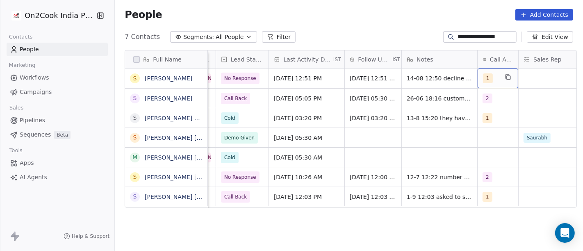
click at [507, 81] on div "1" at bounding box center [497, 78] width 41 height 20
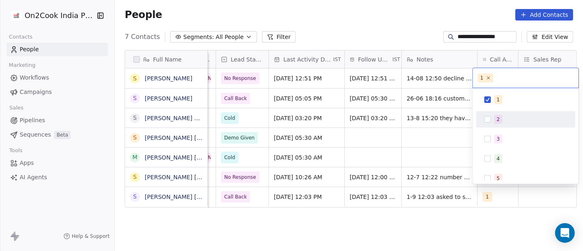
click at [500, 120] on span "2" at bounding box center [498, 119] width 8 height 9
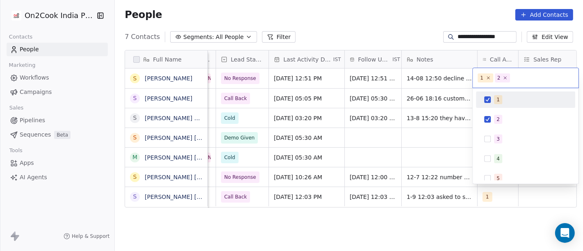
click at [489, 104] on div "1" at bounding box center [525, 99] width 93 height 13
click at [404, 18] on html "**********" at bounding box center [291, 125] width 583 height 251
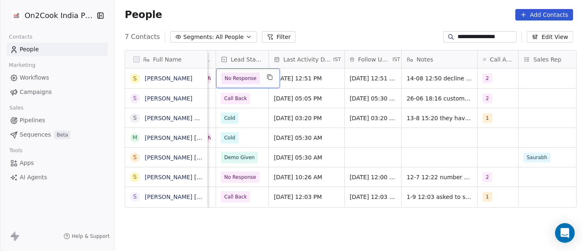
click at [257, 83] on div "No Response" at bounding box center [248, 78] width 64 height 20
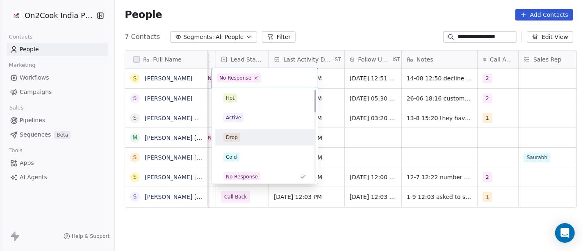
scroll to position [0, 0]
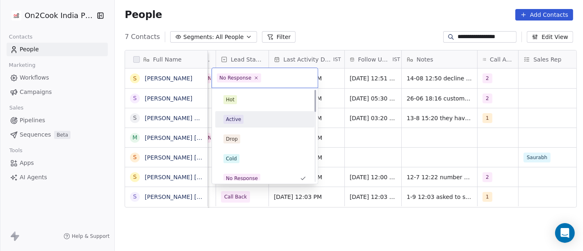
click at [257, 123] on div "Active" at bounding box center [264, 119] width 83 height 9
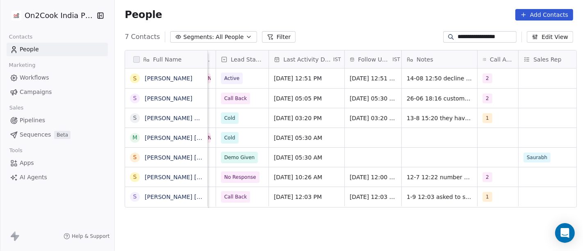
click at [338, 23] on div "People Add Contacts" at bounding box center [349, 14] width 468 height 31
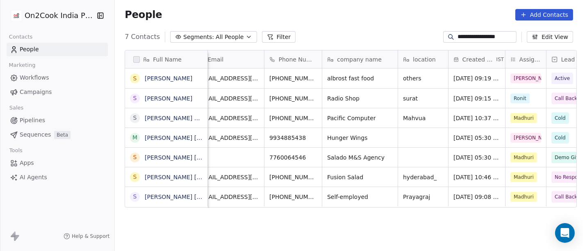
scroll to position [0, 15]
click at [329, 80] on icon "grid" at bounding box center [332, 77] width 7 height 7
click at [301, 231] on div "Full Name S Sarfaraz Machhliya S Sarfaraz Patel S Sarfaraz Bhai M Mohammad Sarf…" at bounding box center [349, 153] width 468 height 221
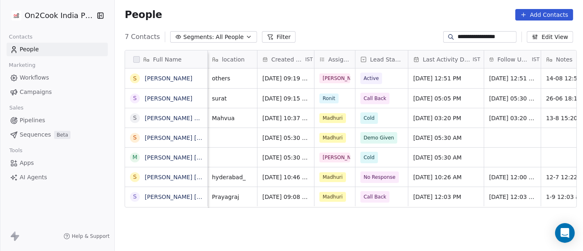
scroll to position [0, 207]
click at [467, 36] on input "**********" at bounding box center [485, 37] width 57 height 8
paste input
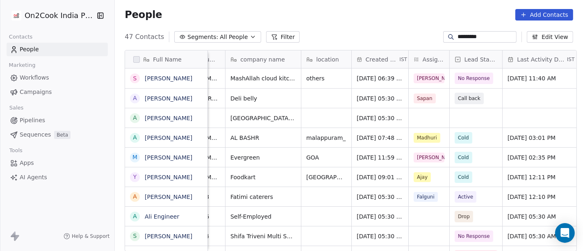
scroll to position [0, 170]
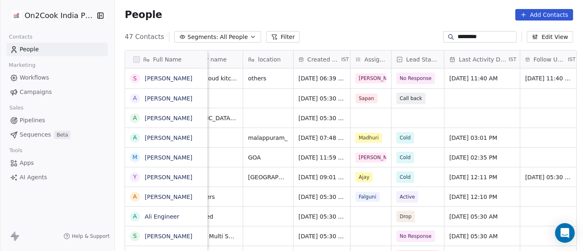
type input "*********"
click at [400, 86] on div "No Response" at bounding box center [423, 78] width 64 height 20
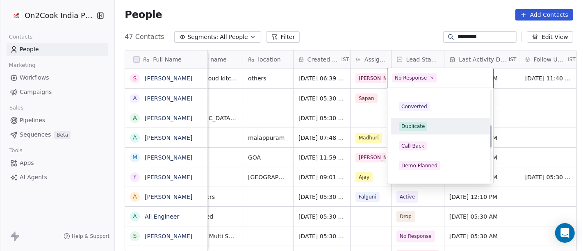
scroll to position [143, 0]
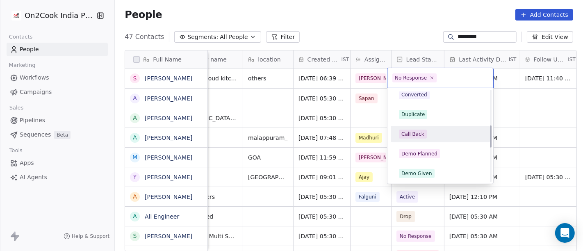
click at [410, 140] on div "Call Back" at bounding box center [440, 133] width 93 height 13
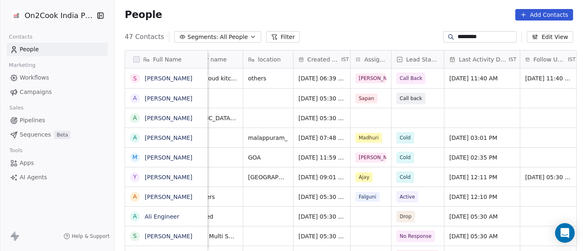
click at [375, 12] on div "People Add Contacts" at bounding box center [349, 14] width 448 height 11
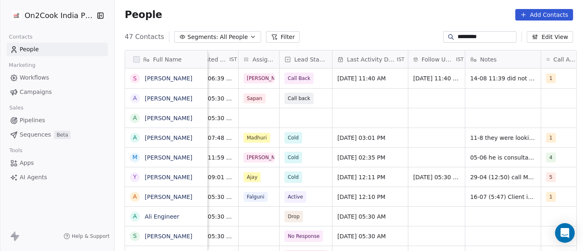
scroll to position [0, 286]
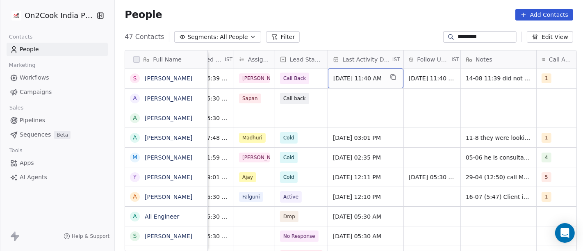
click at [372, 80] on span "[DATE] 11:40 AM" at bounding box center [358, 78] width 50 height 8
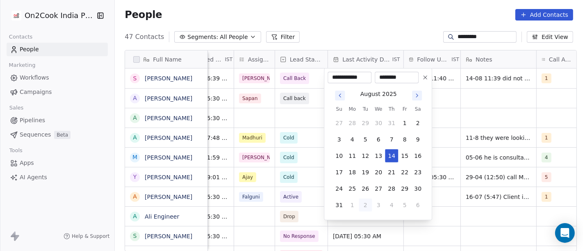
click at [365, 203] on button "2" at bounding box center [365, 204] width 13 height 13
type input "**********"
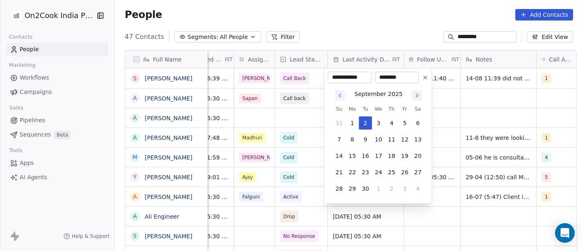
click at [346, 22] on html "On2Cook India Pvt. Ltd. Contacts People Marketing Workflows Campaigns Sales Pip…" at bounding box center [291, 125] width 583 height 251
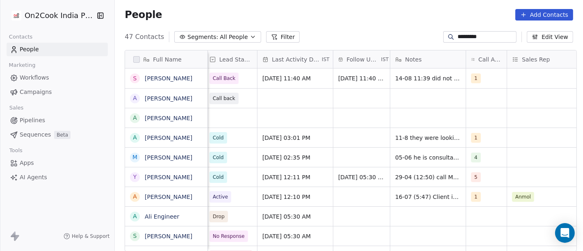
scroll to position [0, 359]
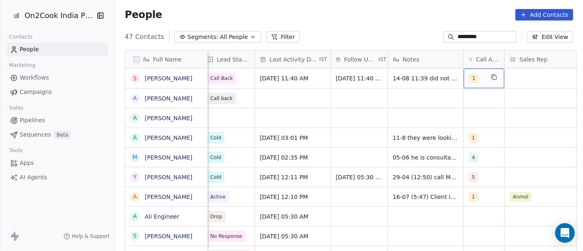
click at [481, 75] on div "1" at bounding box center [483, 78] width 41 height 20
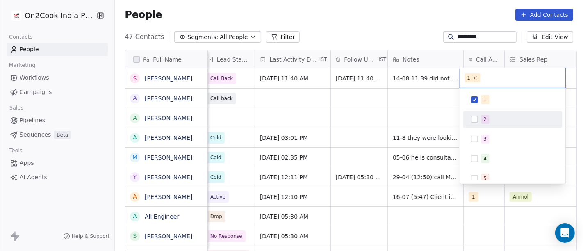
click at [477, 117] on button "Suggestions" at bounding box center [474, 119] width 7 height 7
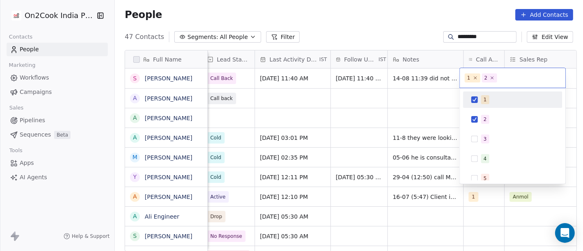
click at [477, 100] on button "Suggestions" at bounding box center [474, 99] width 7 height 7
click at [387, 16] on html "On2Cook India Pvt. Ltd. Contacts People Marketing Workflows Campaigns Sales Pip…" at bounding box center [291, 125] width 583 height 251
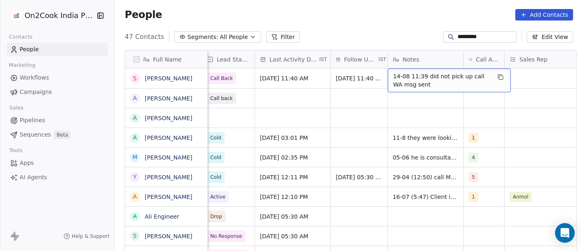
click at [411, 77] on span "14-08 11:39 did not pick up call WA msg sent" at bounding box center [442, 80] width 98 height 16
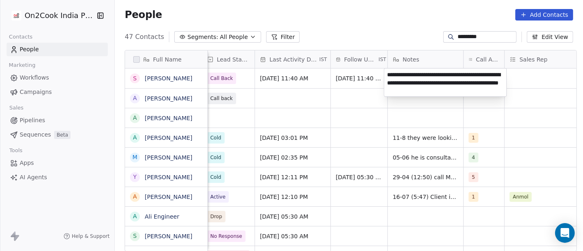
type textarea "**********"
click at [354, 121] on html "On2Cook India Pvt. Ltd. Contacts People Marketing Workflows Campaigns Sales Pip…" at bounding box center [291, 125] width 583 height 251
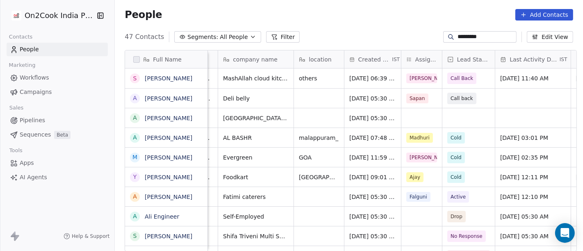
scroll to position [0, 107]
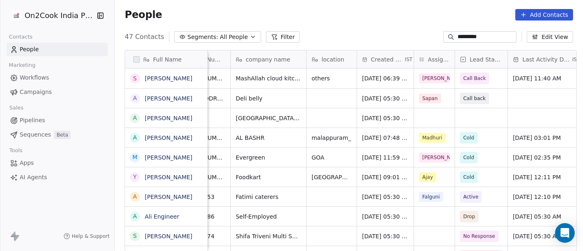
click at [461, 39] on input "*********" at bounding box center [485, 37] width 57 height 8
paste input
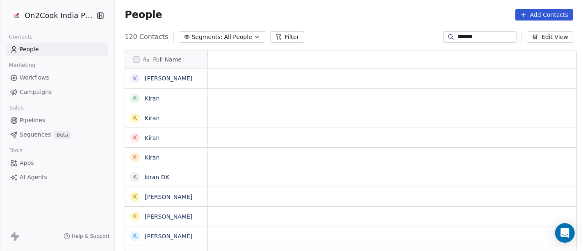
scroll to position [7, 7]
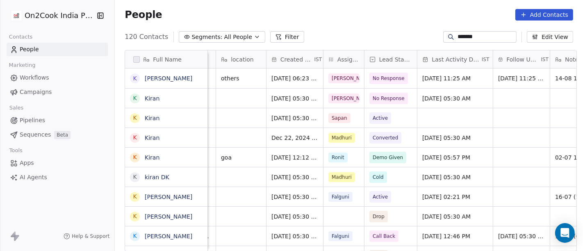
type input "*******"
click at [373, 79] on span "No Response" at bounding box center [389, 78] width 32 height 8
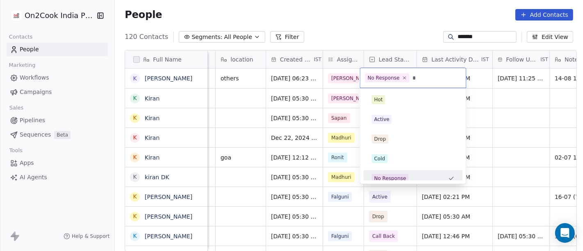
scroll to position [0, 0]
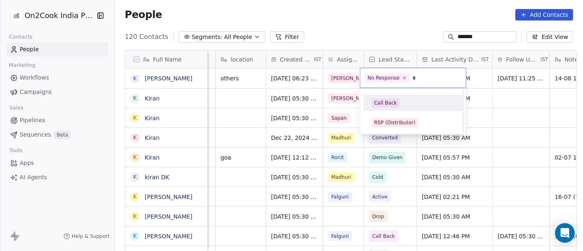
type input "*"
click at [389, 99] on div "Call Back" at bounding box center [385, 102] width 23 height 7
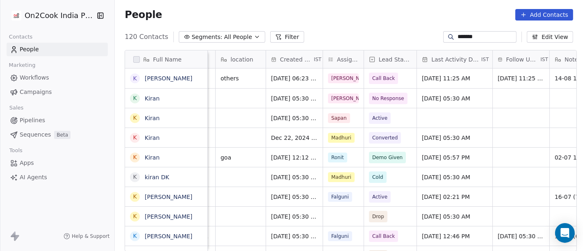
click at [353, 17] on div "People Add Contacts" at bounding box center [349, 14] width 448 height 11
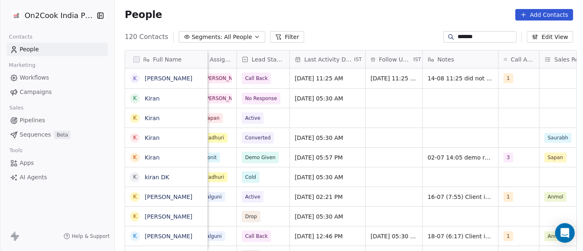
scroll to position [0, 325]
click at [339, 74] on span "[DATE] 11:25 AM" at bounding box center [320, 78] width 50 height 8
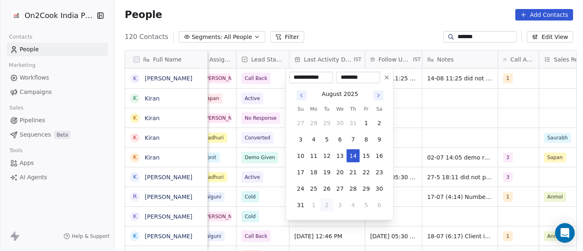
click at [324, 205] on button "2" at bounding box center [326, 204] width 13 height 13
type input "**********"
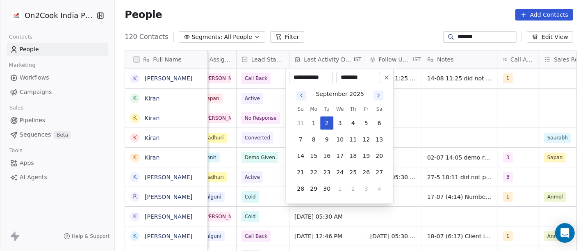
click at [380, 30] on html "On2Cook India Pvt. Ltd. Contacts People Marketing Workflows Campaigns Sales Pip…" at bounding box center [291, 125] width 583 height 251
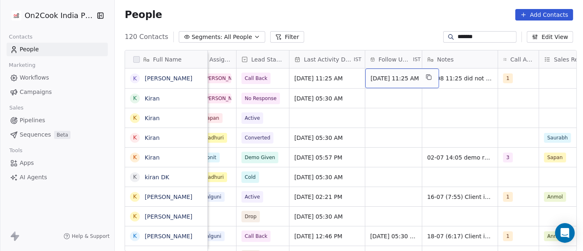
click at [387, 73] on div "[DATE] 11:25 AM" at bounding box center [402, 78] width 74 height 20
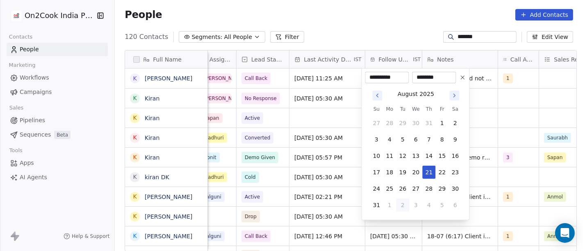
click at [456, 97] on icon "Go to next month" at bounding box center [454, 95] width 7 height 7
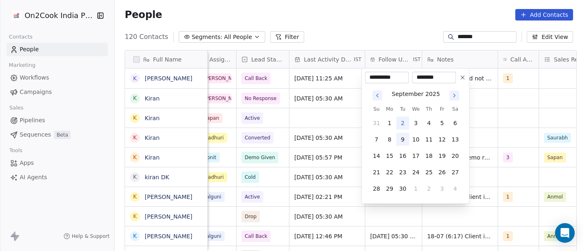
click at [402, 145] on button "9" at bounding box center [402, 139] width 13 height 13
type input "**********"
click at [387, 30] on html "On2Cook India Pvt. Ltd. Contacts People Marketing Workflows Campaigns Sales Pip…" at bounding box center [291, 125] width 583 height 251
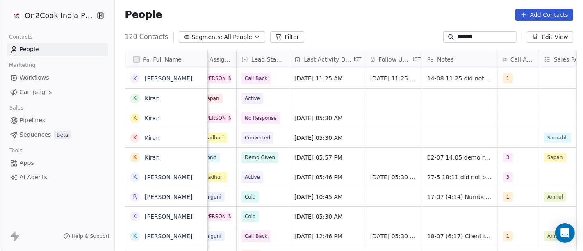
click at [348, 24] on div "People Add Contacts" at bounding box center [349, 14] width 468 height 31
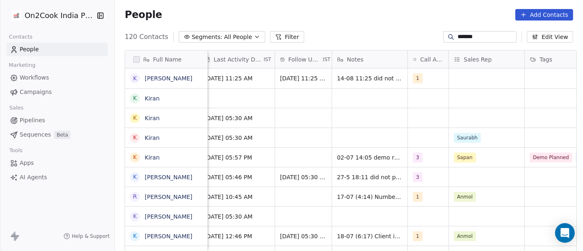
scroll to position [0, 416]
click at [420, 81] on div "1" at bounding box center [420, 78] width 15 height 10
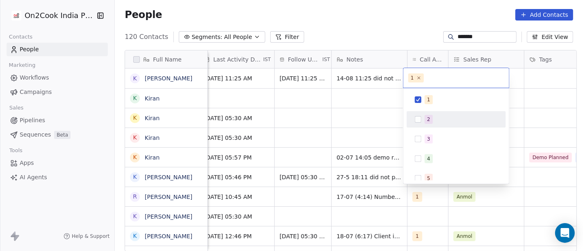
click at [424, 121] on div "2" at bounding box center [456, 119] width 93 height 13
click at [419, 106] on div "1" at bounding box center [456, 99] width 99 height 16
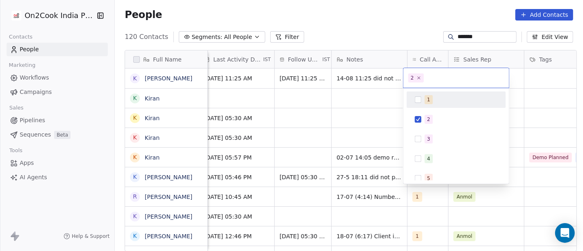
click at [377, 41] on html "On2Cook India Pvt. Ltd. Contacts People Marketing Workflows Campaigns Sales Pip…" at bounding box center [291, 125] width 583 height 251
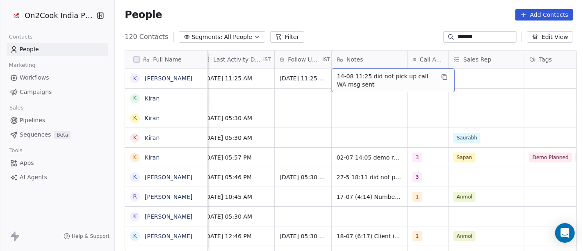
click at [364, 87] on span "14-08 11:25 did not pick up call WA msg sent" at bounding box center [386, 80] width 98 height 16
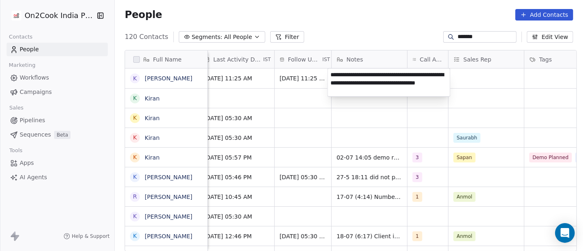
type textarea "**********"
click at [386, 29] on html "On2Cook India Pvt. Ltd. Contacts People Marketing Workflows Campaigns Sales Pip…" at bounding box center [291, 125] width 583 height 251
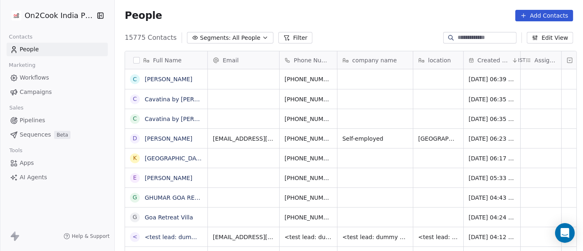
scroll to position [214, 465]
click at [202, 45] on div "Full Name C Candida Rebello C Cavatina by Avinash Martins C Cavatina by Avinash…" at bounding box center [349, 154] width 468 height 221
click at [200, 39] on span "Segments:" at bounding box center [215, 38] width 31 height 9
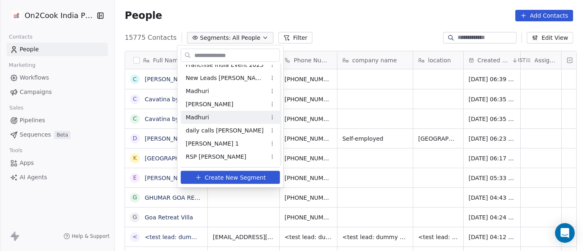
scroll to position [262, 0]
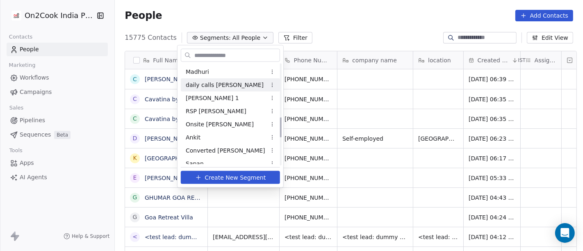
click at [216, 82] on span "daily calls salim" at bounding box center [225, 84] width 78 height 9
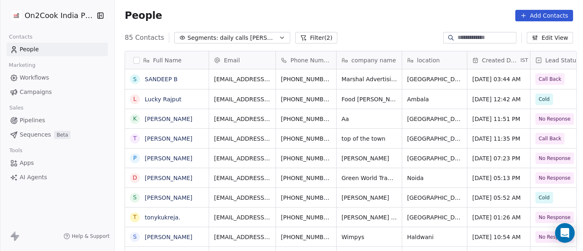
scroll to position [214, 465]
